Goal: Task Accomplishment & Management: Complete application form

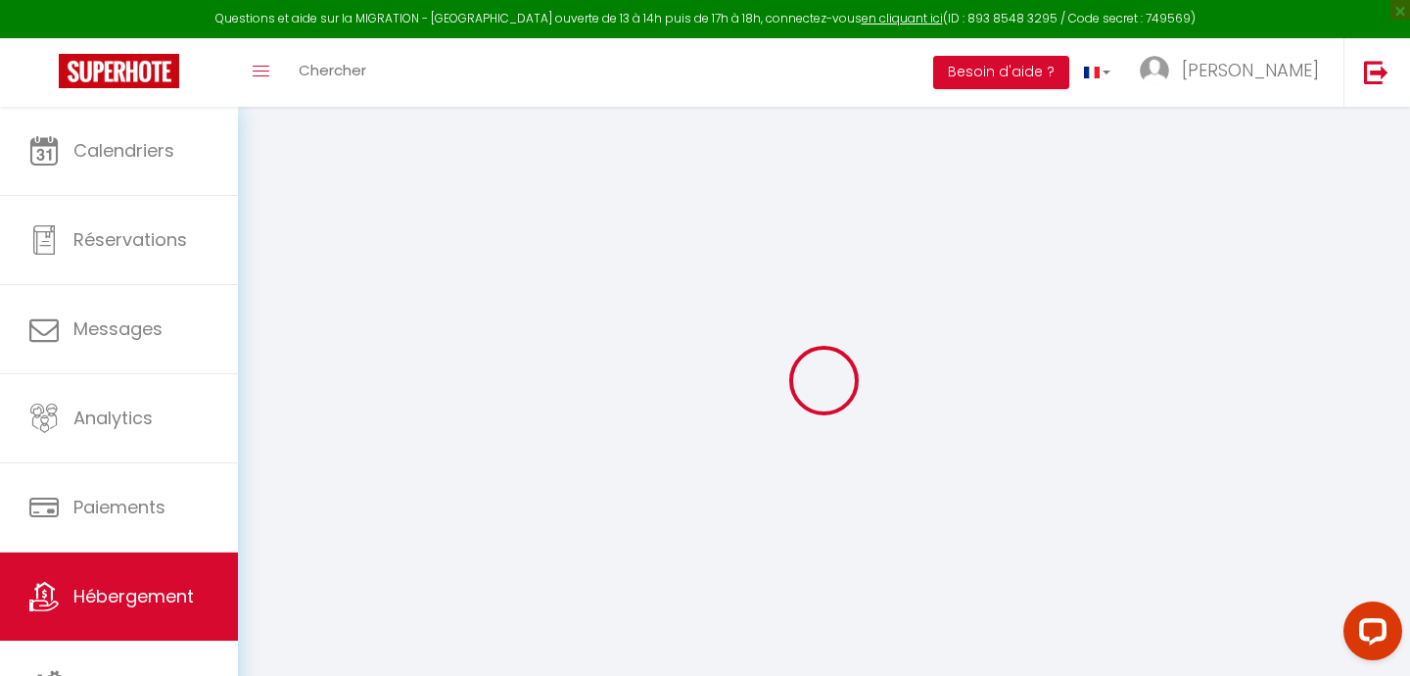
select select
checkbox input "false"
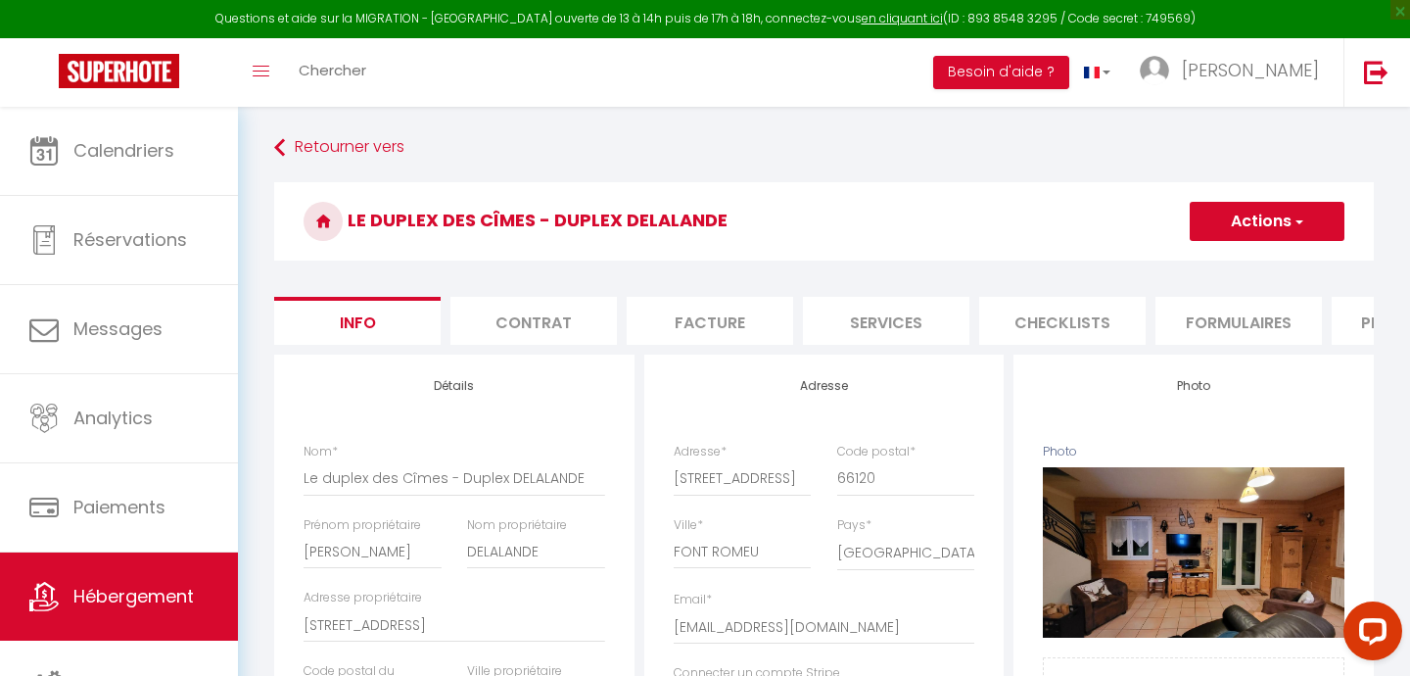
click at [1198, 315] on li "Formulaires" at bounding box center [1239, 321] width 167 height 48
select select
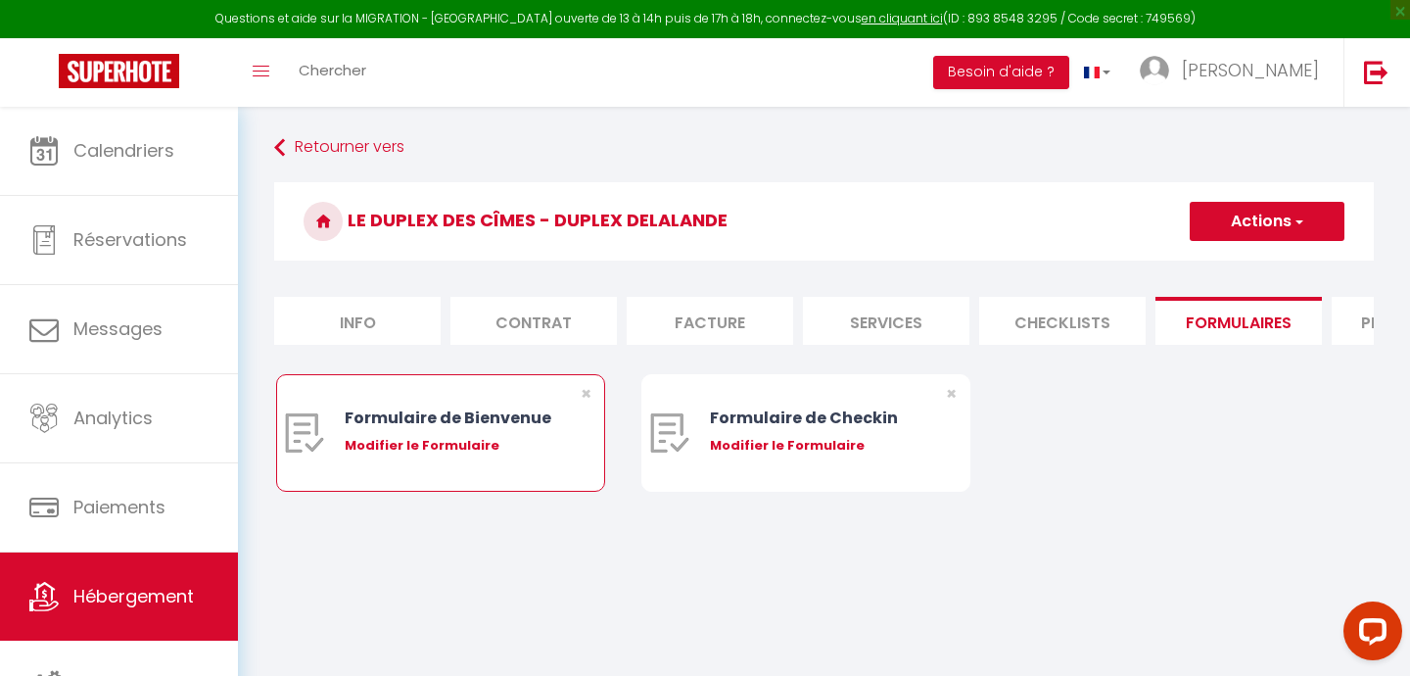
click at [412, 446] on div "Modifier le Formulaire" at bounding box center [454, 446] width 219 height 20
type input "Formulaire de Bienvenue"
type input "Afin de préparer au mieux votre arrivée et recevoir votre Guide de Bienvenue, j…"
select select "[object Object]"
radio input "true"
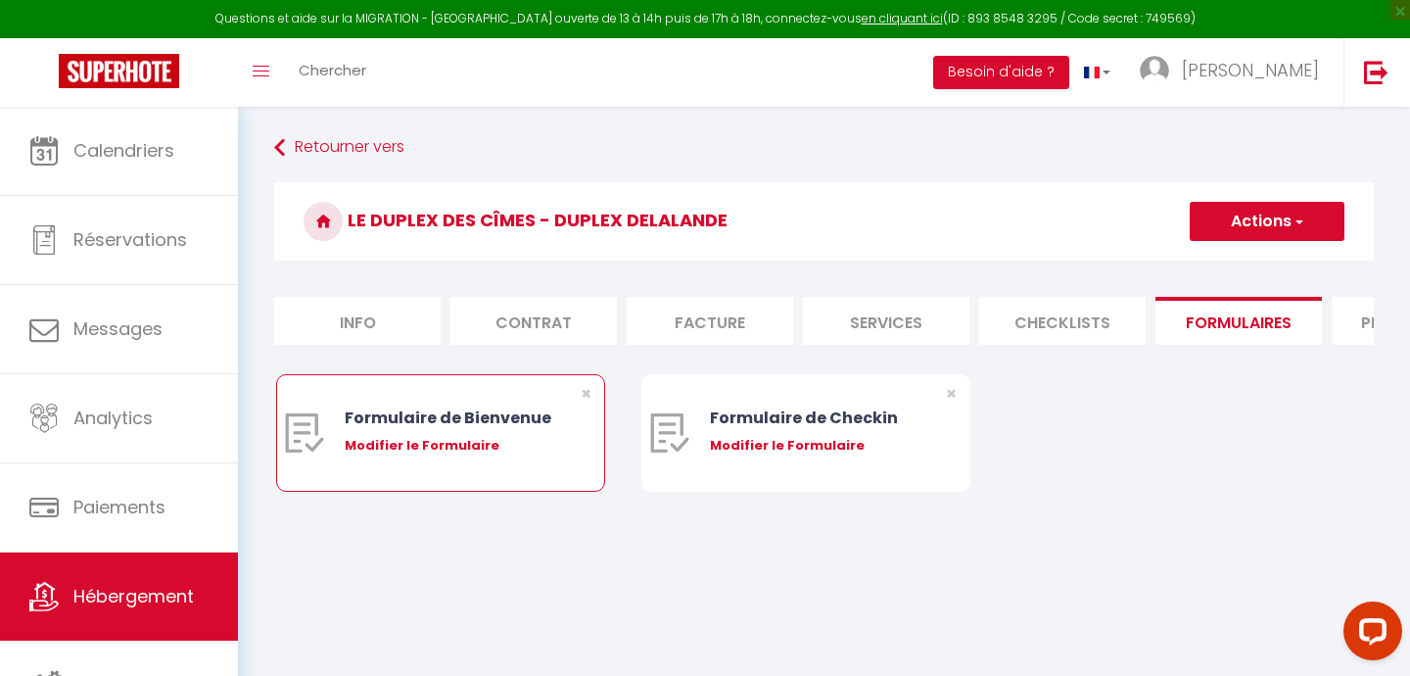
type input "[URL][DOMAIN_NAME]"
select select
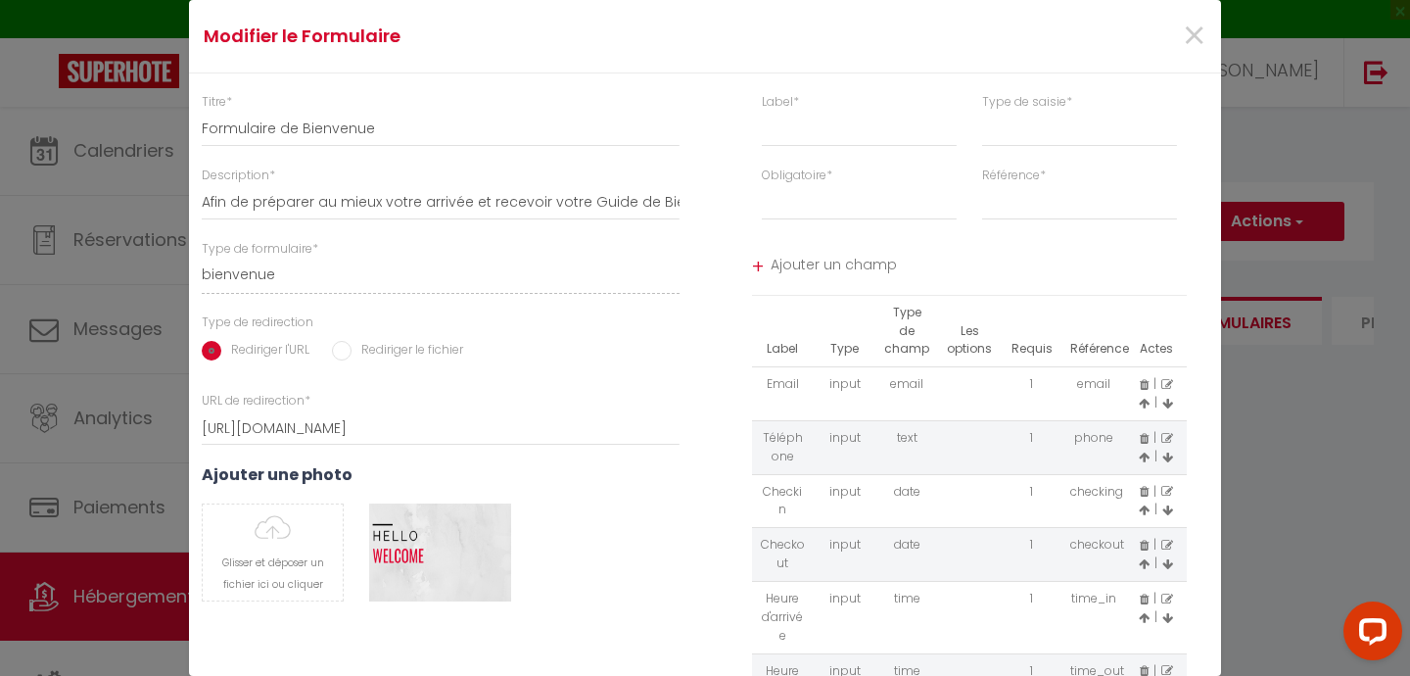
click at [340, 352] on input "Rediriger le fichier" at bounding box center [342, 351] width 20 height 20
radio input "true"
radio input "false"
select select
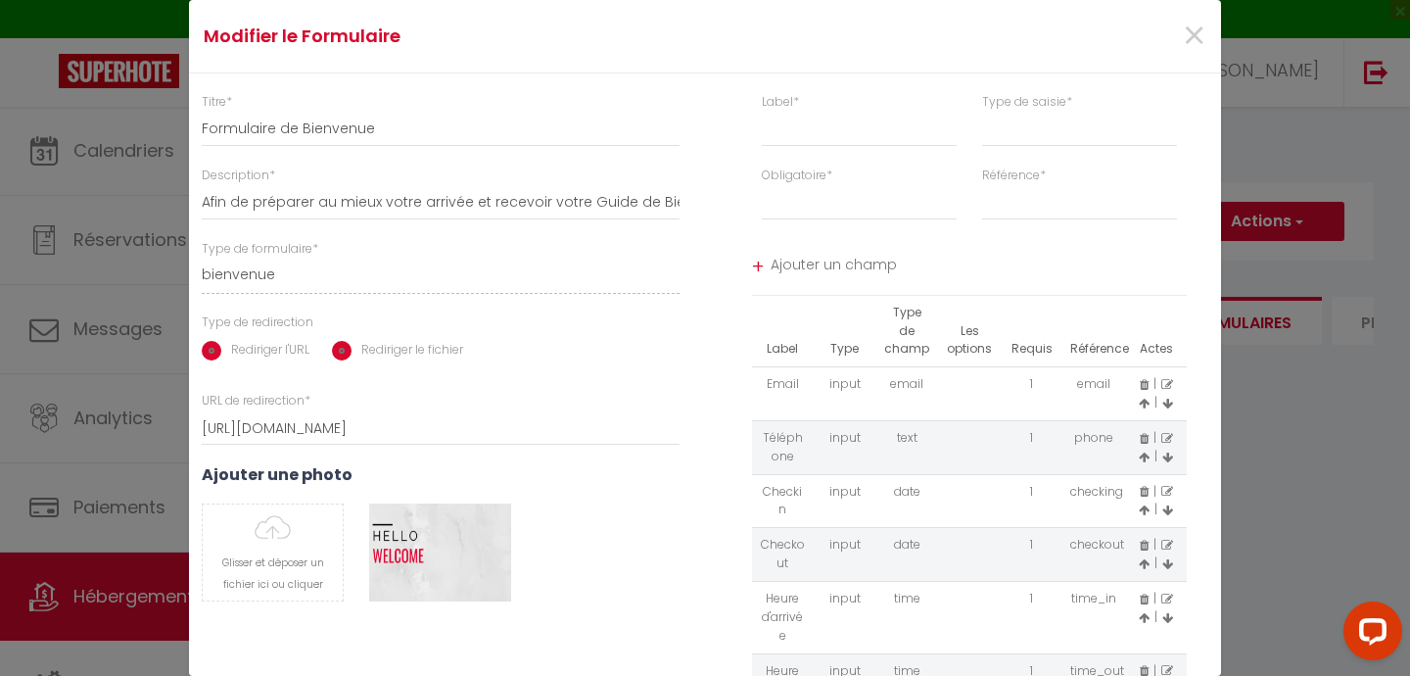
select select
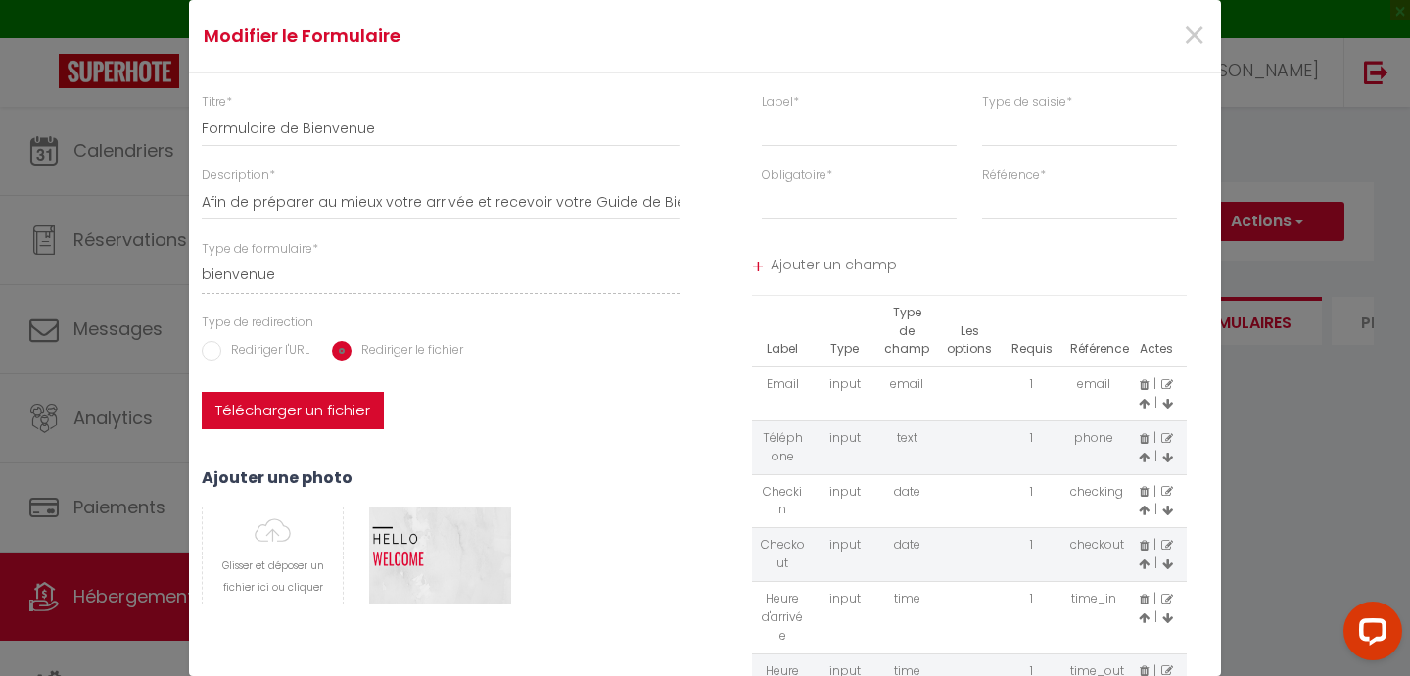
click at [308, 403] on label "Télécharger un fichier" at bounding box center [293, 410] width 182 height 37
click at [202, 392] on input "Télécharger un fichier" at bounding box center [202, 392] width 0 height 0
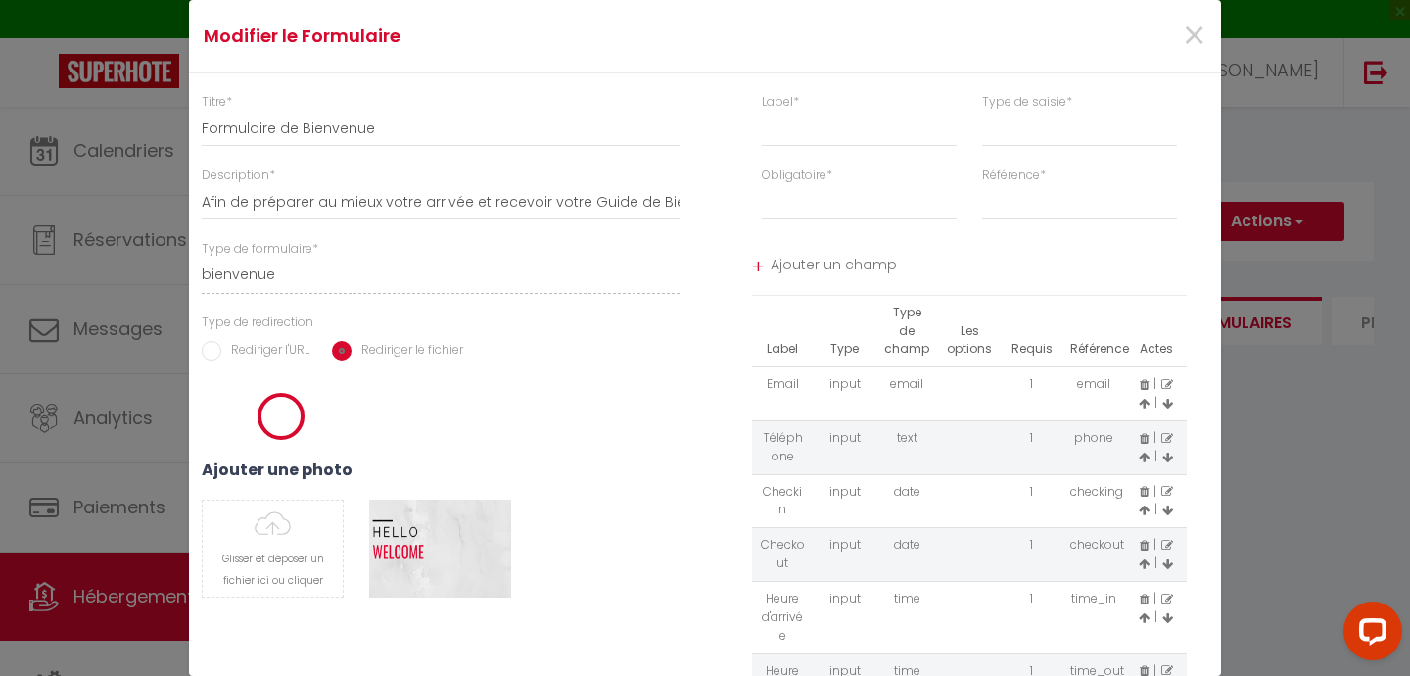
select select
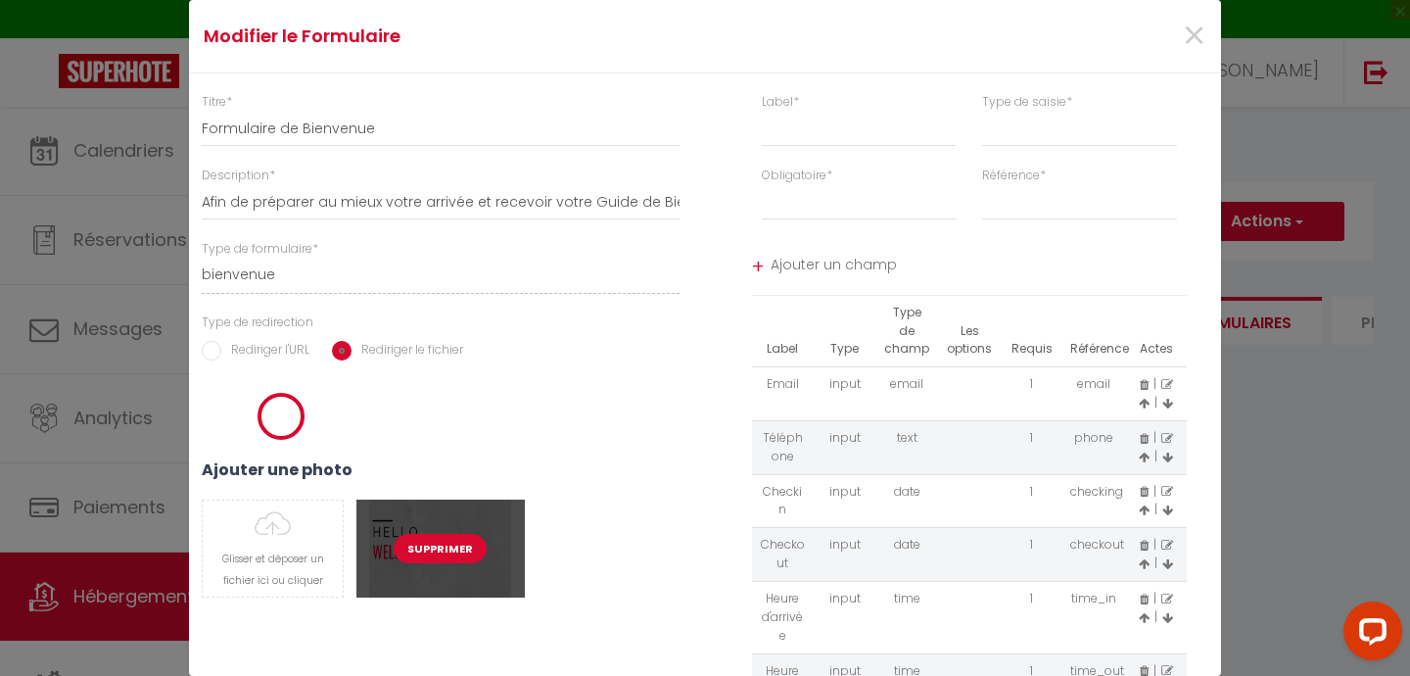
select select
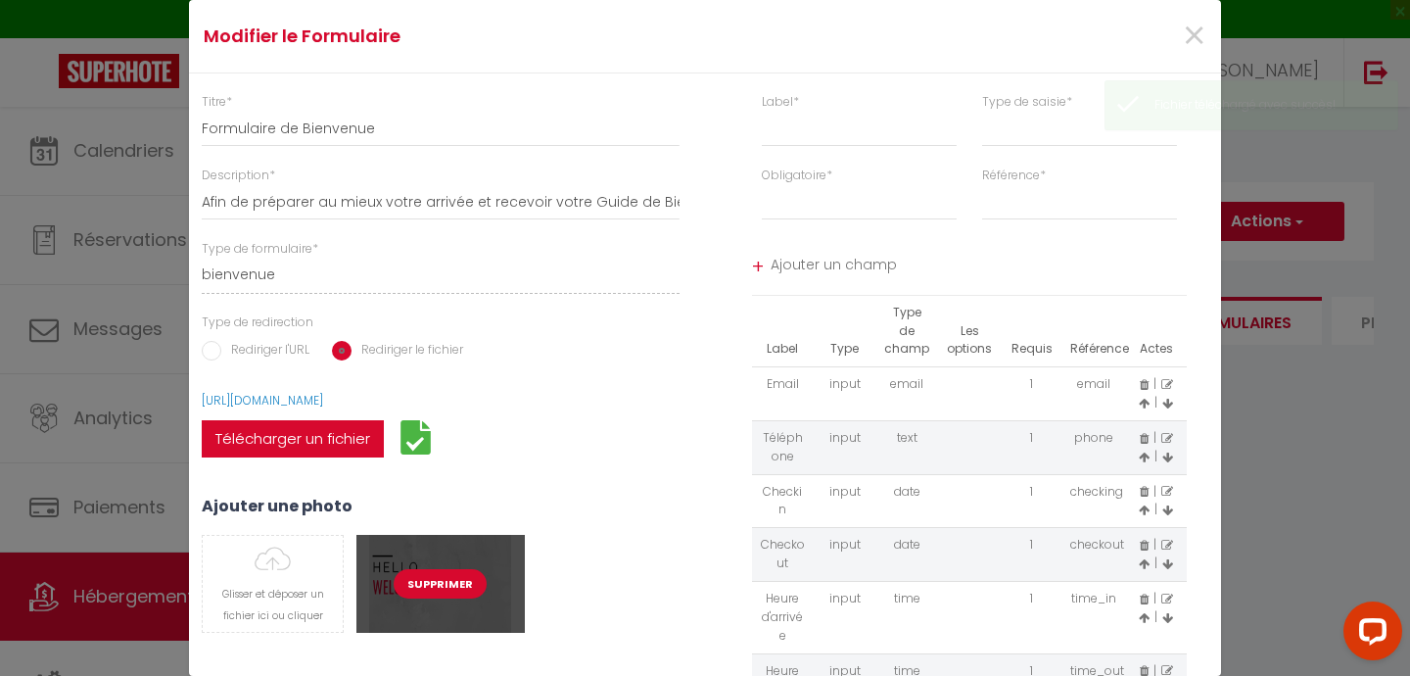
click at [446, 547] on div "Supprimer" at bounding box center [440, 584] width 167 height 98
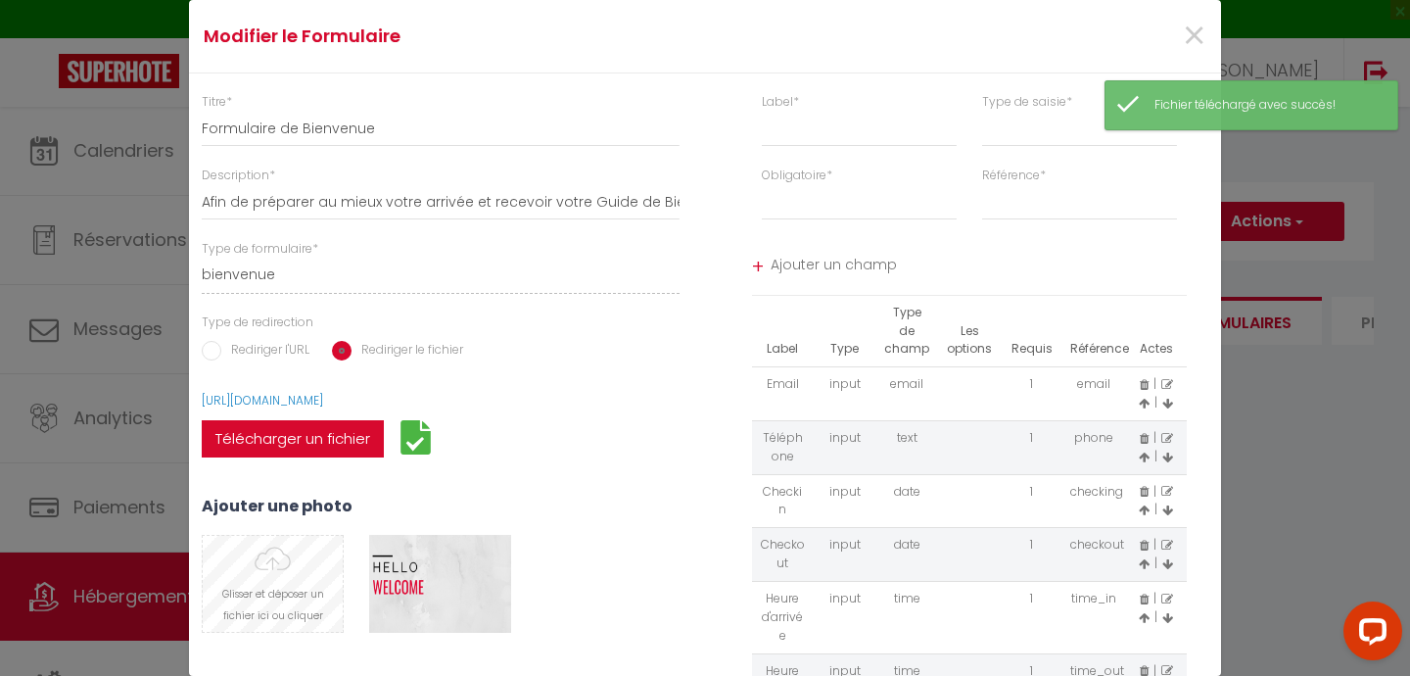
click at [266, 573] on input "file" at bounding box center [273, 584] width 140 height 96
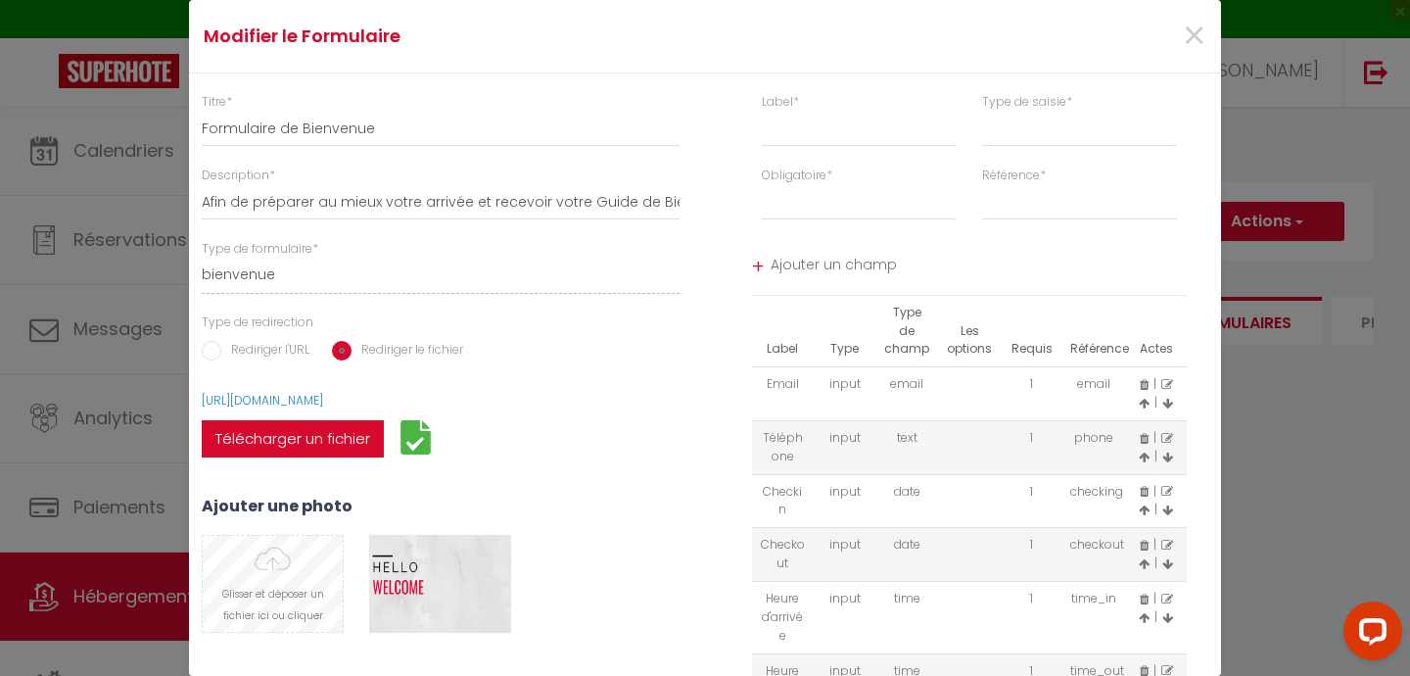
type input "C:\fakepath\logo conciergerie copie.png"
select select
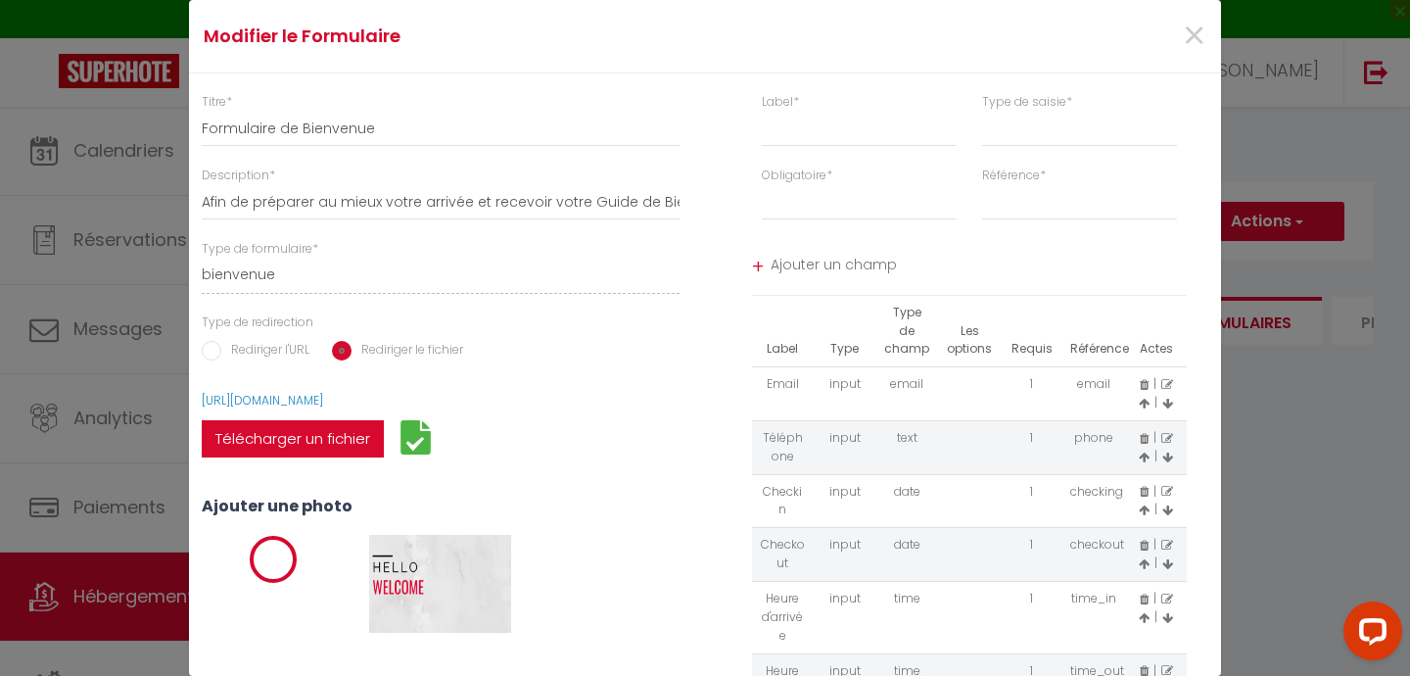
select select
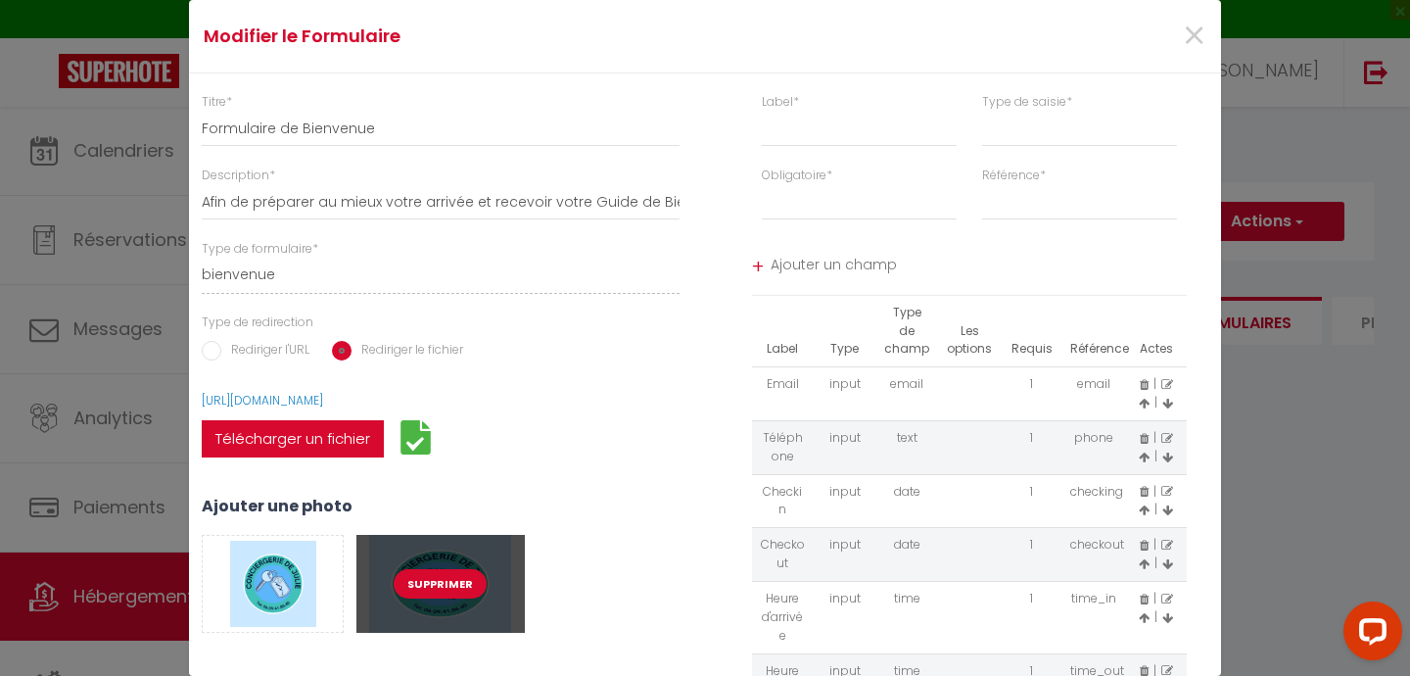
click at [447, 581] on button "Supprimer" at bounding box center [440, 583] width 93 height 29
select select
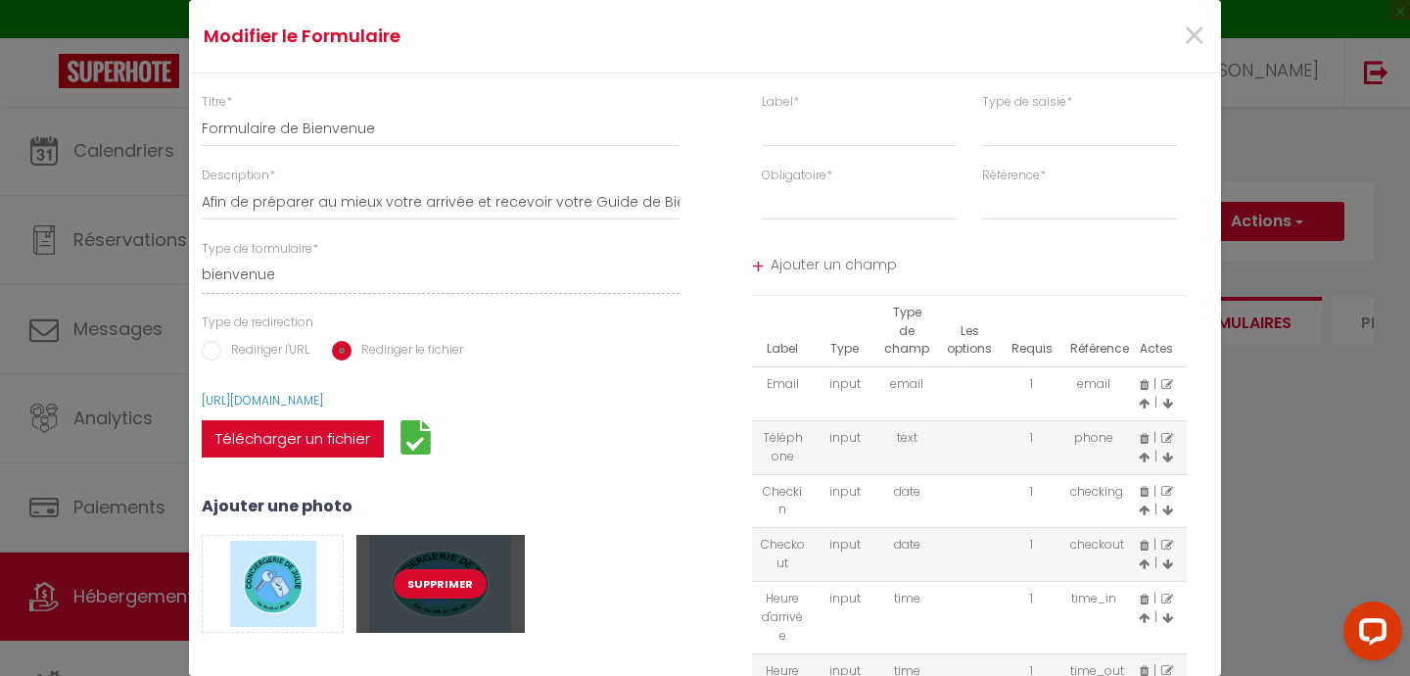
select select
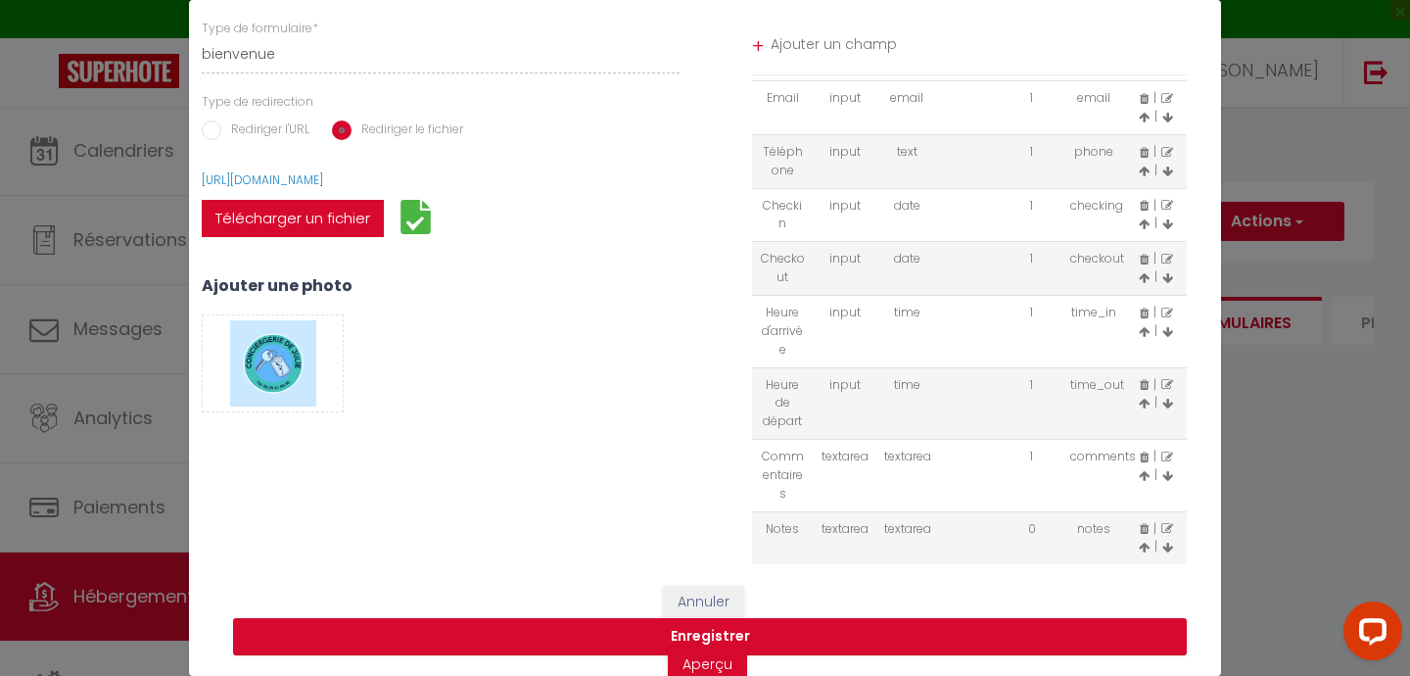
scroll to position [238, 0]
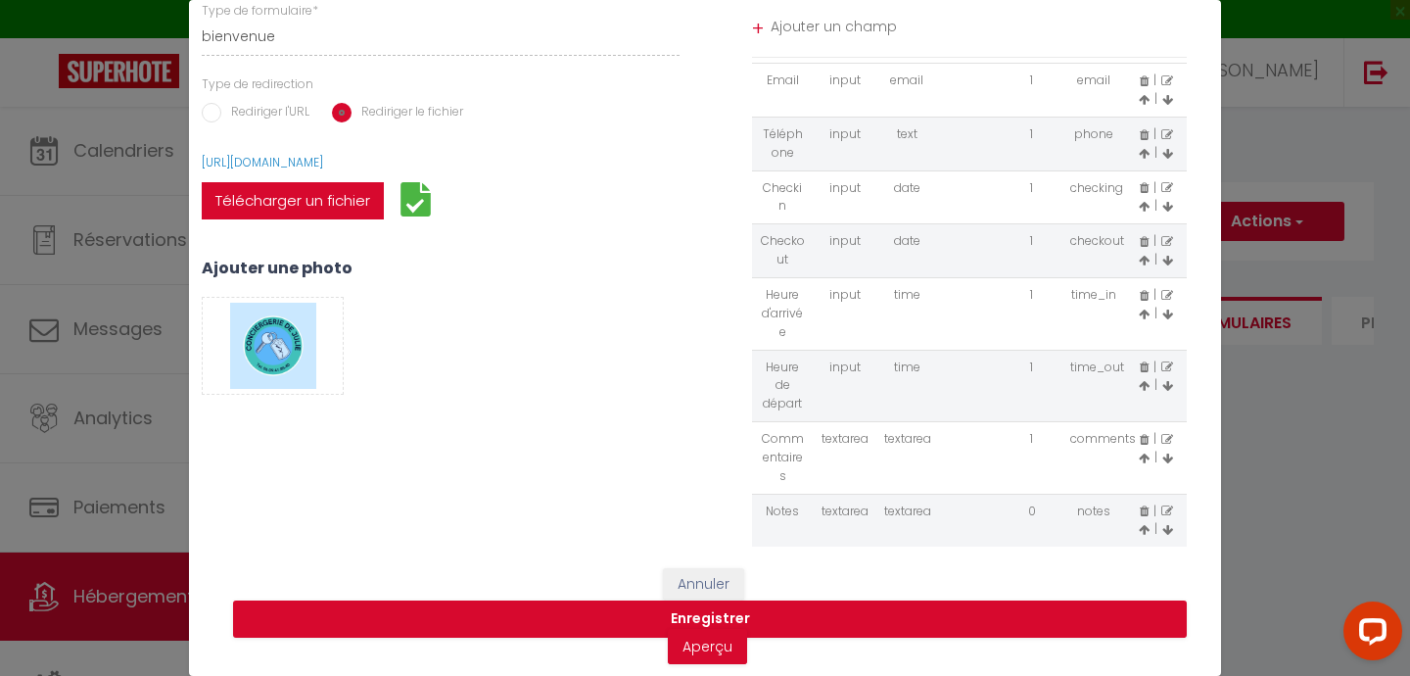
click at [1168, 437] on icon at bounding box center [1168, 440] width 12 height 12
type input "Commentaires"
select select "[object Object]"
select select "1"
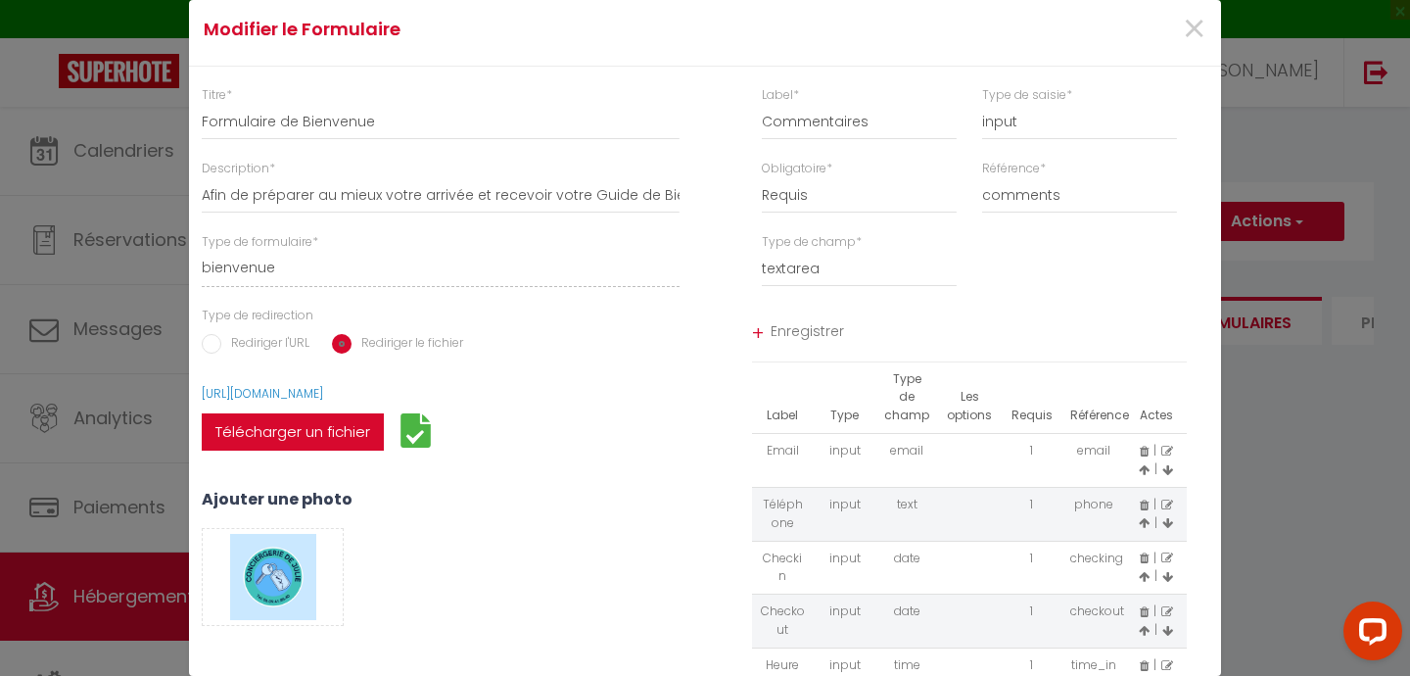
scroll to position [0, 0]
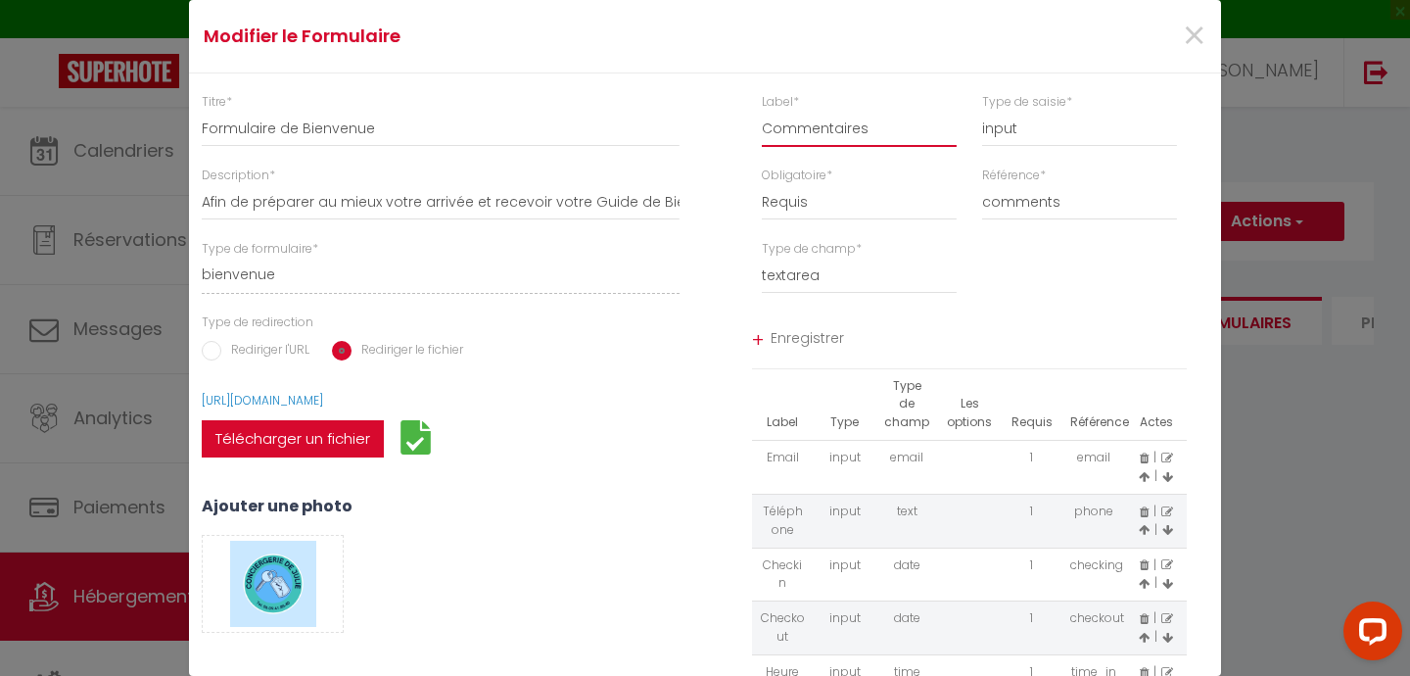
click at [893, 131] on input "Commentaires" at bounding box center [859, 129] width 195 height 35
type input "Commentaires"
select select "[object Object]"
paste input "(merci de m'indiquer le nombre de lit et si vous avez besoin d'un lit parapluie)"
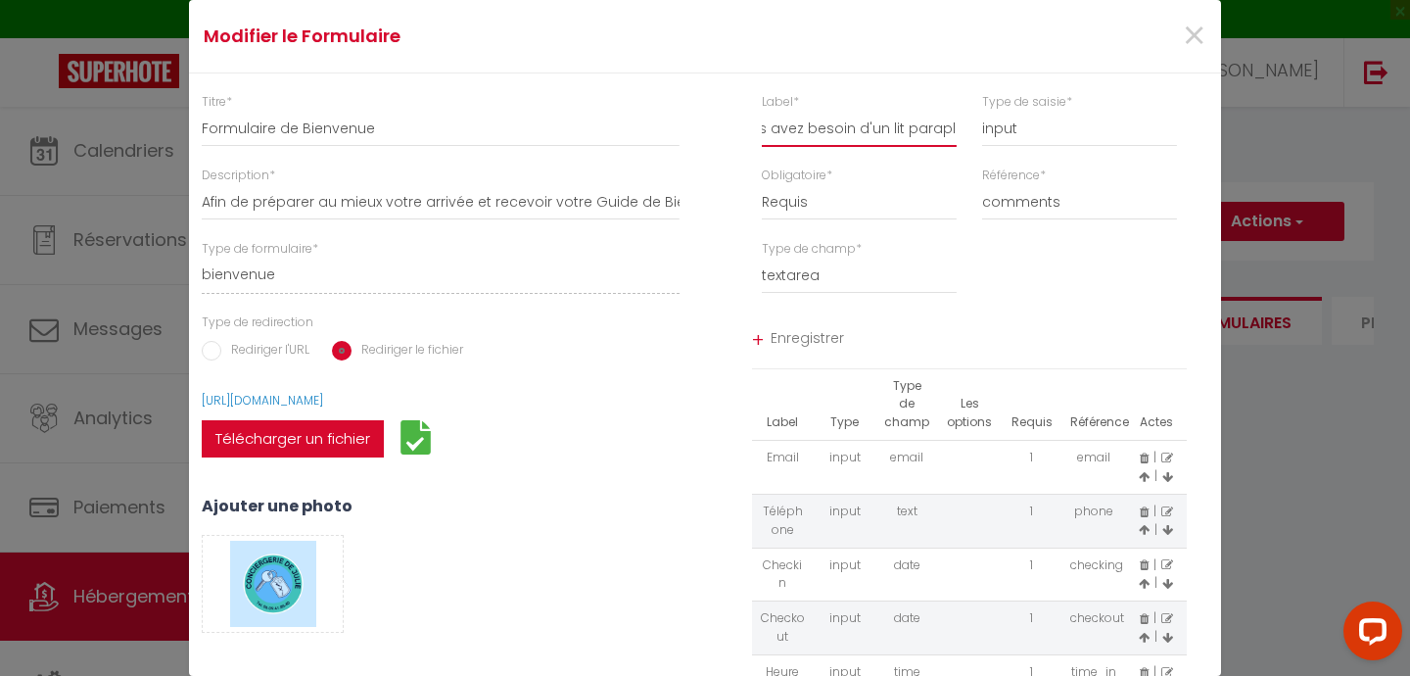
click at [766, 129] on input "Commentaires(merci de m'indiquer le nombre de lit et si vous avez besoin d'un l…" at bounding box center [859, 129] width 195 height 35
type input "Commentaires (merci de m'indiquer le nombre de lit et si vous avez besoin d'un …"
click at [786, 342] on span "Enregistrer" at bounding box center [979, 340] width 417 height 35
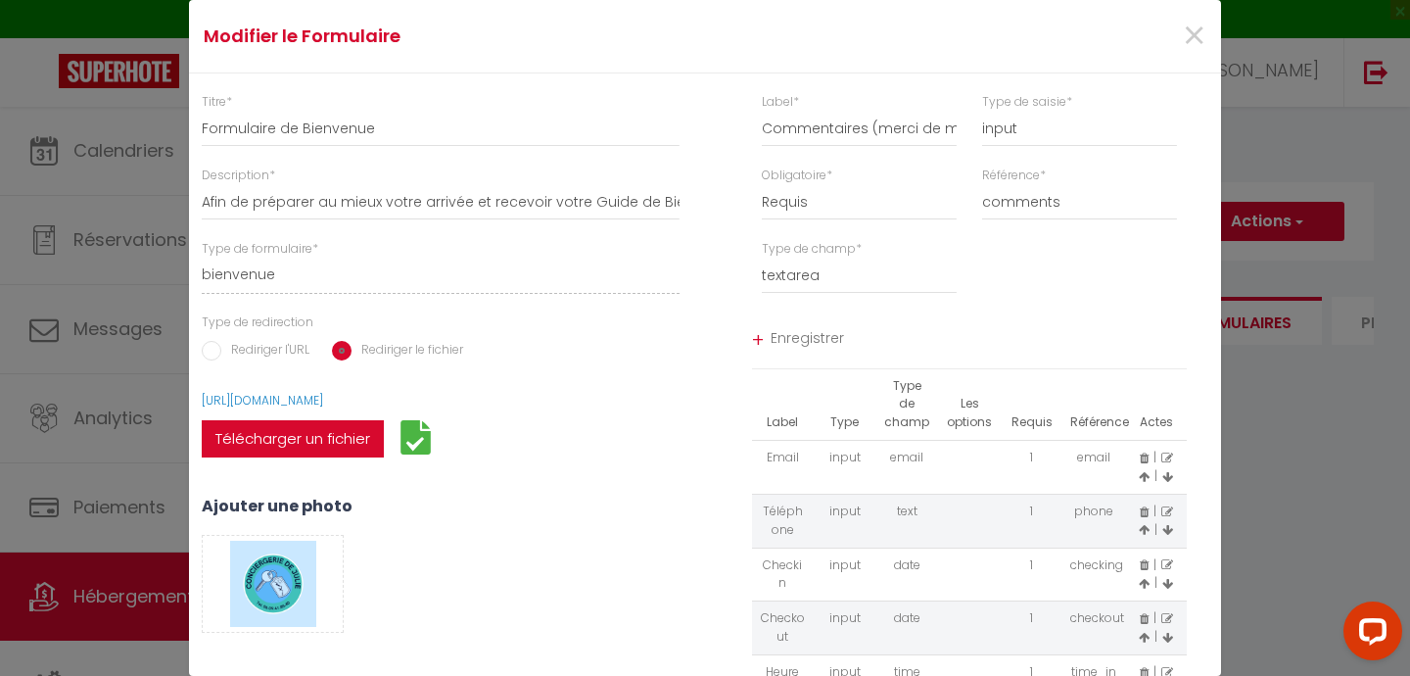
select select
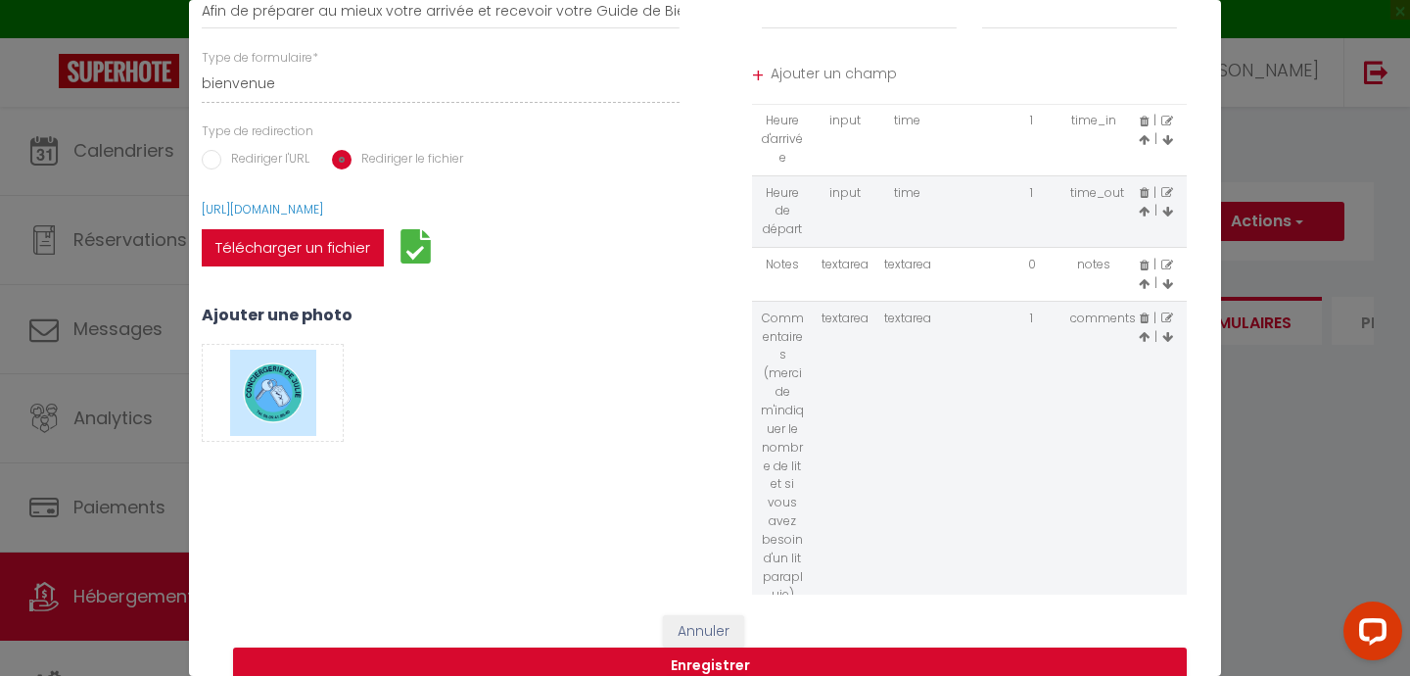
scroll to position [238, 0]
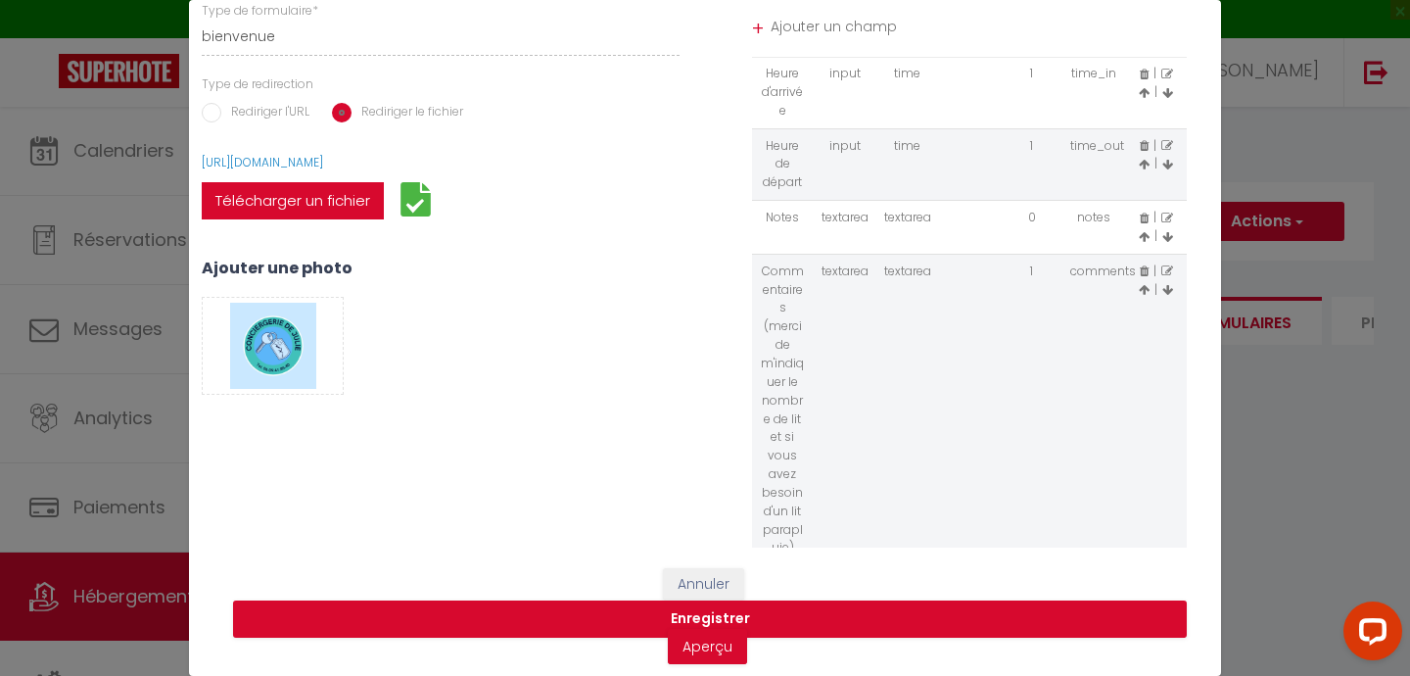
click at [1164, 217] on icon at bounding box center [1168, 219] width 12 height 12
type input "Notes"
select select "[object Object]"
select select "0"
select select "[object Object]"
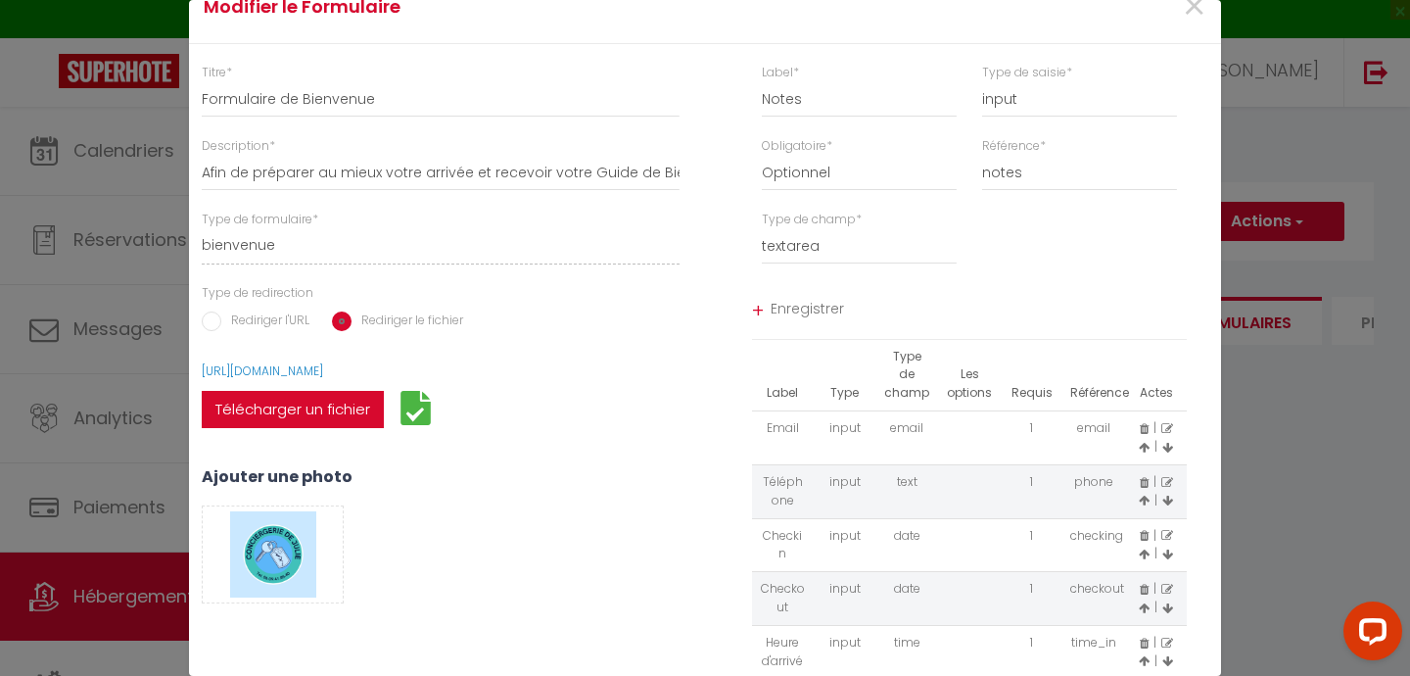
scroll to position [0, 0]
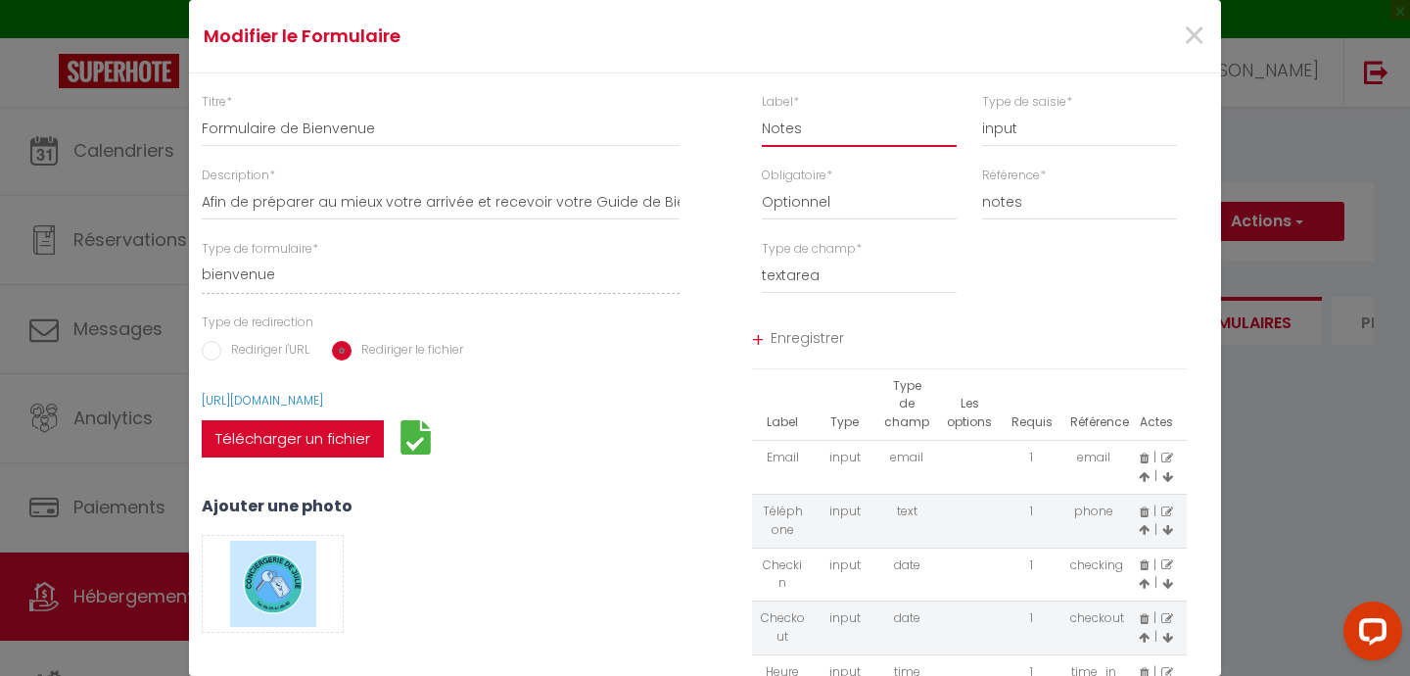
click at [815, 125] on input "Notes" at bounding box center [859, 129] width 195 height 35
paste input "(toute autre information que vous jugerez necessaire)"
click at [895, 125] on input "Notes(toute autre information que vous jugerez necessaire)" at bounding box center [859, 129] width 195 height 35
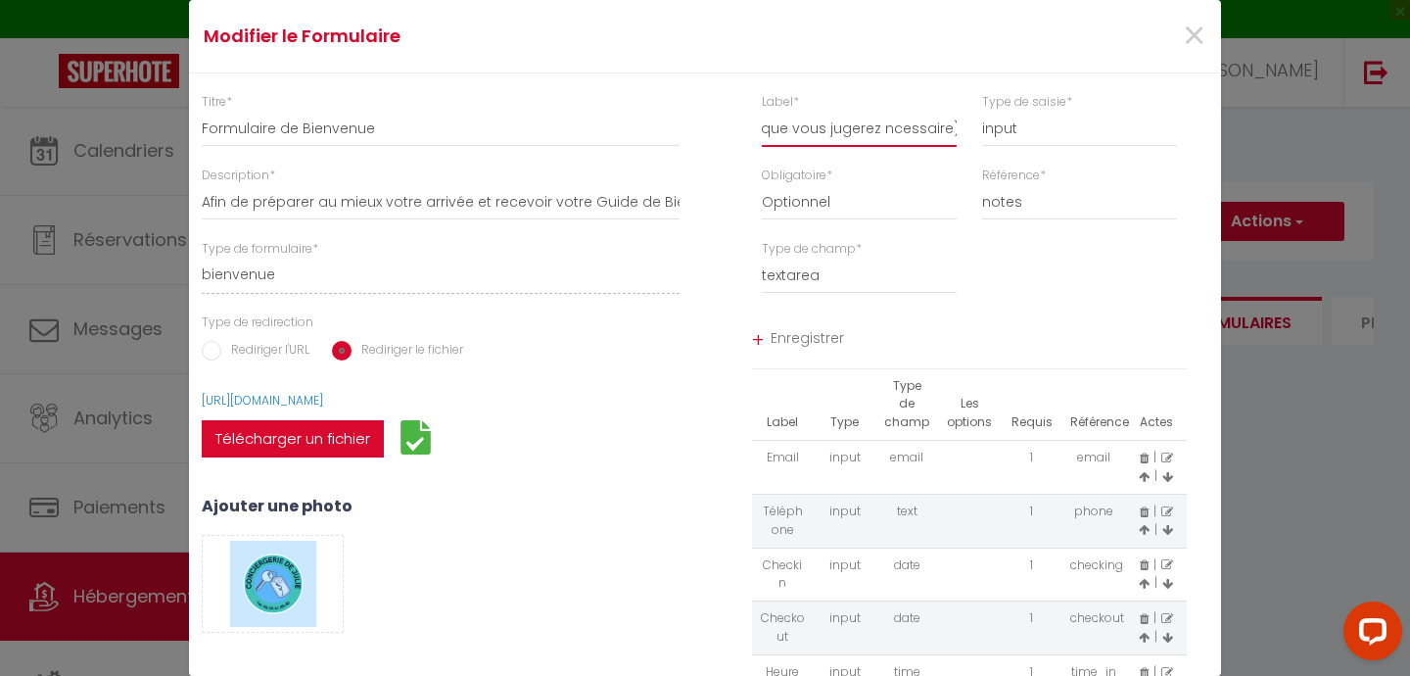
scroll to position [0, 206]
click at [777, 130] on input "Notes(toute autre information que vous jugerez nécessaire)" at bounding box center [859, 129] width 195 height 35
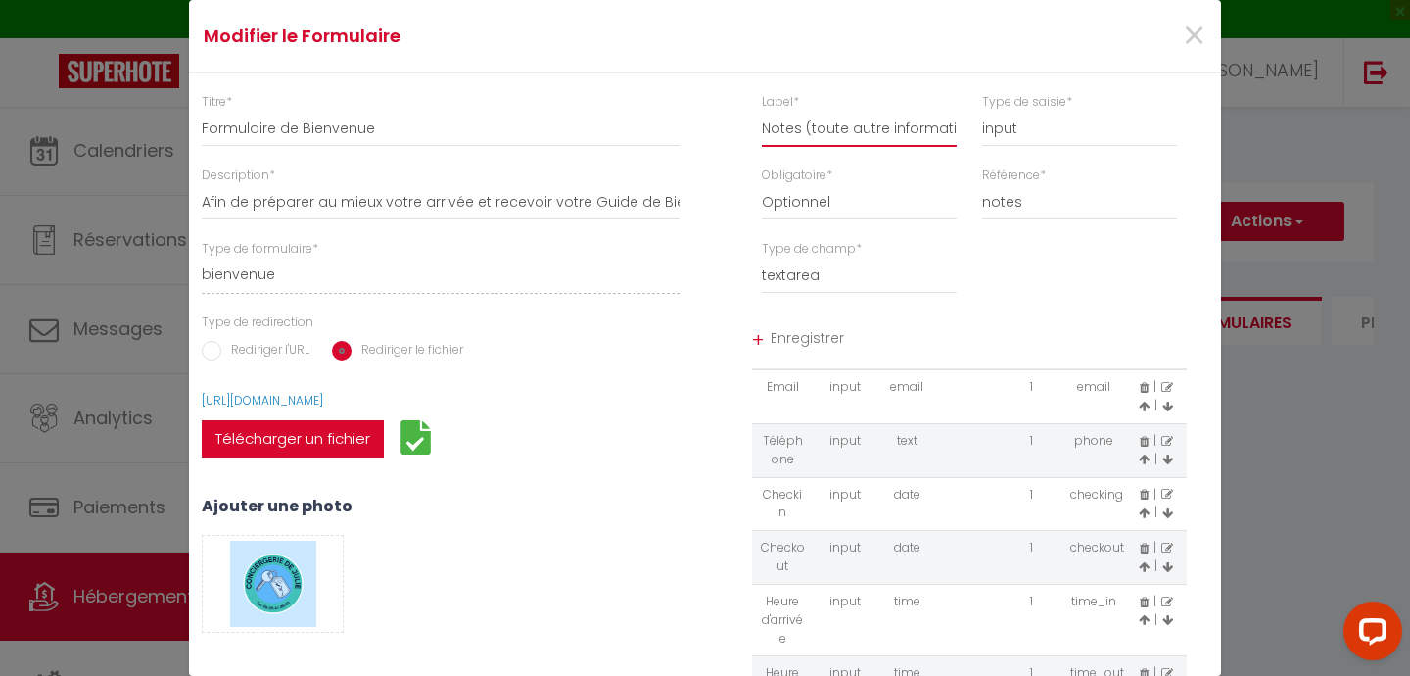
scroll to position [234, 0]
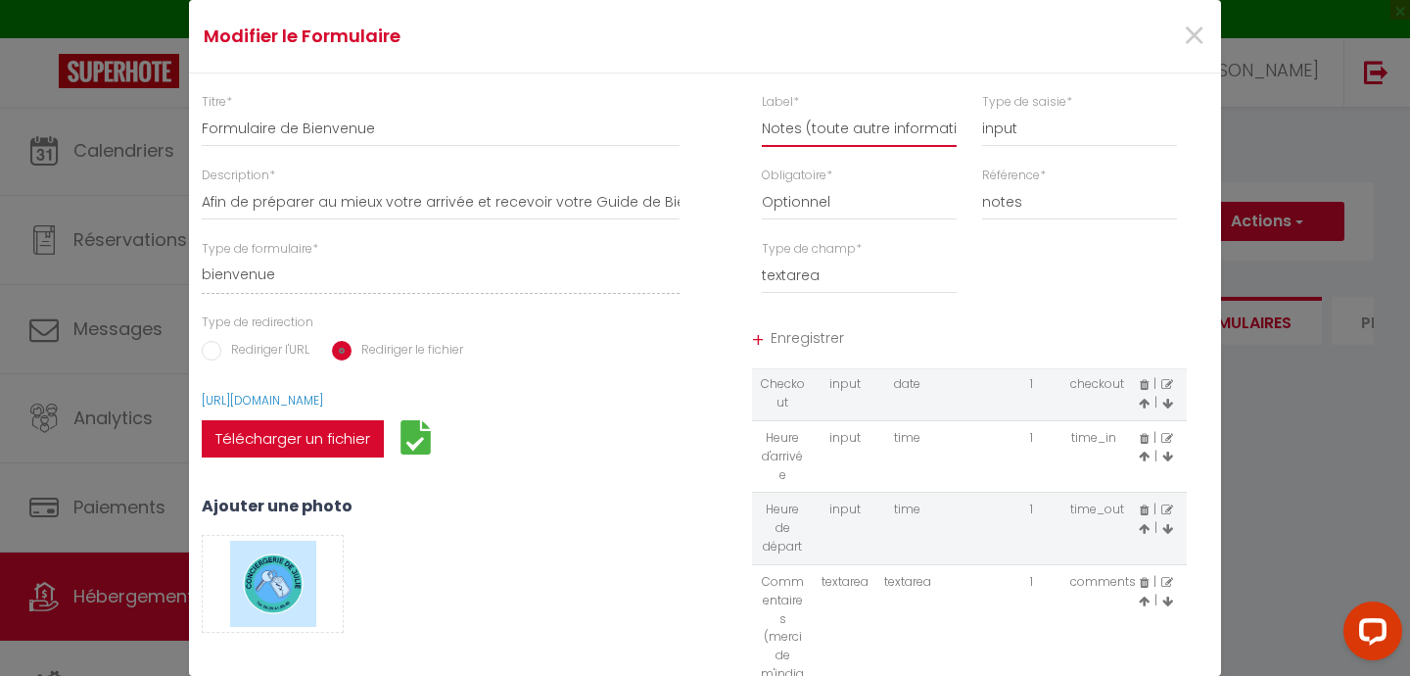
type input "Notes (toute autre information que vous jugerez nécessaire)"
click at [796, 338] on span "Enregistrer" at bounding box center [979, 340] width 417 height 35
select select
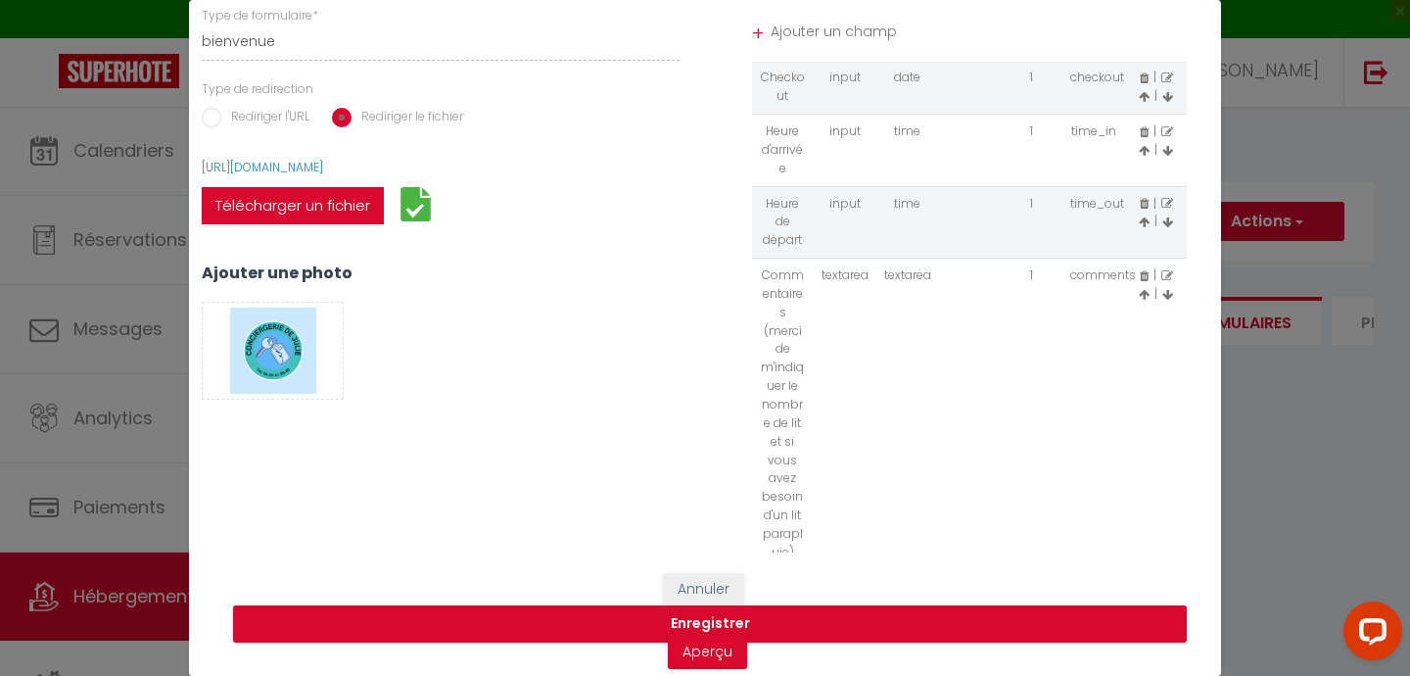
scroll to position [238, 0]
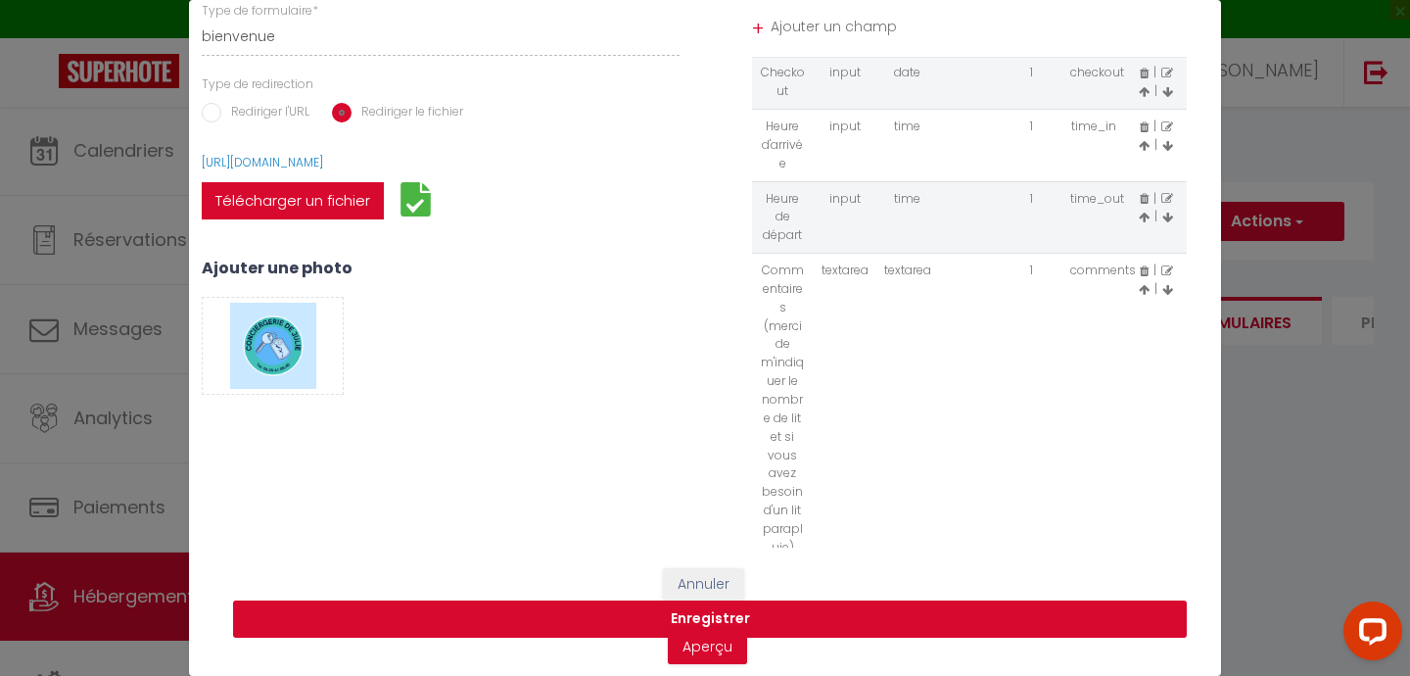
click at [690, 616] on button "Enregistrer" at bounding box center [710, 618] width 954 height 37
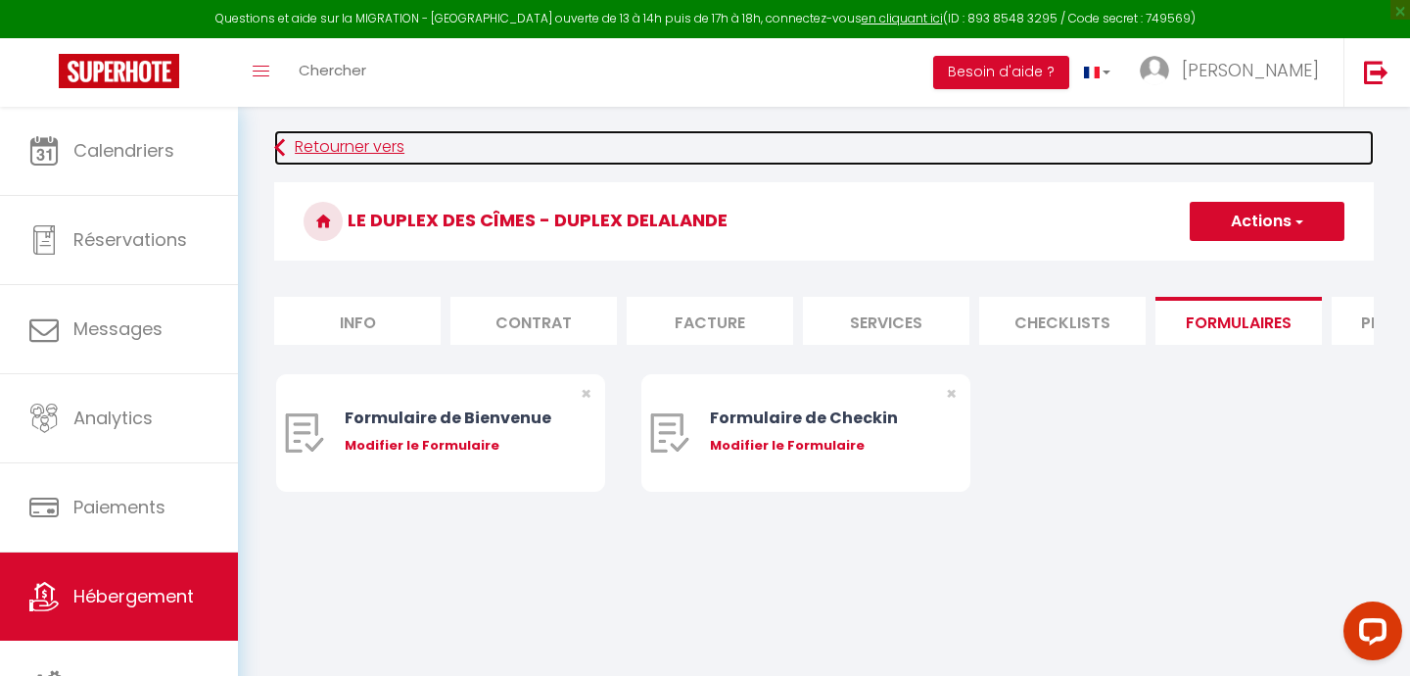
click at [324, 147] on link "Retourner vers" at bounding box center [824, 147] width 1100 height 35
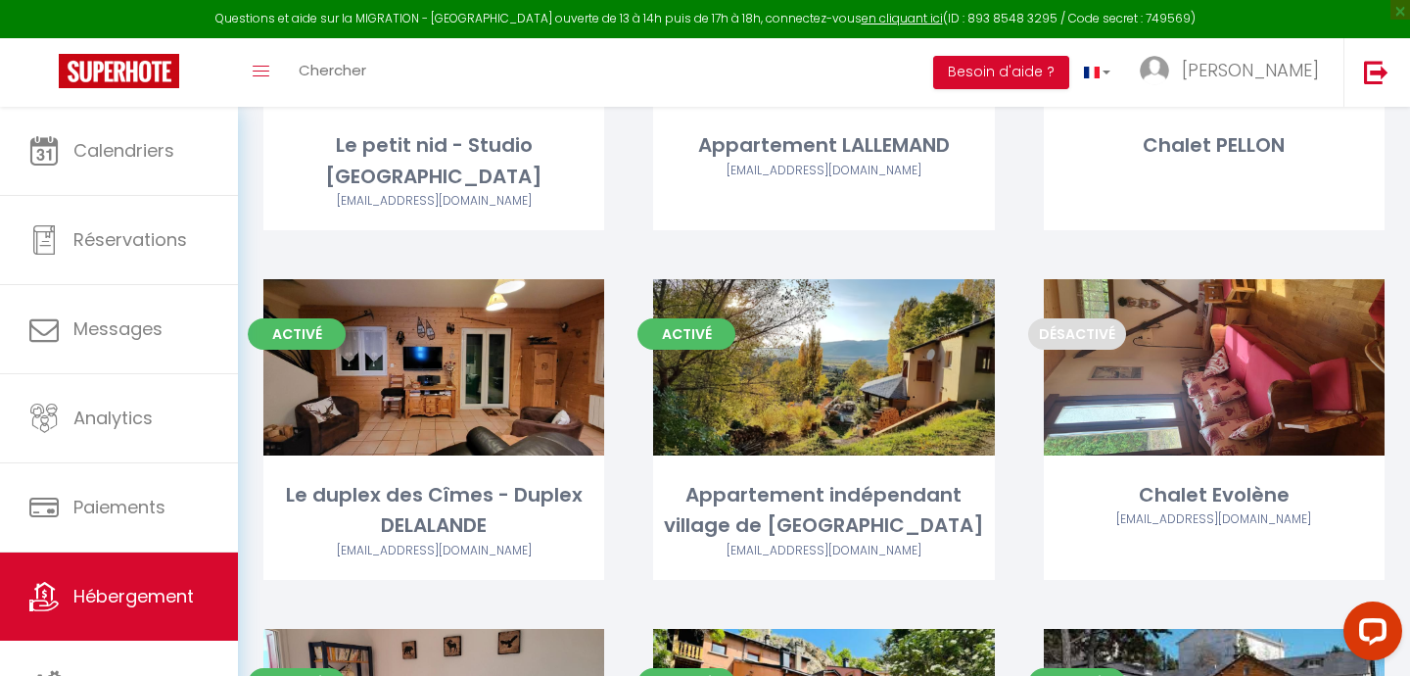
scroll to position [1692, 0]
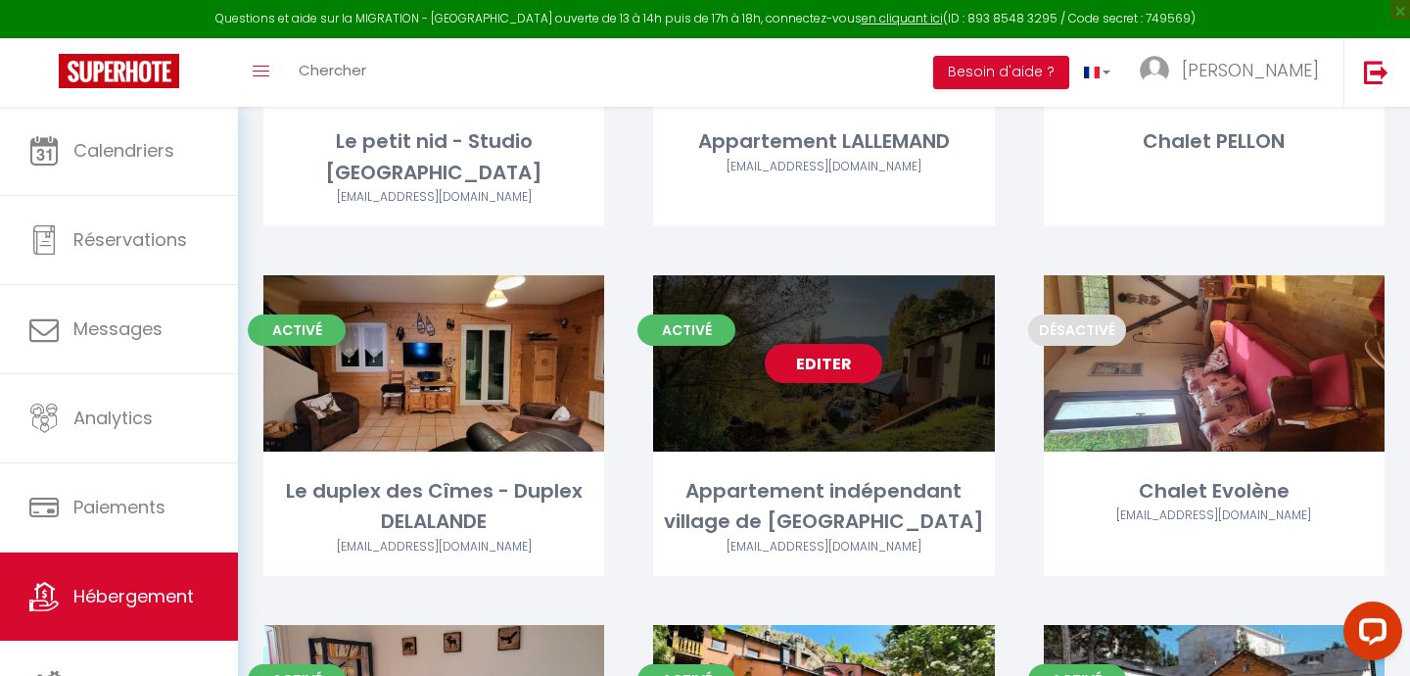
click at [826, 344] on link "Editer" at bounding box center [824, 363] width 118 height 39
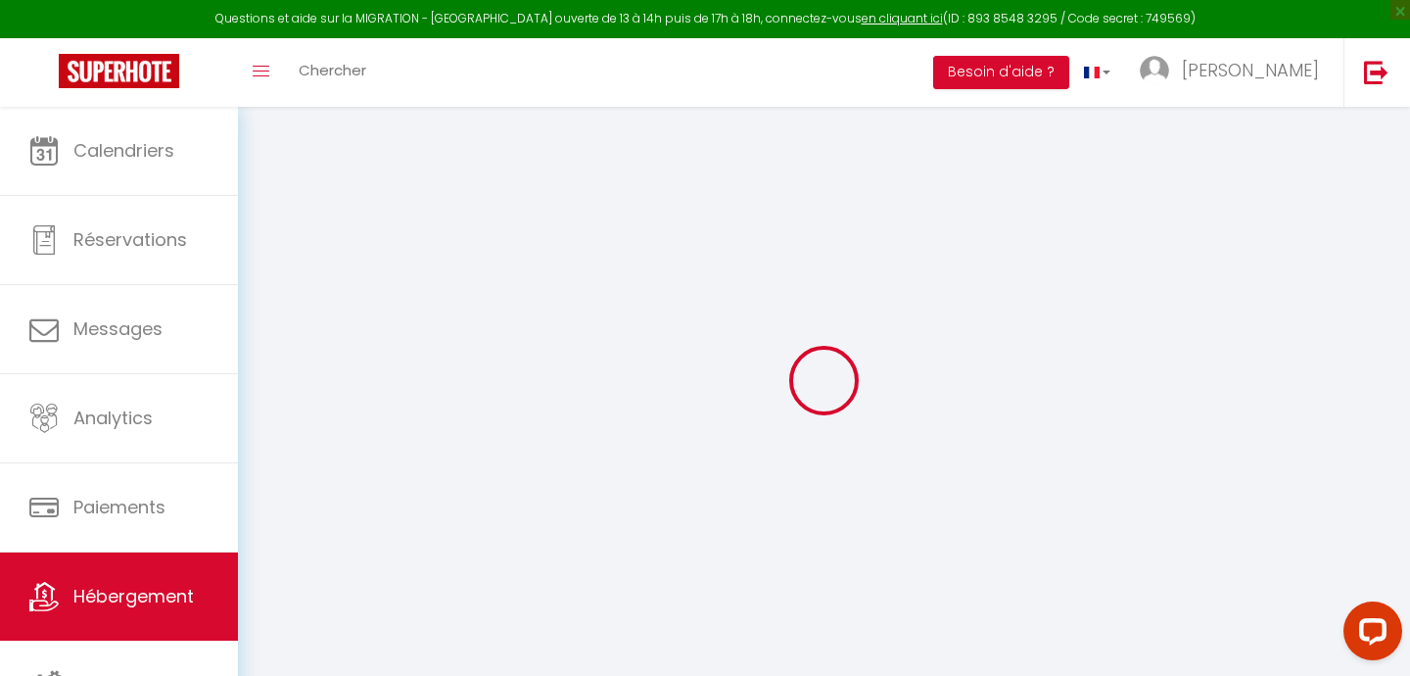
checkbox input "false"
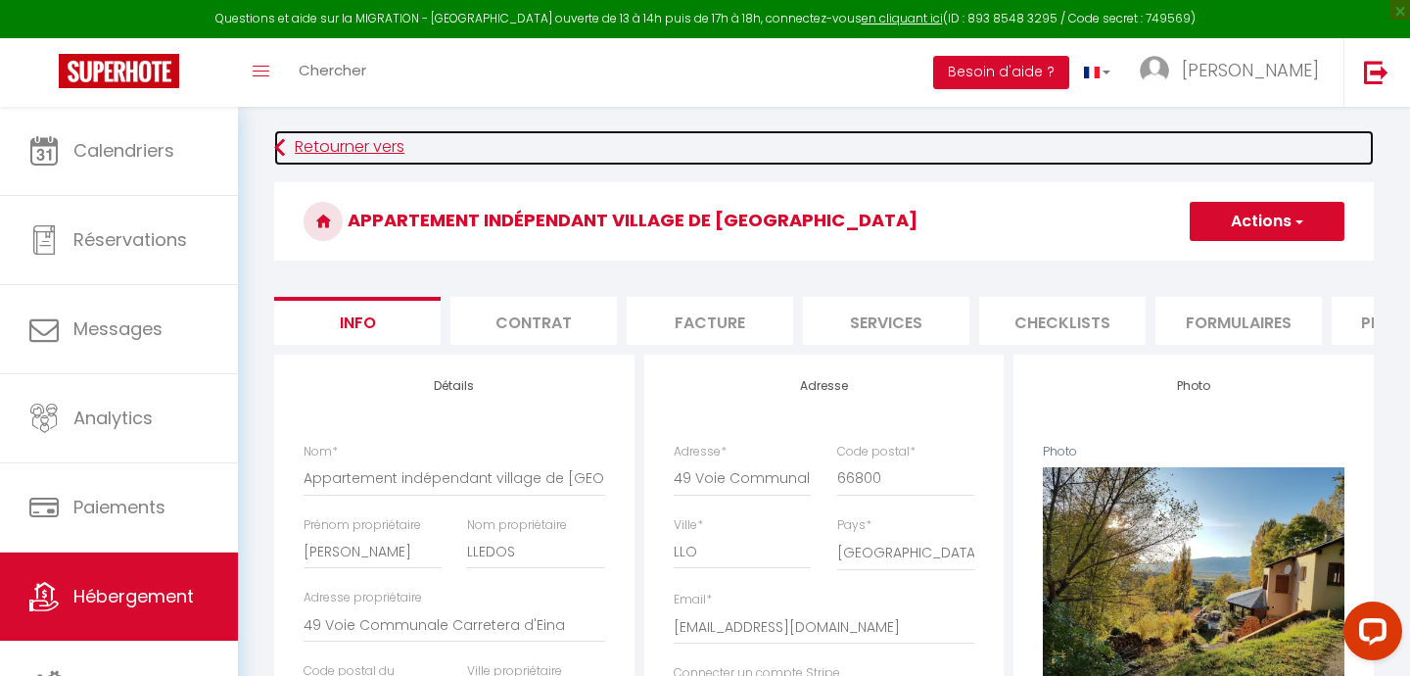
click at [311, 145] on link "Retourner vers" at bounding box center [824, 147] width 1100 height 35
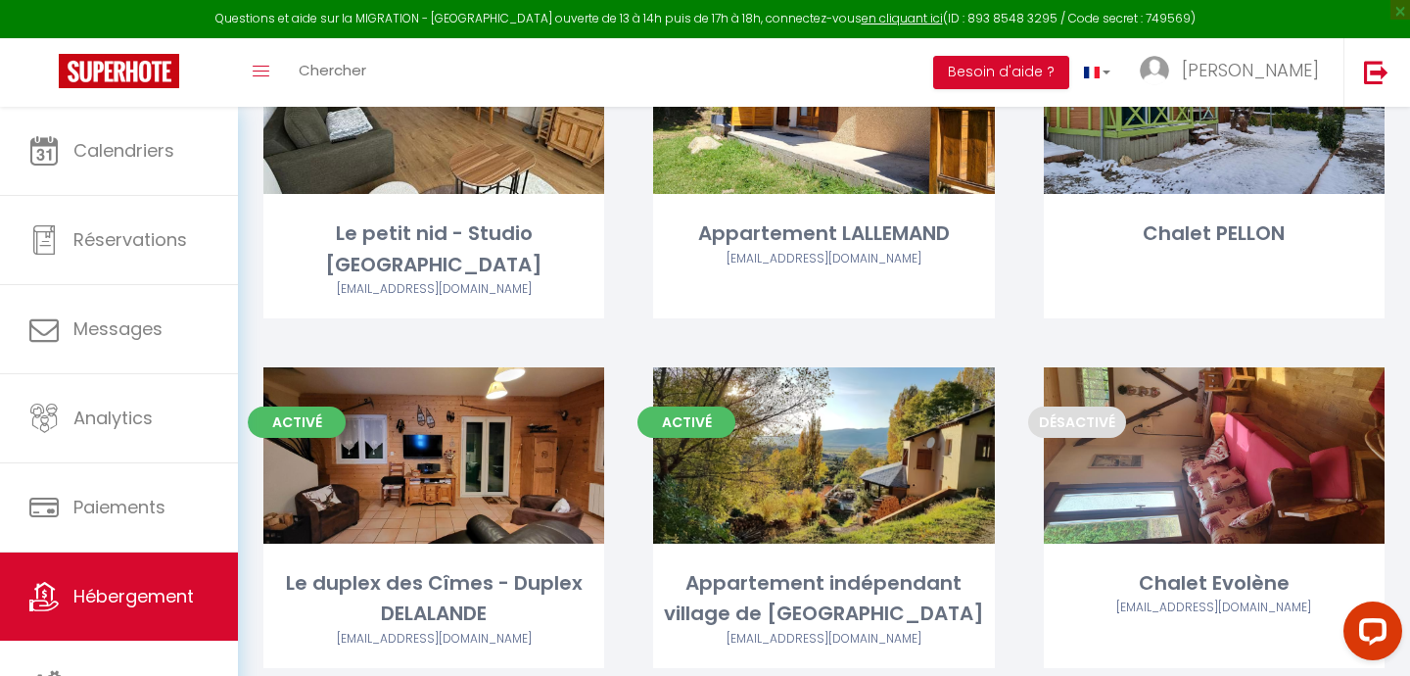
scroll to position [1603, 0]
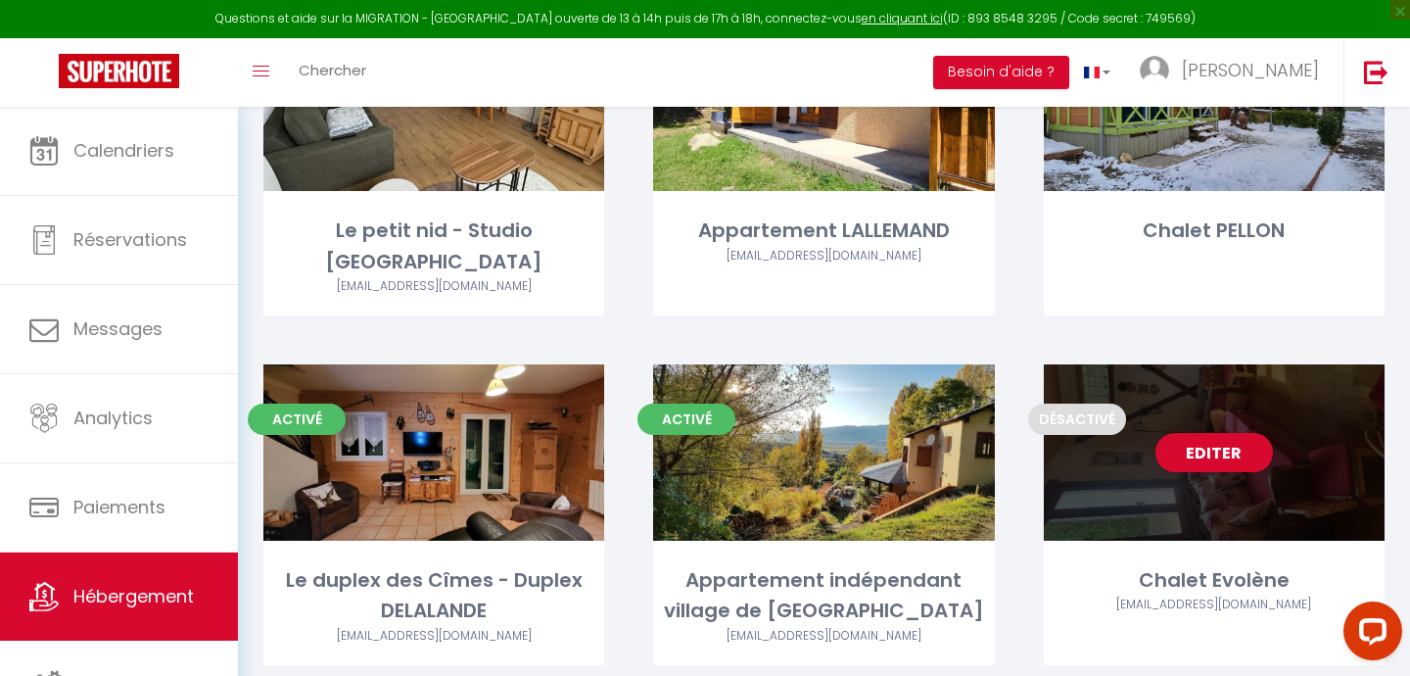
click at [1114, 406] on div "Editer" at bounding box center [1214, 452] width 341 height 176
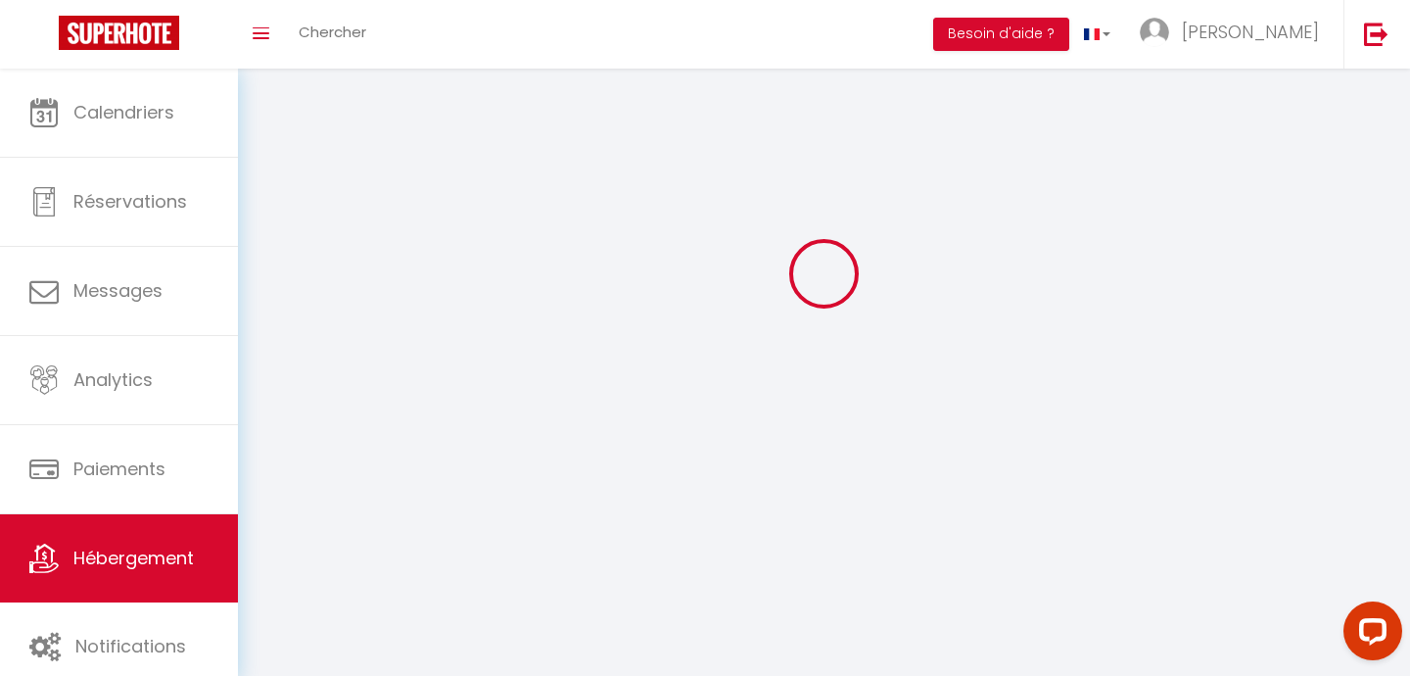
select select "1"
select select
select select "28"
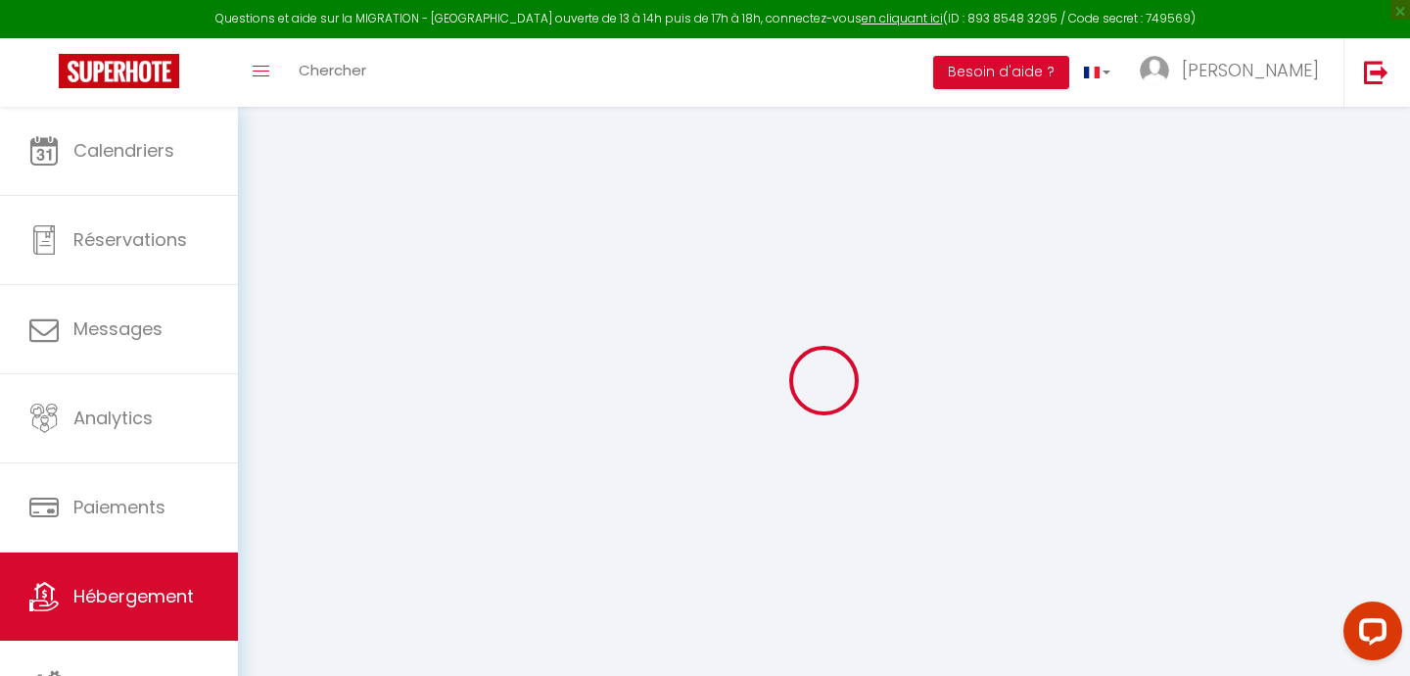
select select
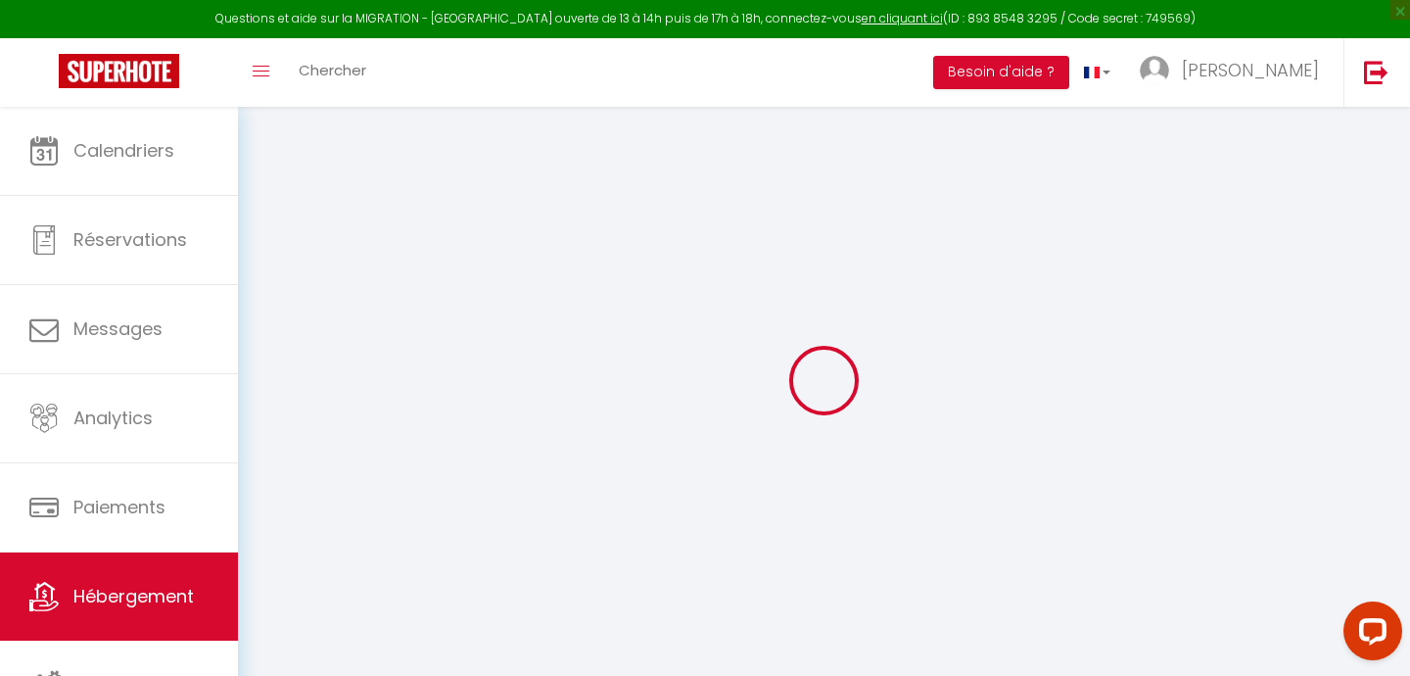
select select
checkbox input "false"
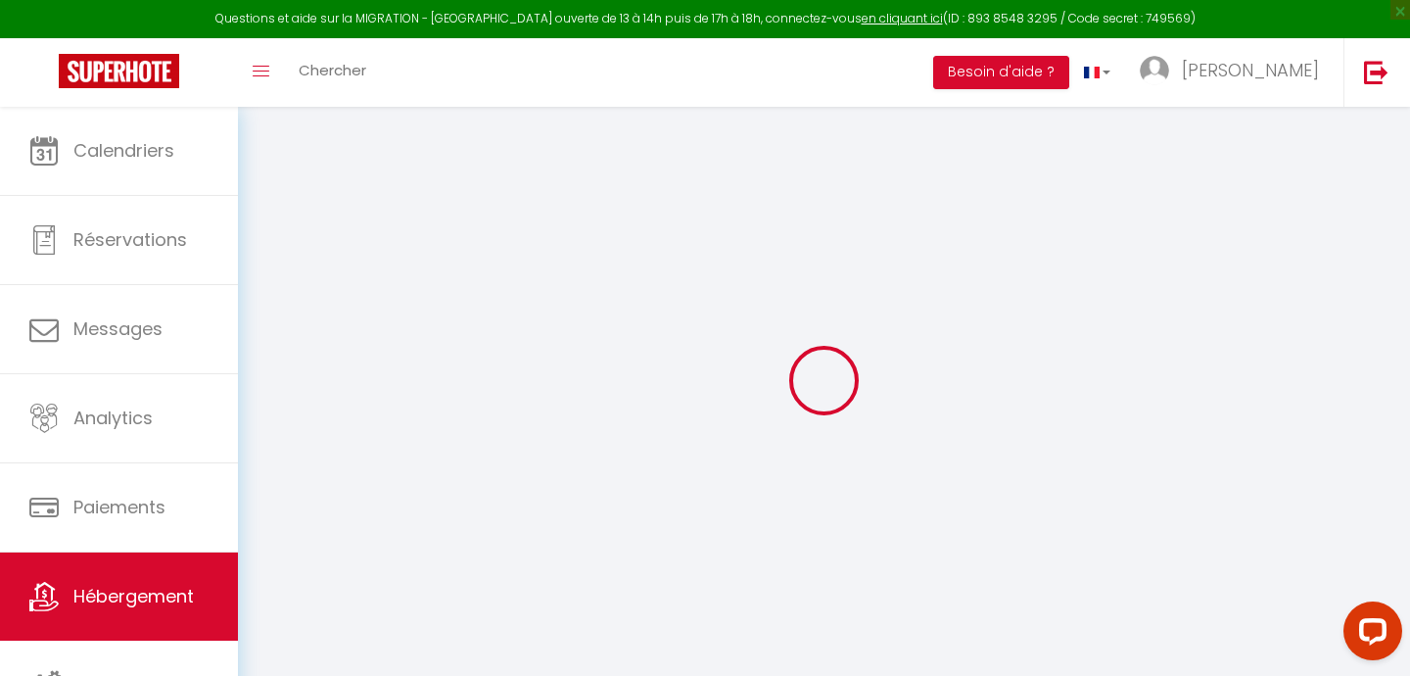
select select
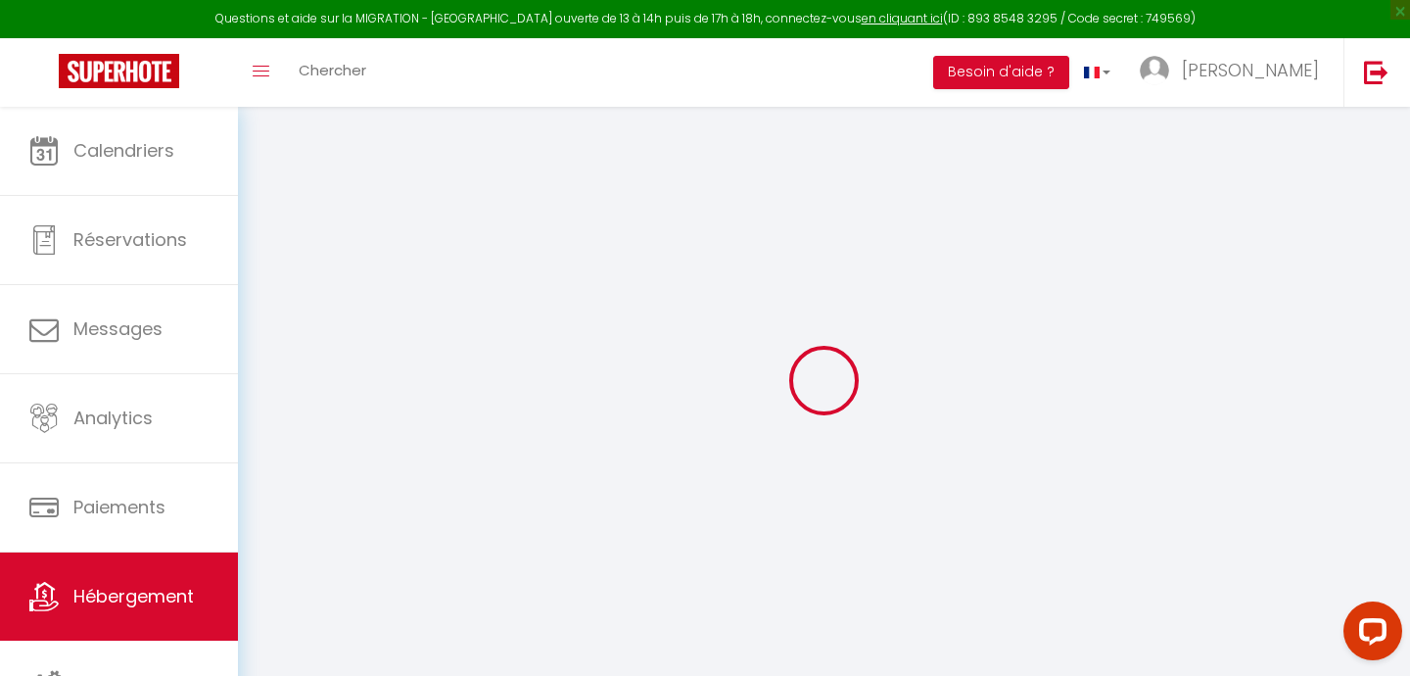
select select
checkbox input "false"
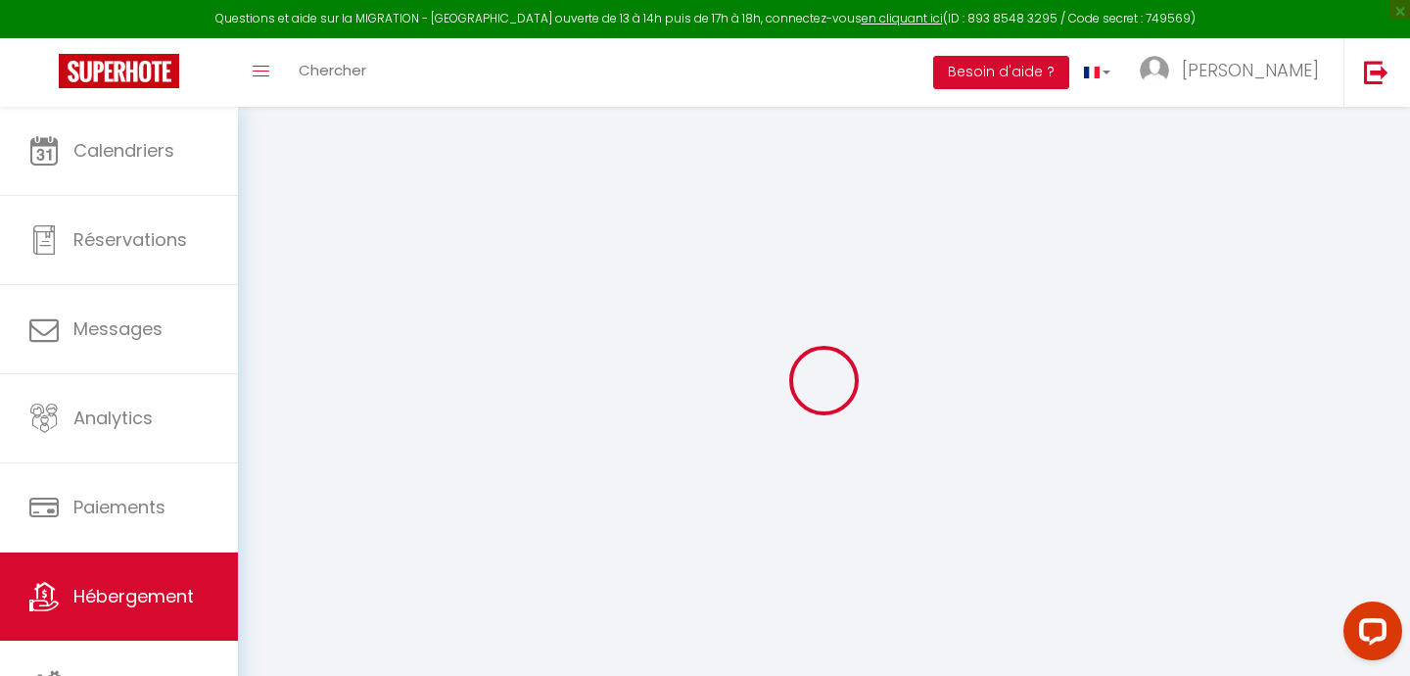
checkbox input "false"
select select
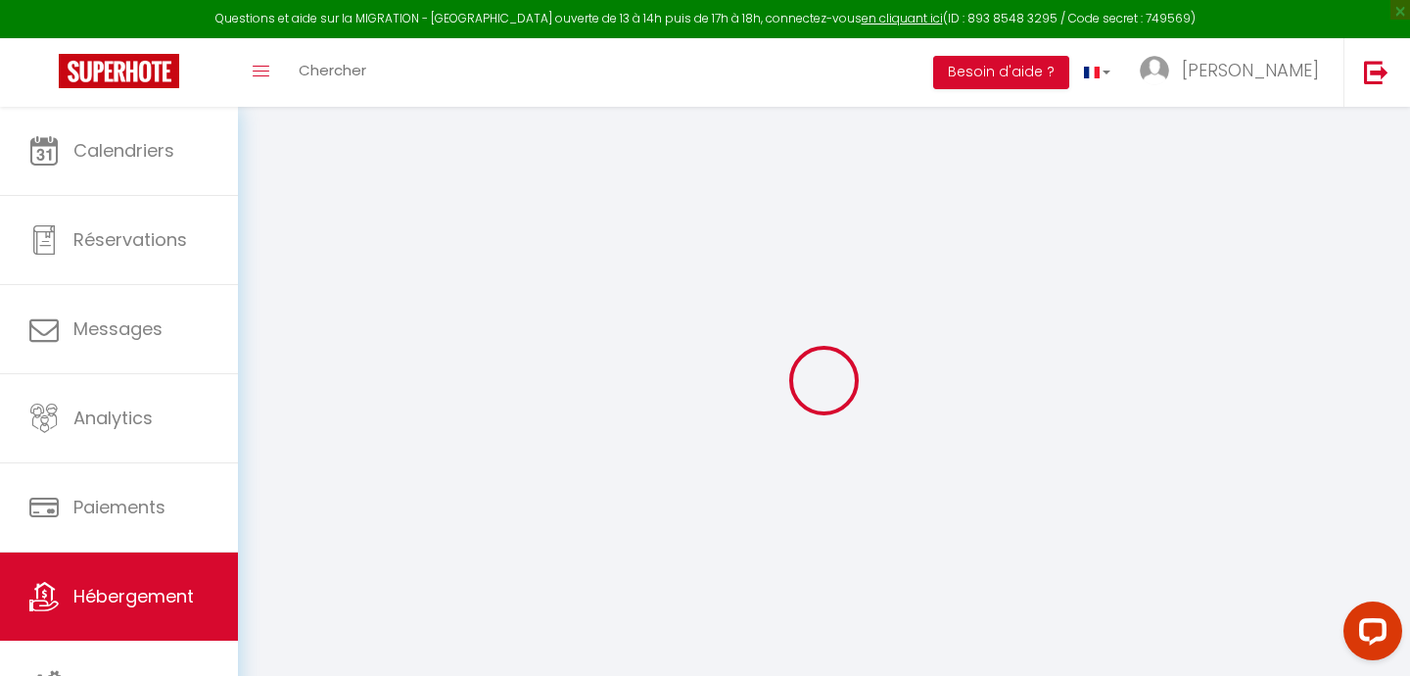
select select
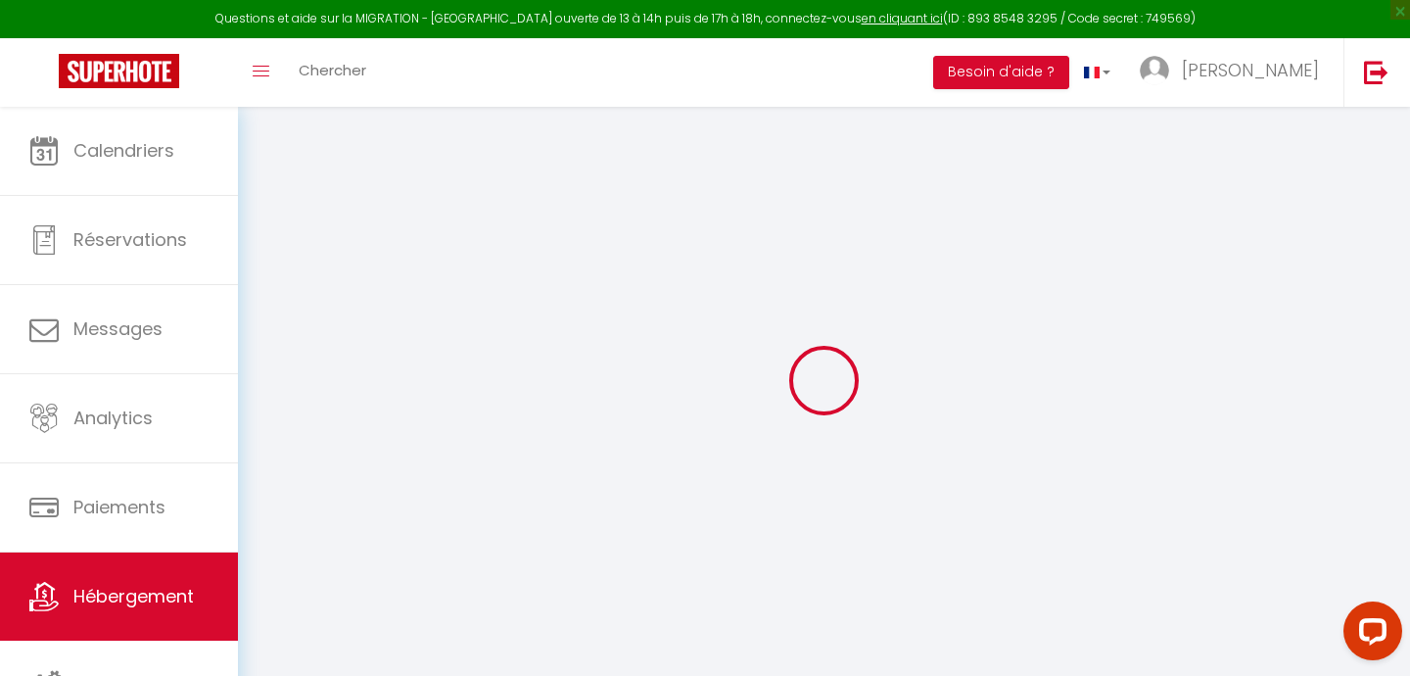
checkbox input "false"
select select
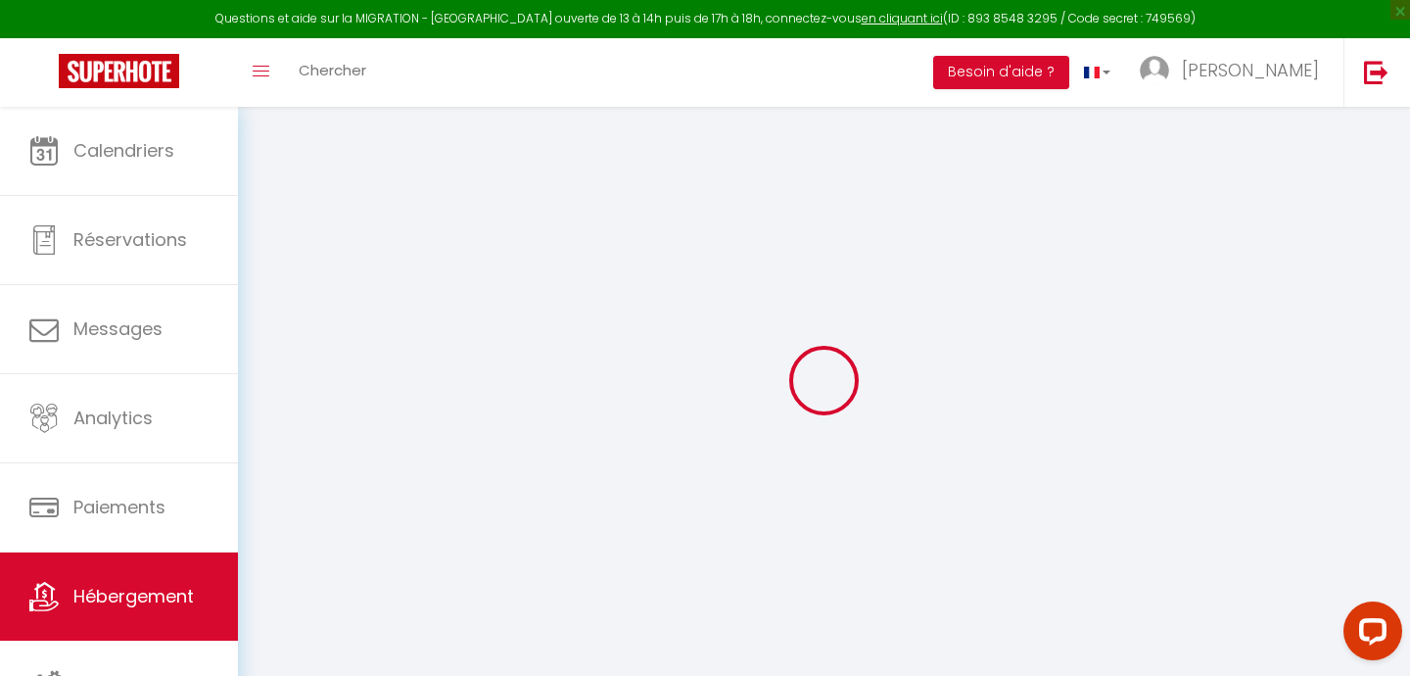
select select
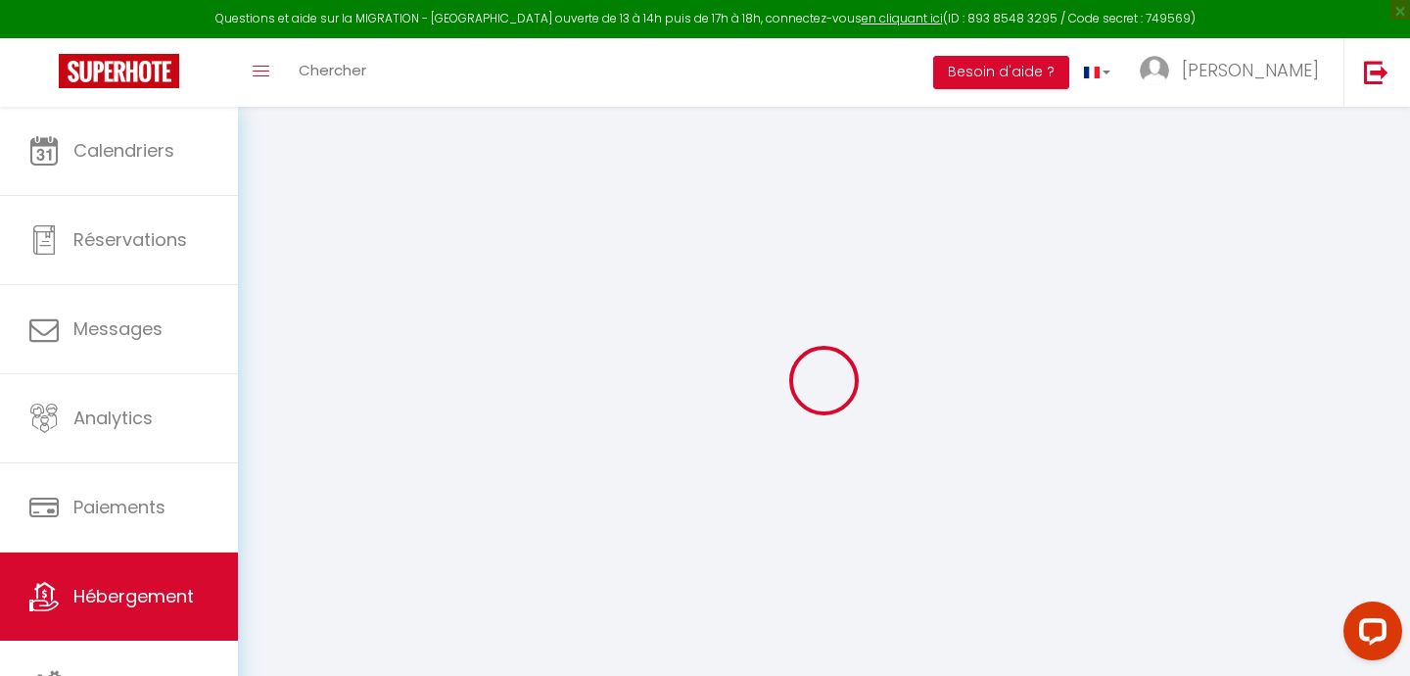
select select
checkbox input "false"
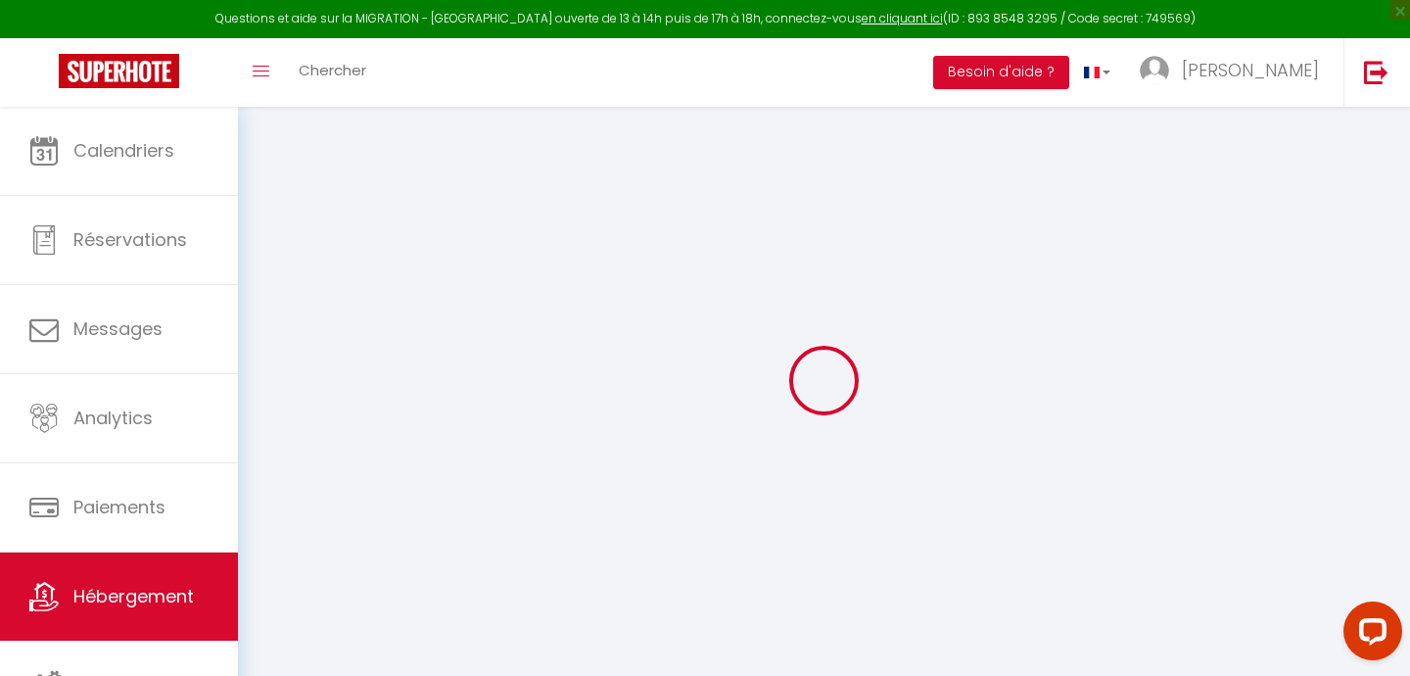
checkbox input "false"
select select
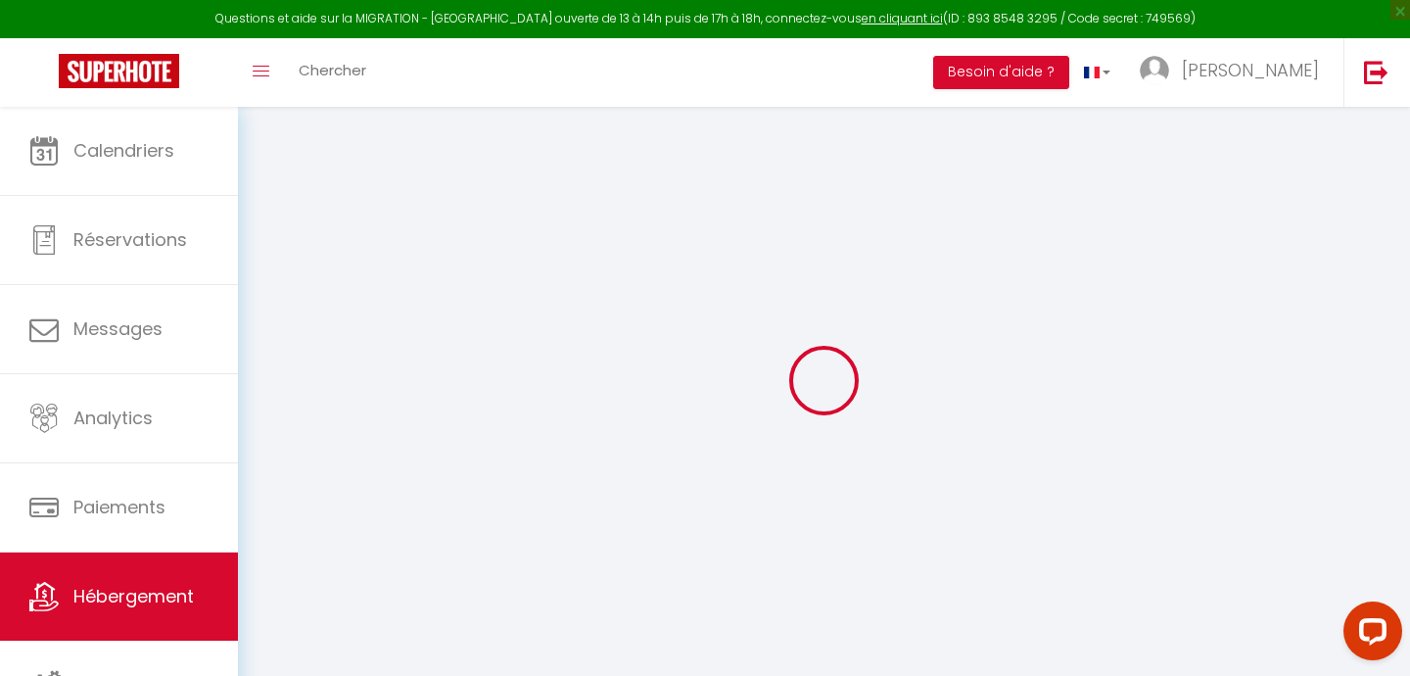
select select
checkbox input "false"
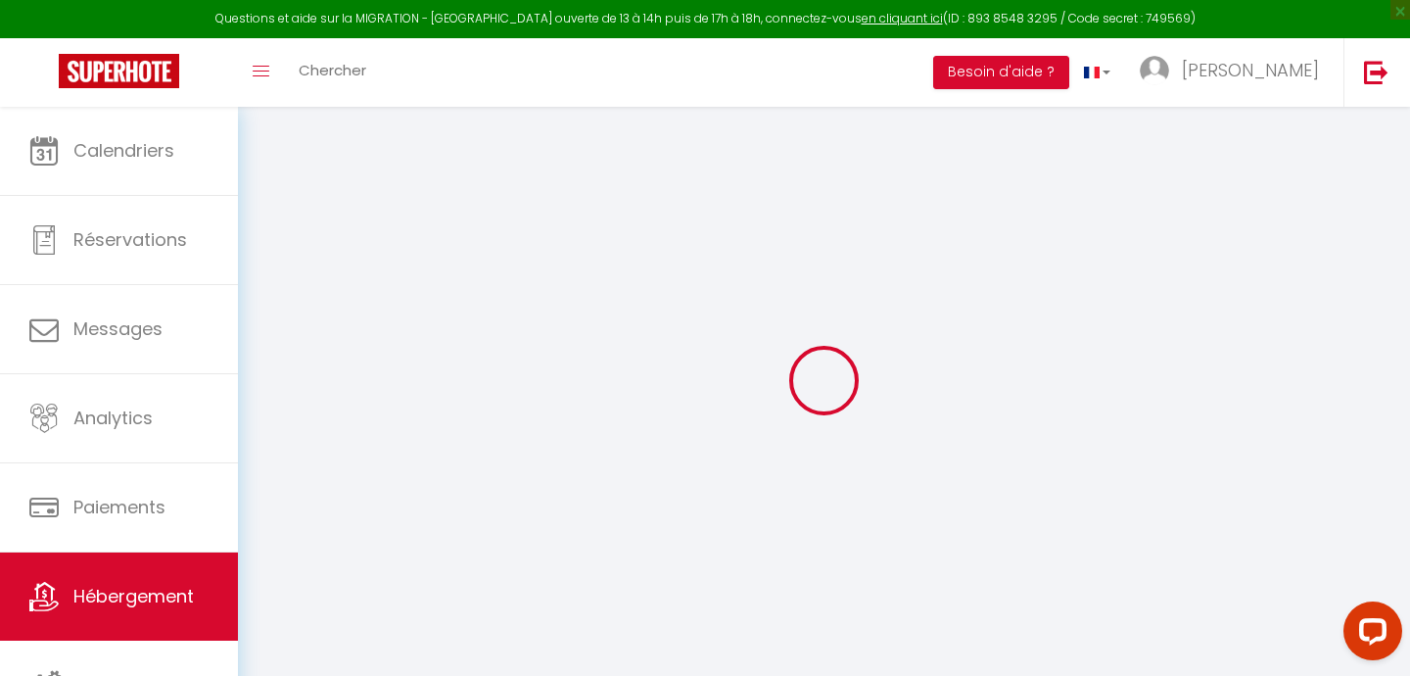
checkbox input "false"
select select
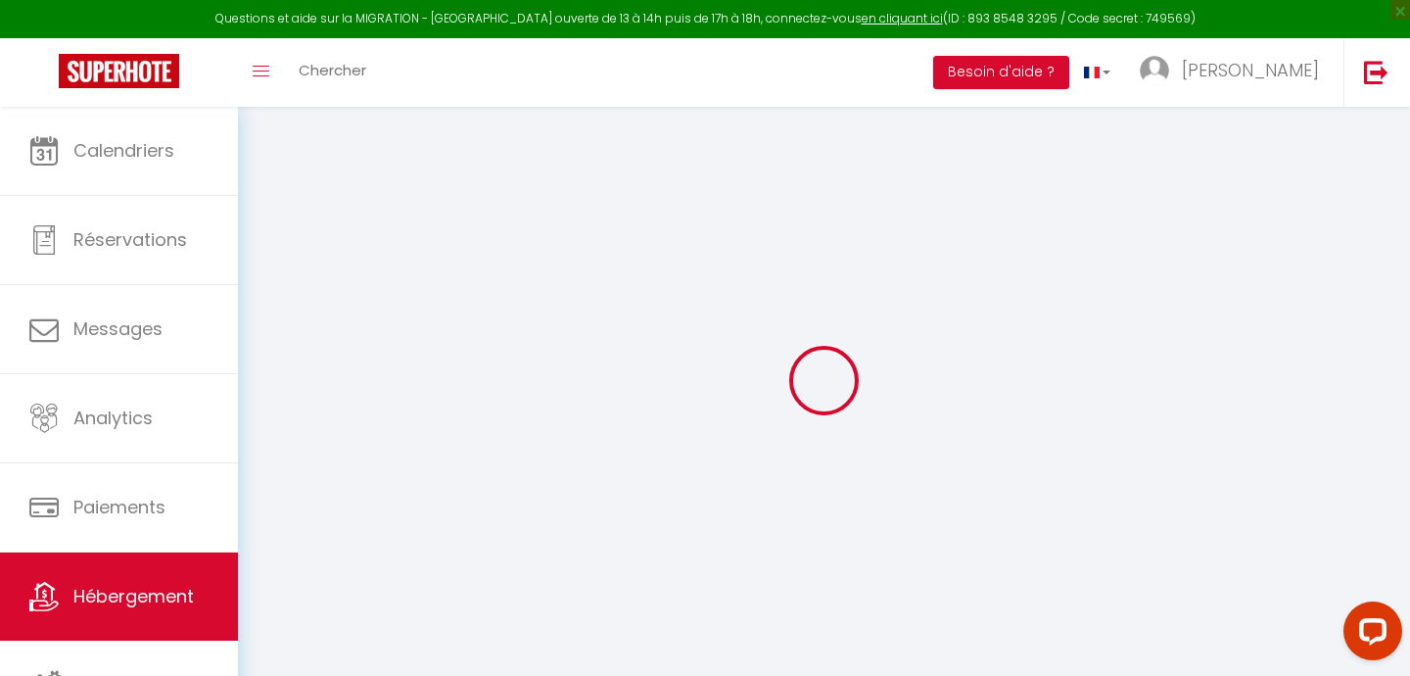
type input "Chalet Evolène"
type input "[PERSON_NAME]/[PERSON_NAME]"
type input "CAZAUX"
type input "[STREET_ADDRESS][PERSON_NAME]"
type input "31500"
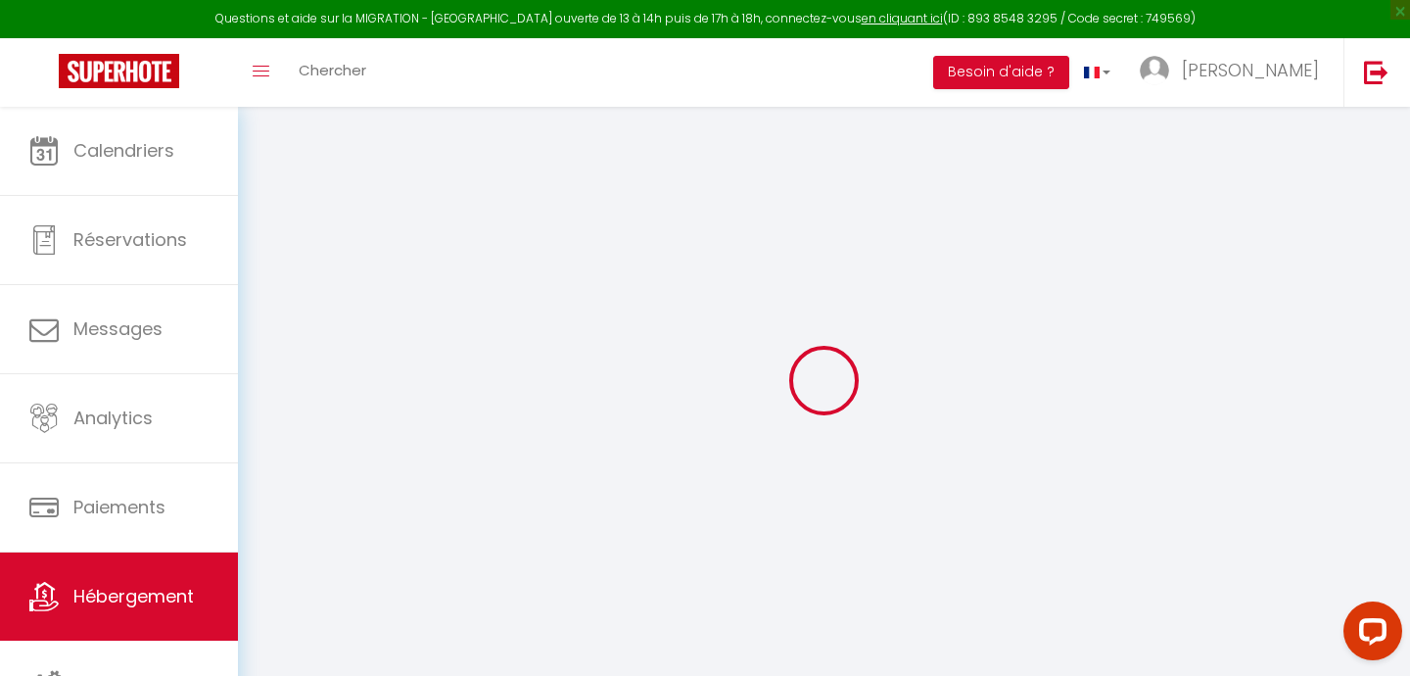
type input "[GEOGRAPHIC_DATA]"
select select "houses"
select select "5"
select select "2"
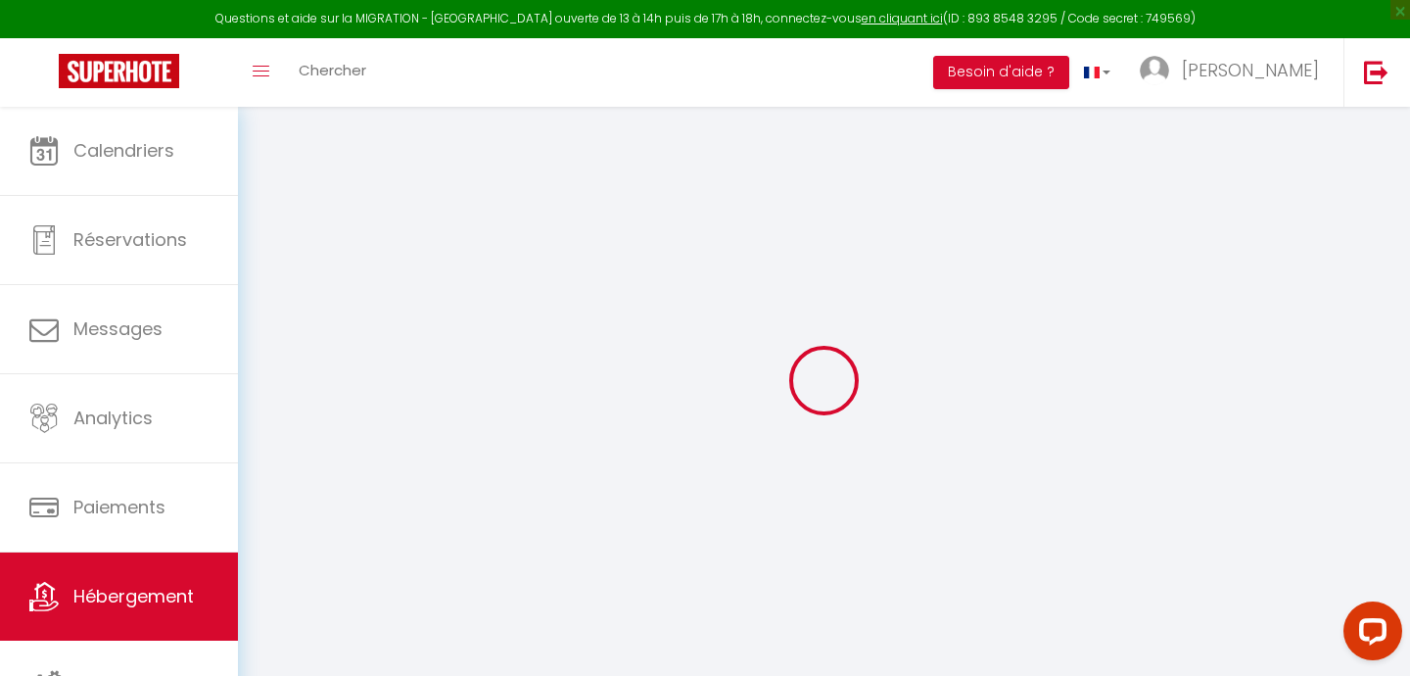
type input "100"
type input "60"
select select
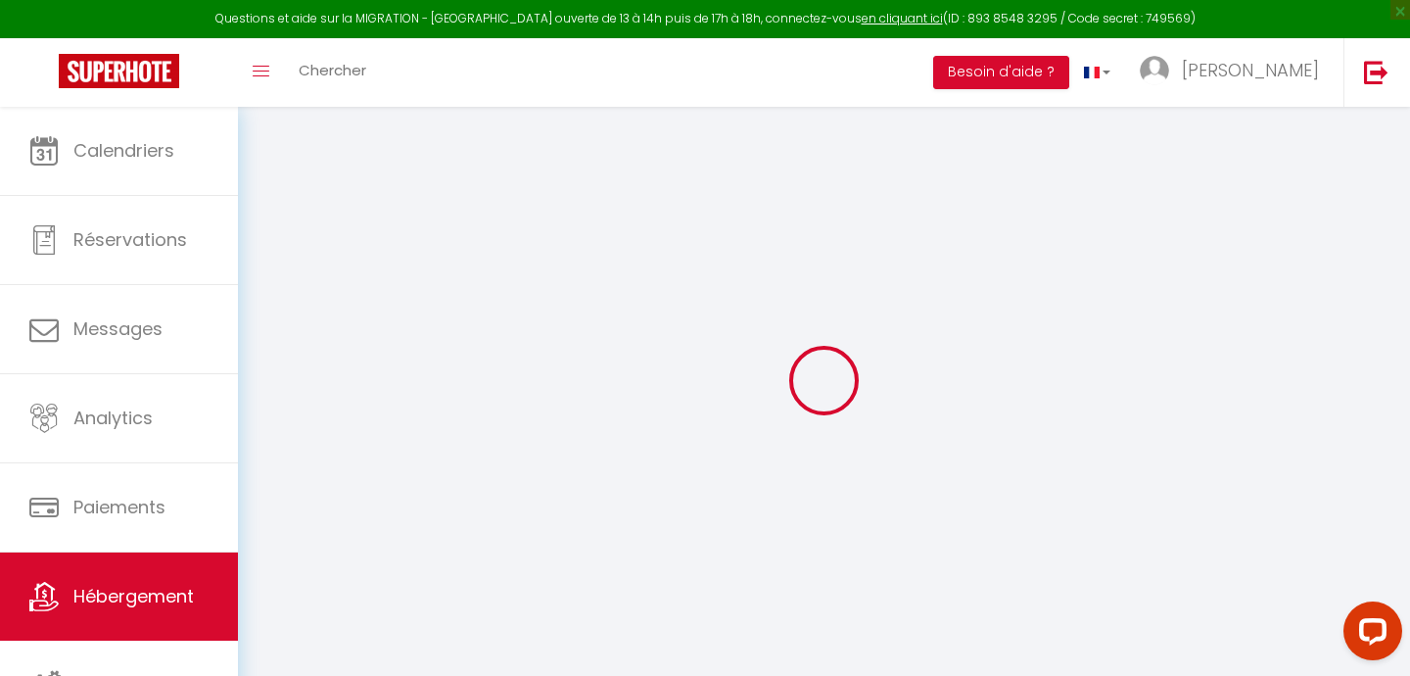
select select
type input "19 av des Erables"
type input "66210"
type input "BOLQUERE"
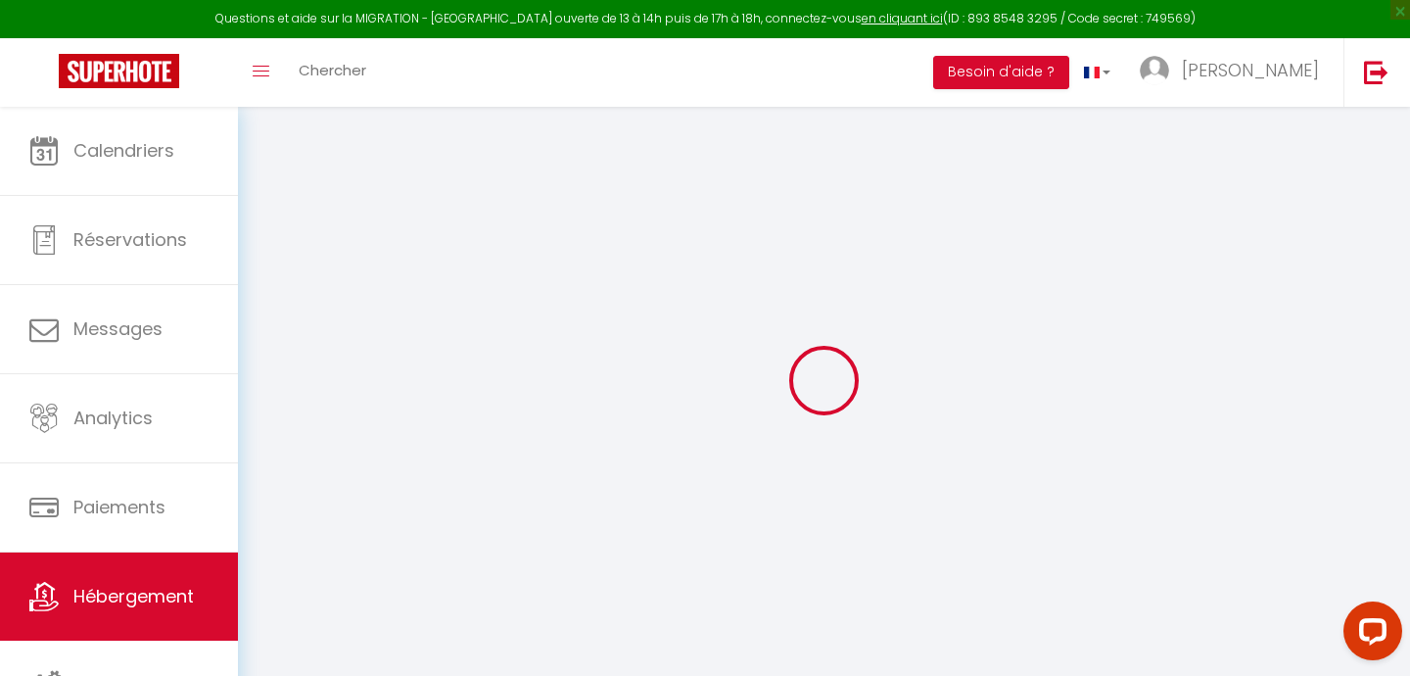
type input "[EMAIL_ADDRESS][DOMAIN_NAME]"
select select
checkbox input "false"
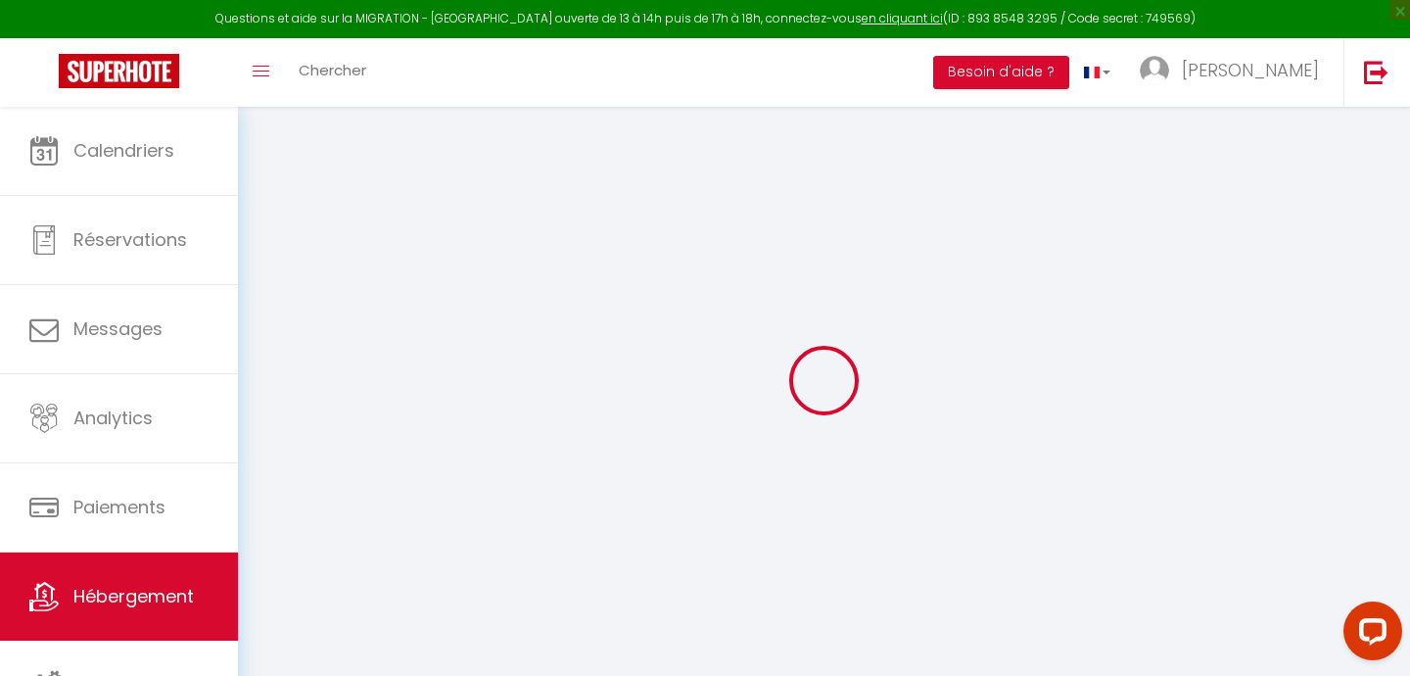
checkbox input "false"
type input "22"
type input "0"
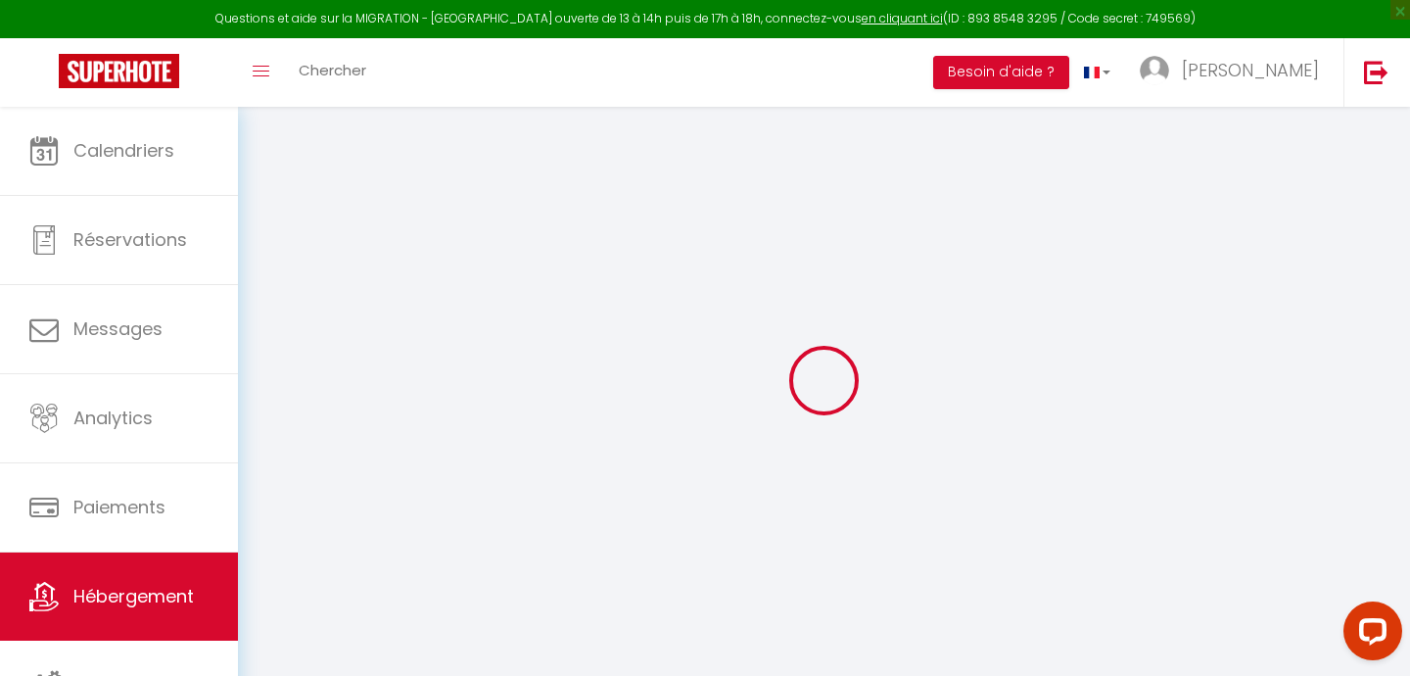
select select
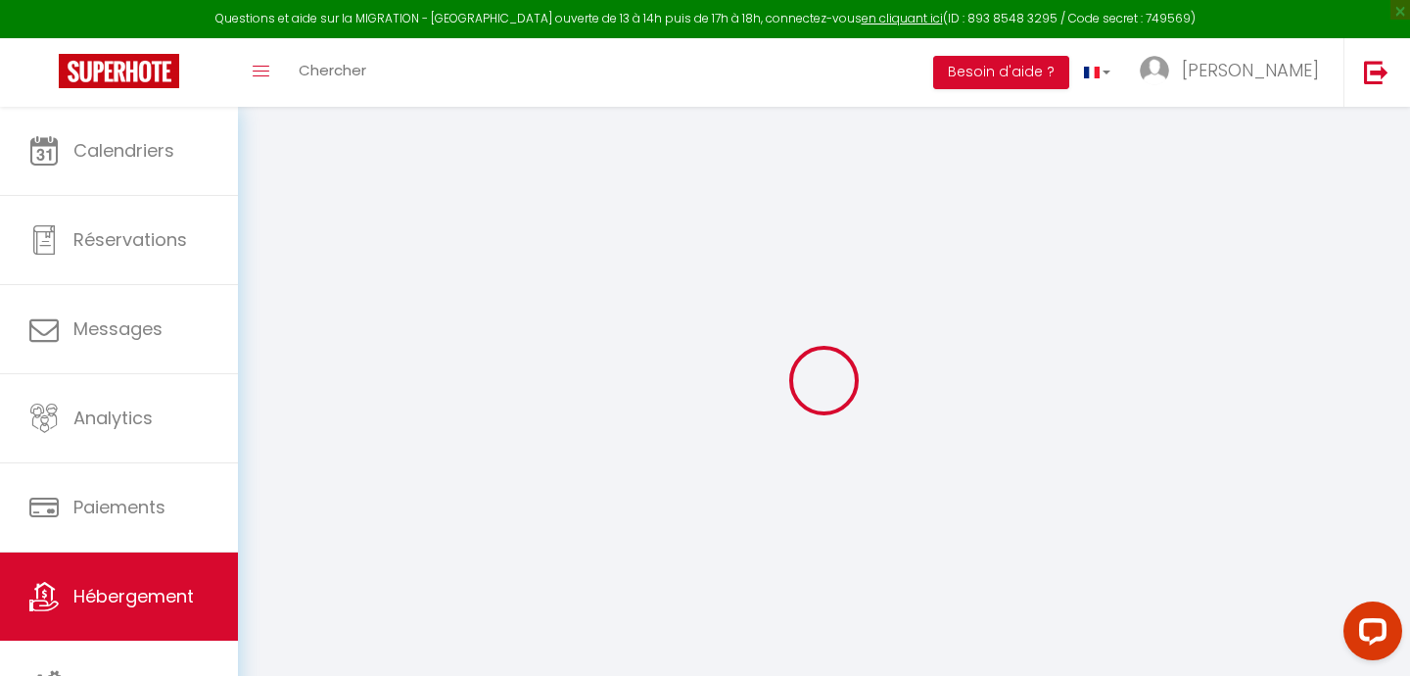
select select
checkbox input "false"
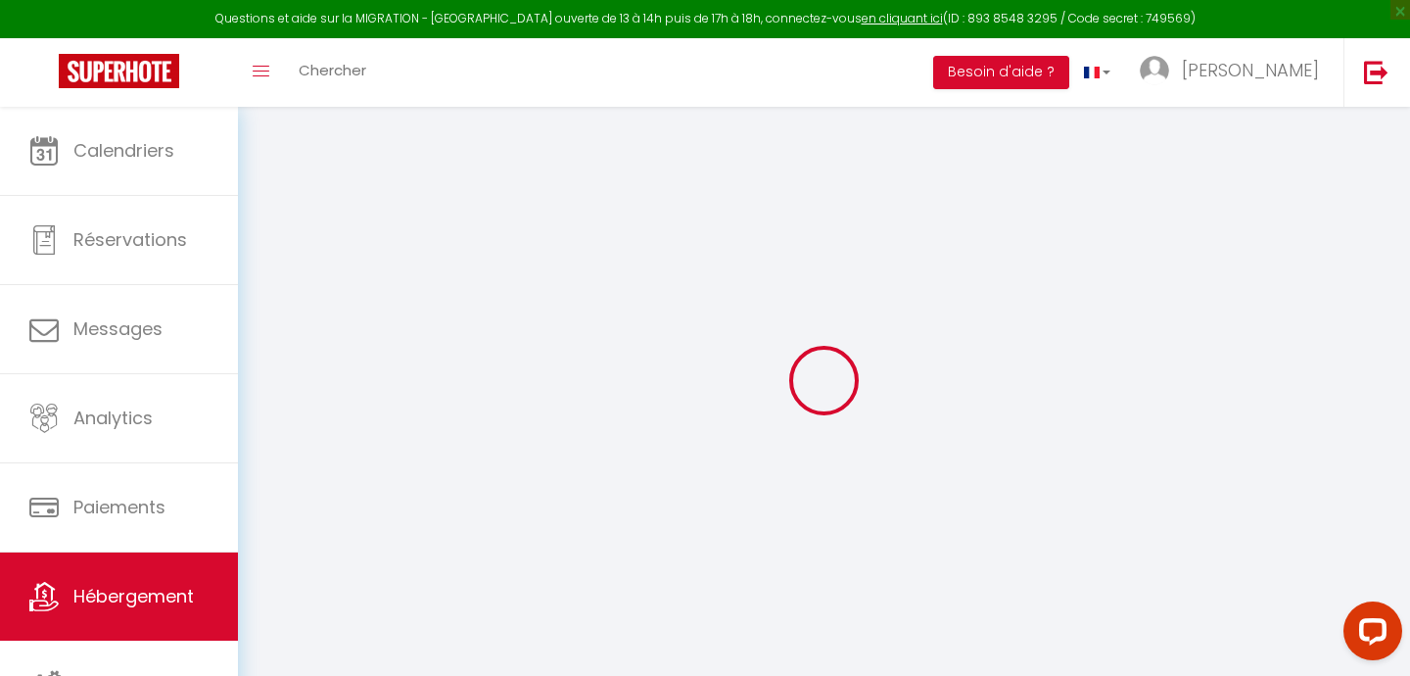
select select
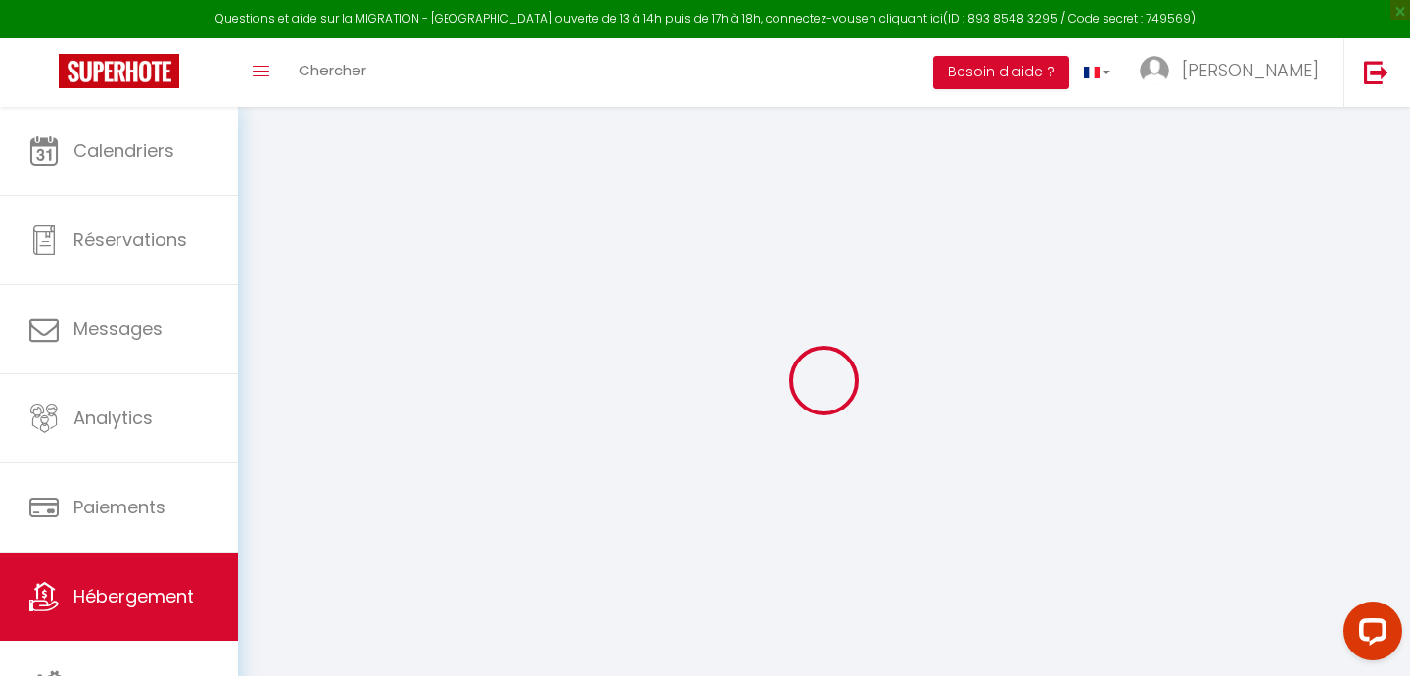
select select
checkbox input "false"
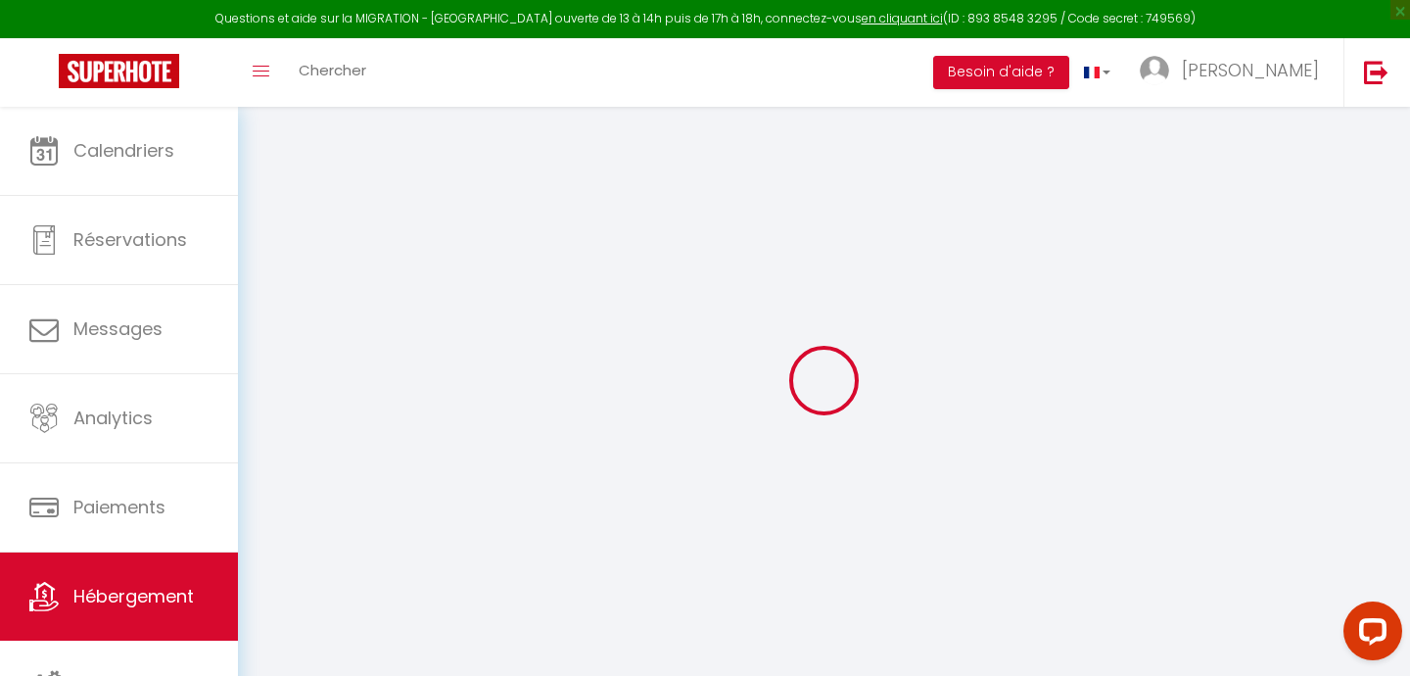
select select
checkbox input "false"
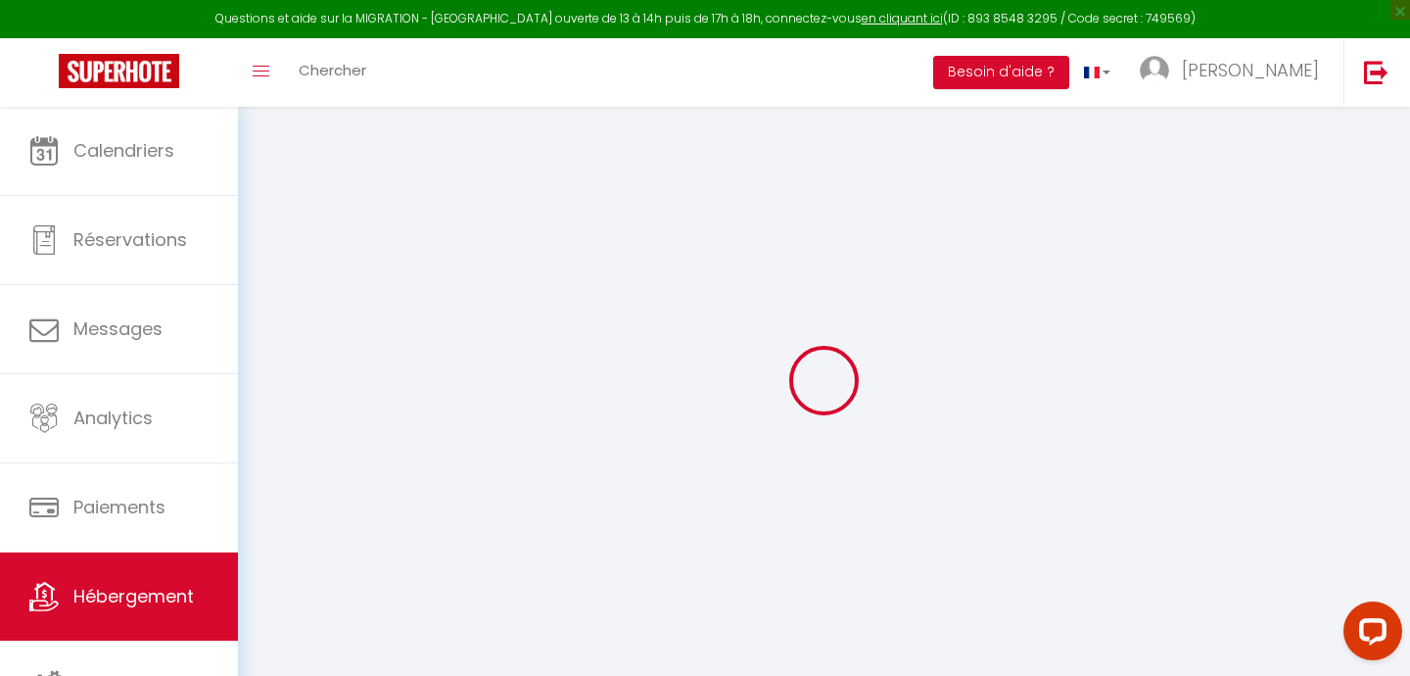
select select "17:00"
select select "23:45"
select select "11:00"
select select "30"
select select "120"
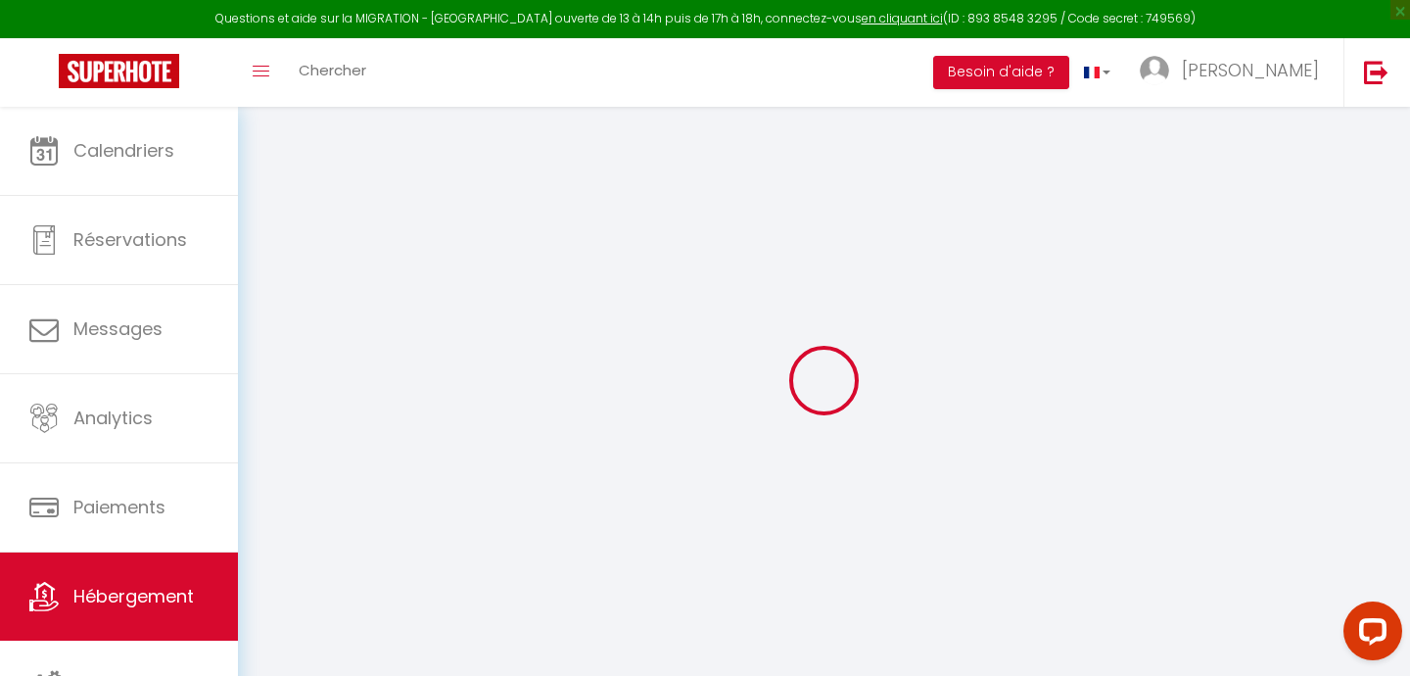
select select
checkbox input "false"
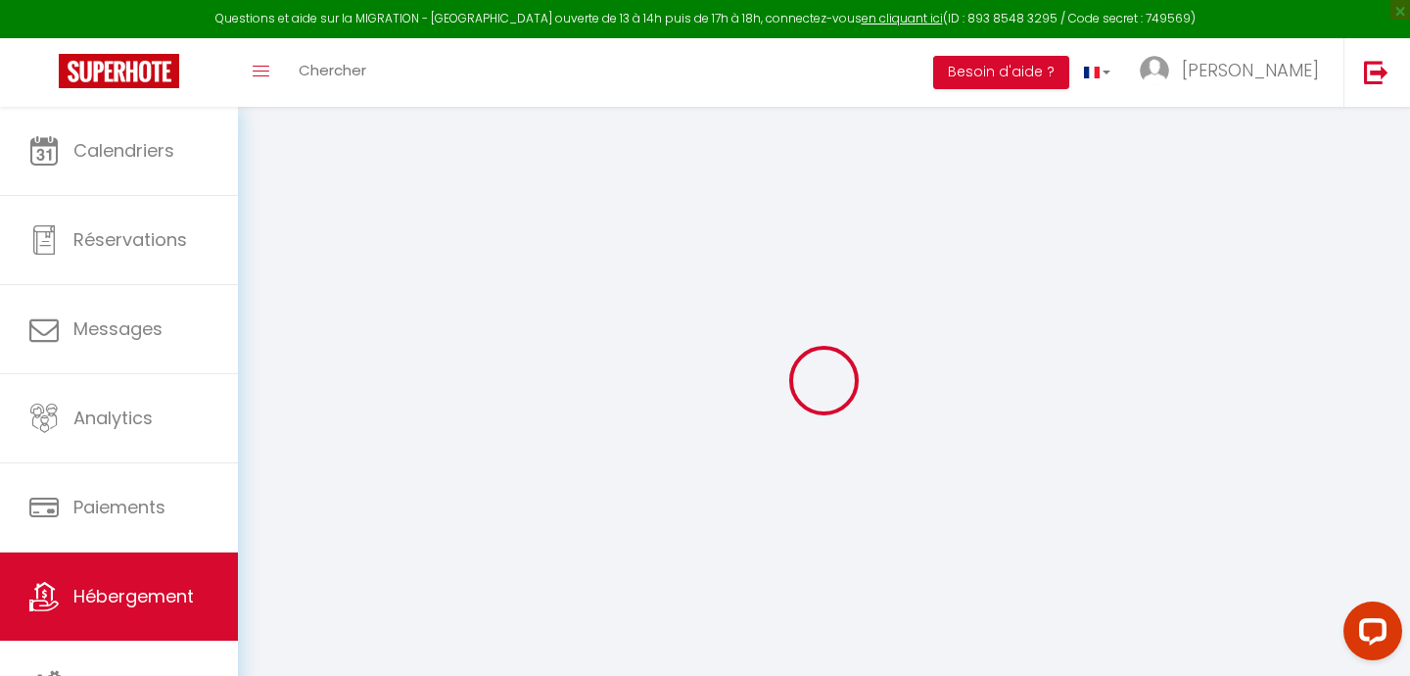
select select
checkbox input "false"
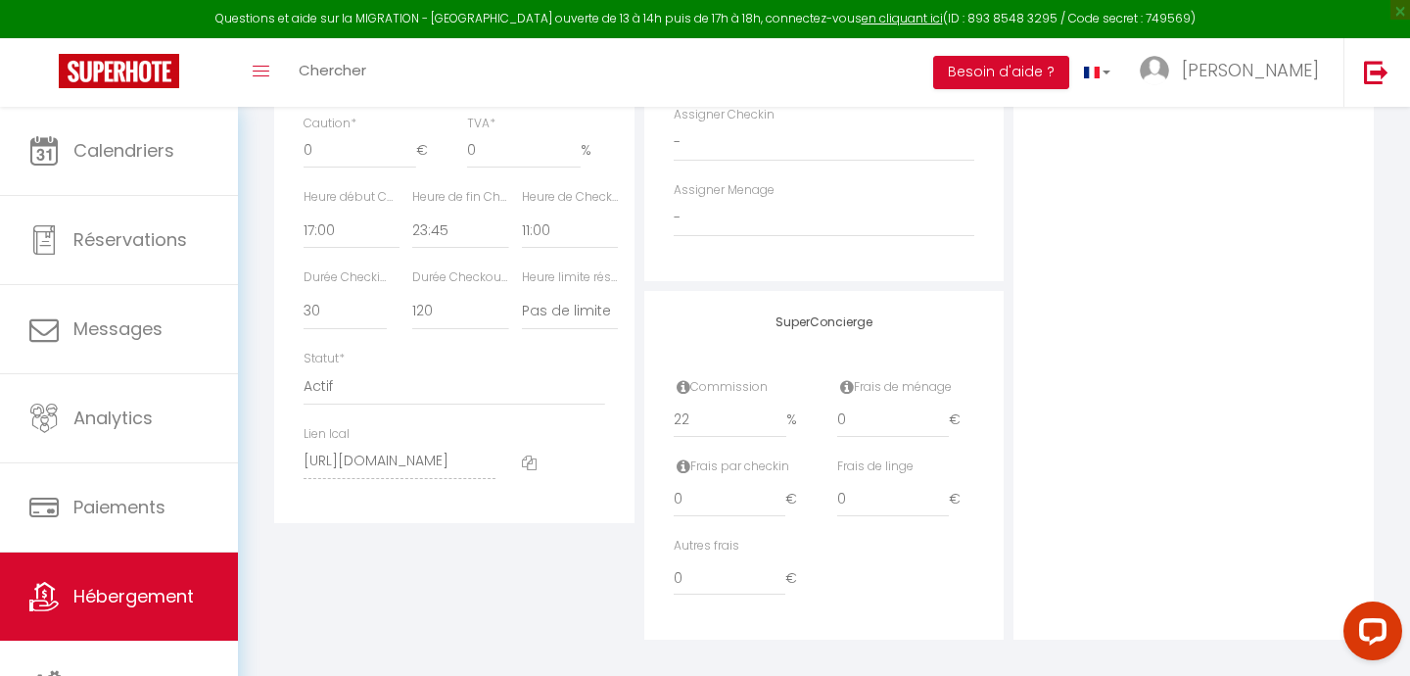
scroll to position [1050, 0]
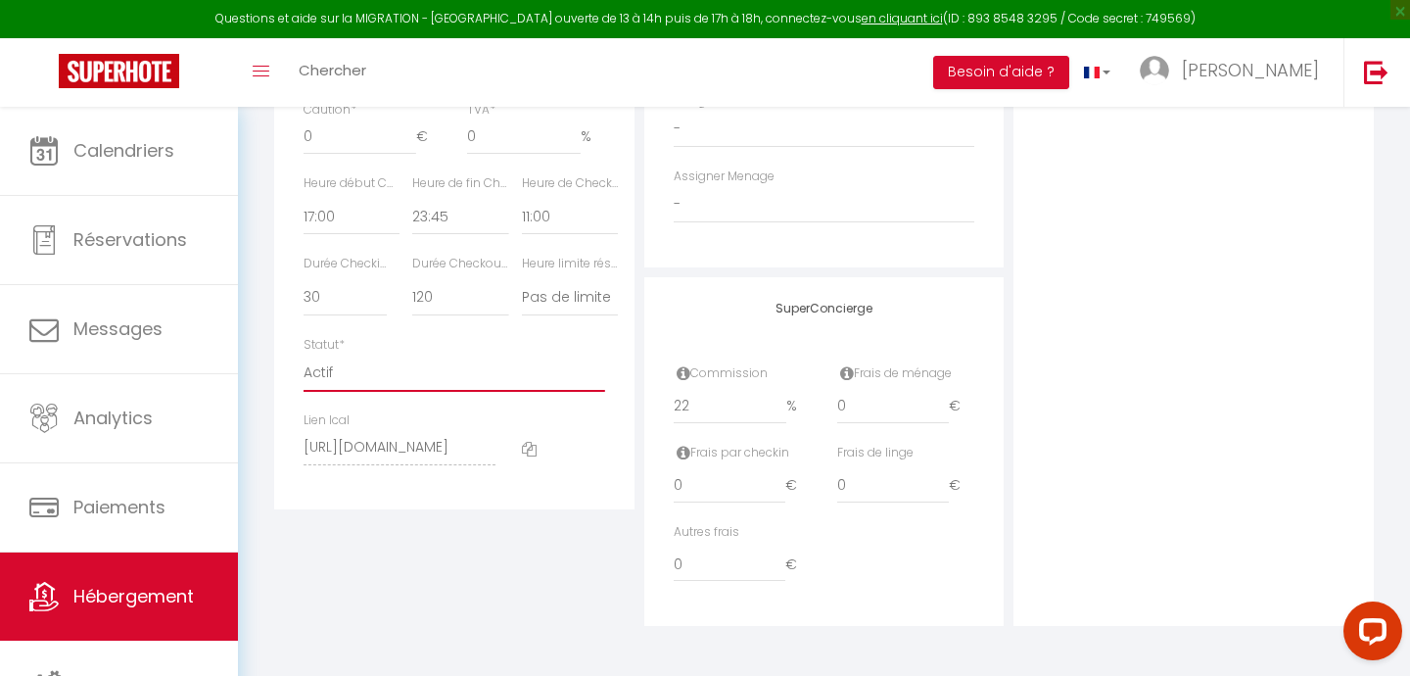
click at [333, 365] on select "Actif Pas actif" at bounding box center [455, 373] width 302 height 37
select select "1"
select select
checkbox input "false"
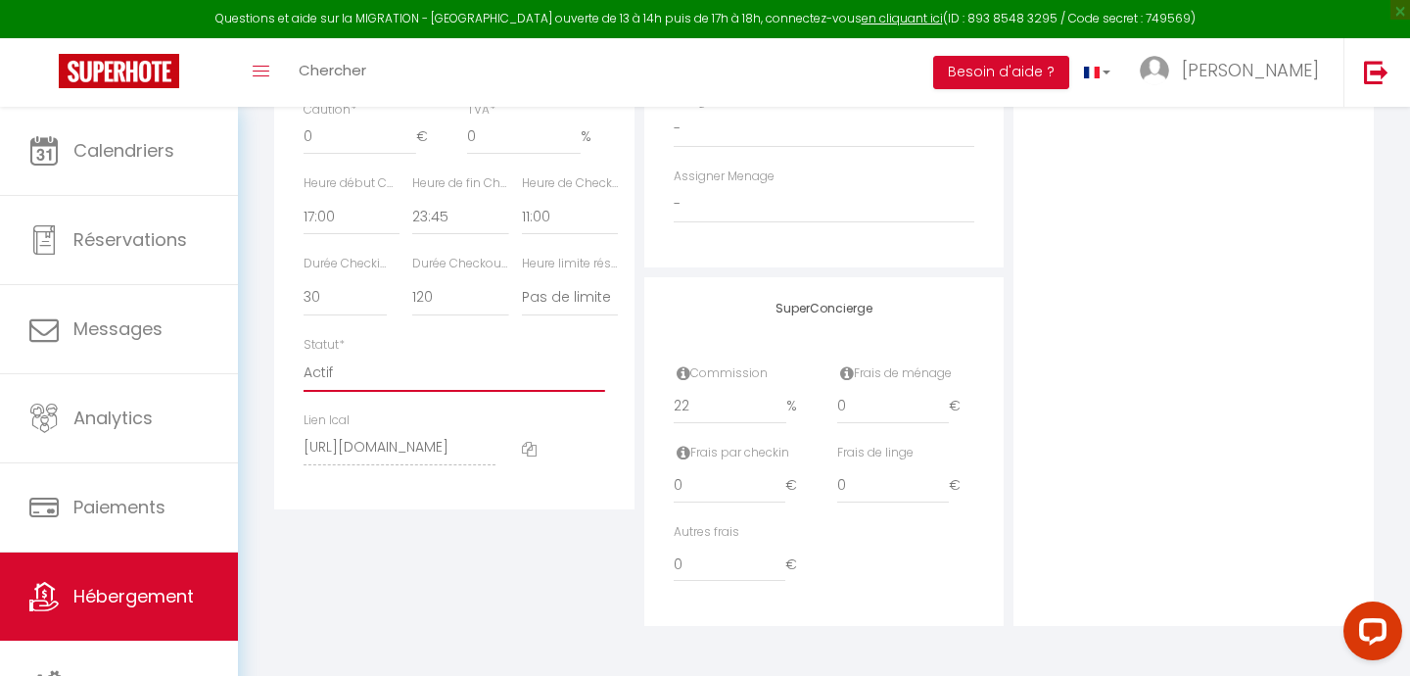
checkbox input "false"
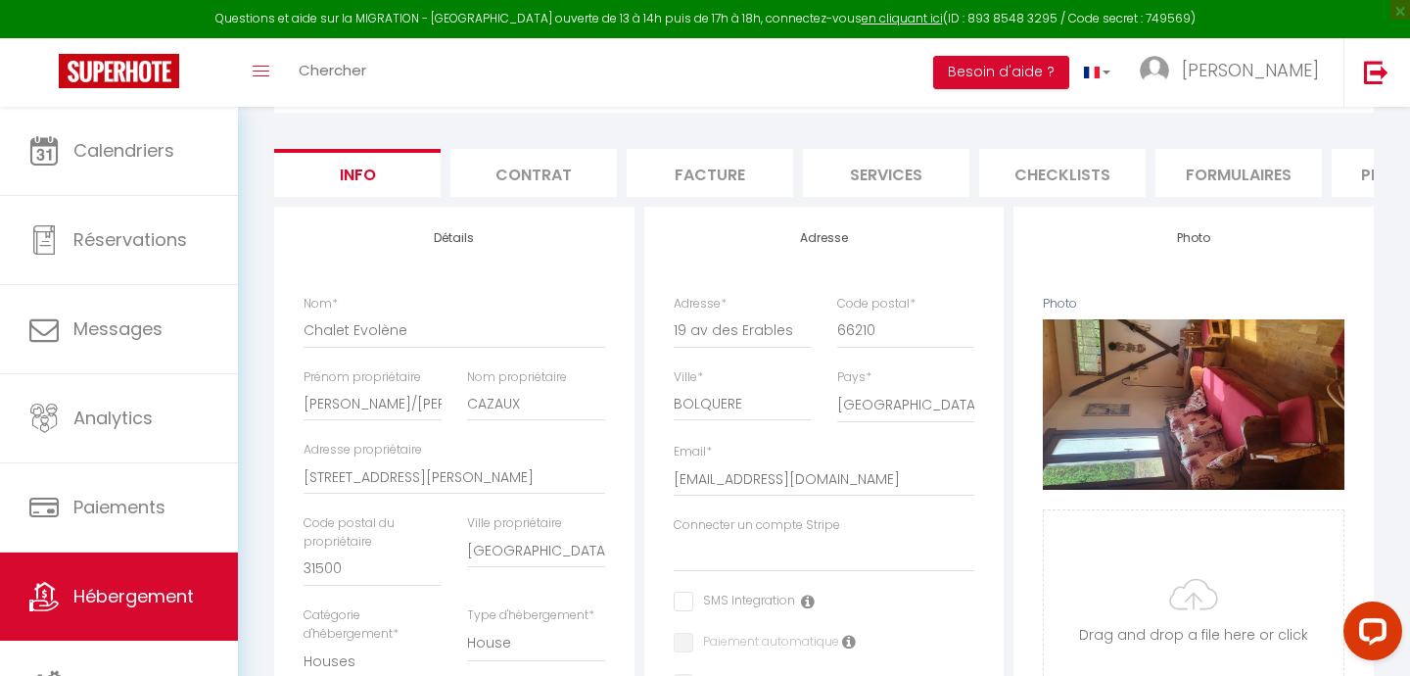
scroll to position [0, 0]
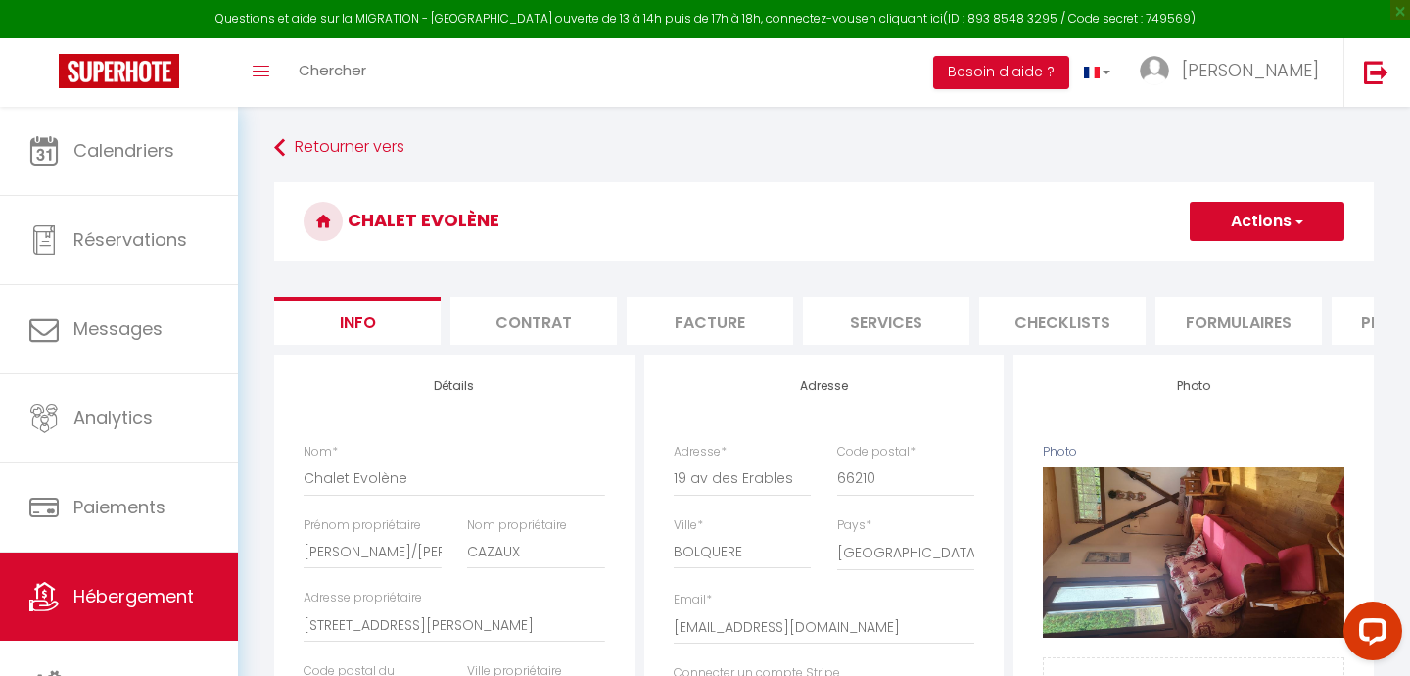
click at [1226, 210] on button "Actions" at bounding box center [1267, 221] width 155 height 39
click at [1190, 267] on input "Enregistrer" at bounding box center [1190, 265] width 72 height 20
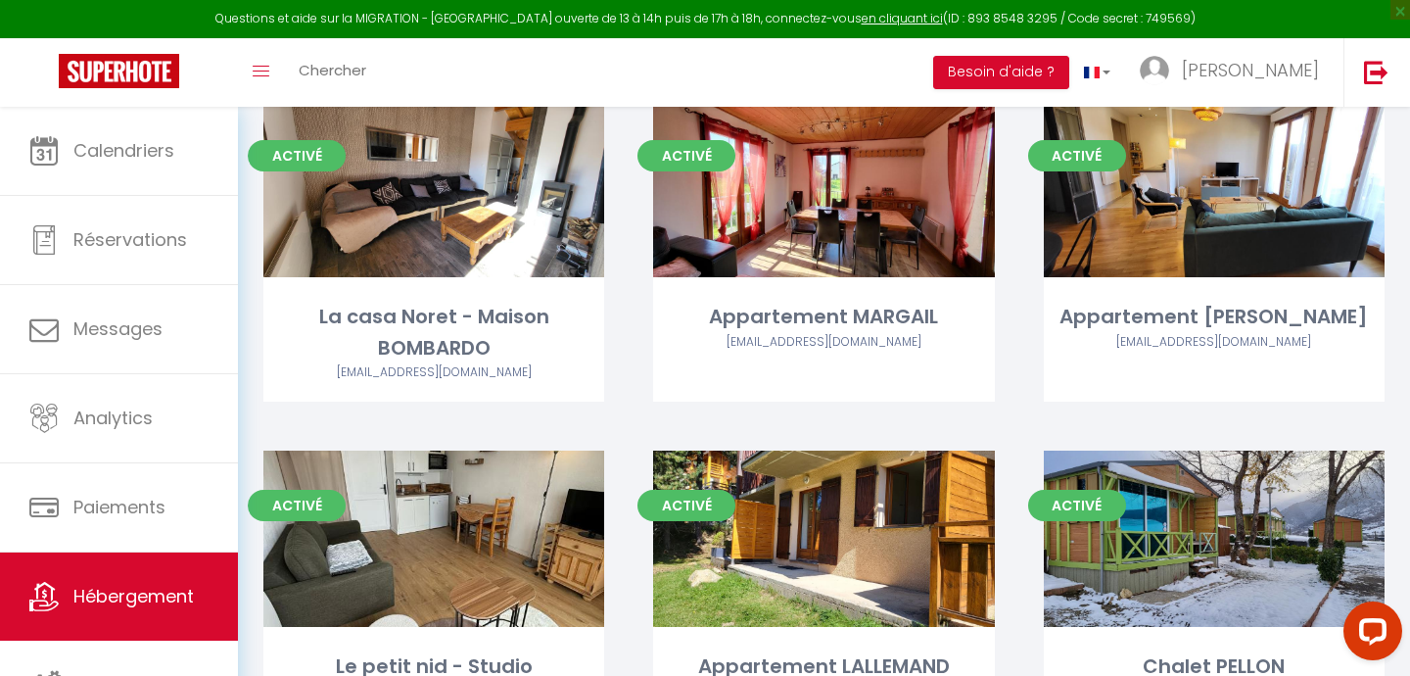
scroll to position [1233, 0]
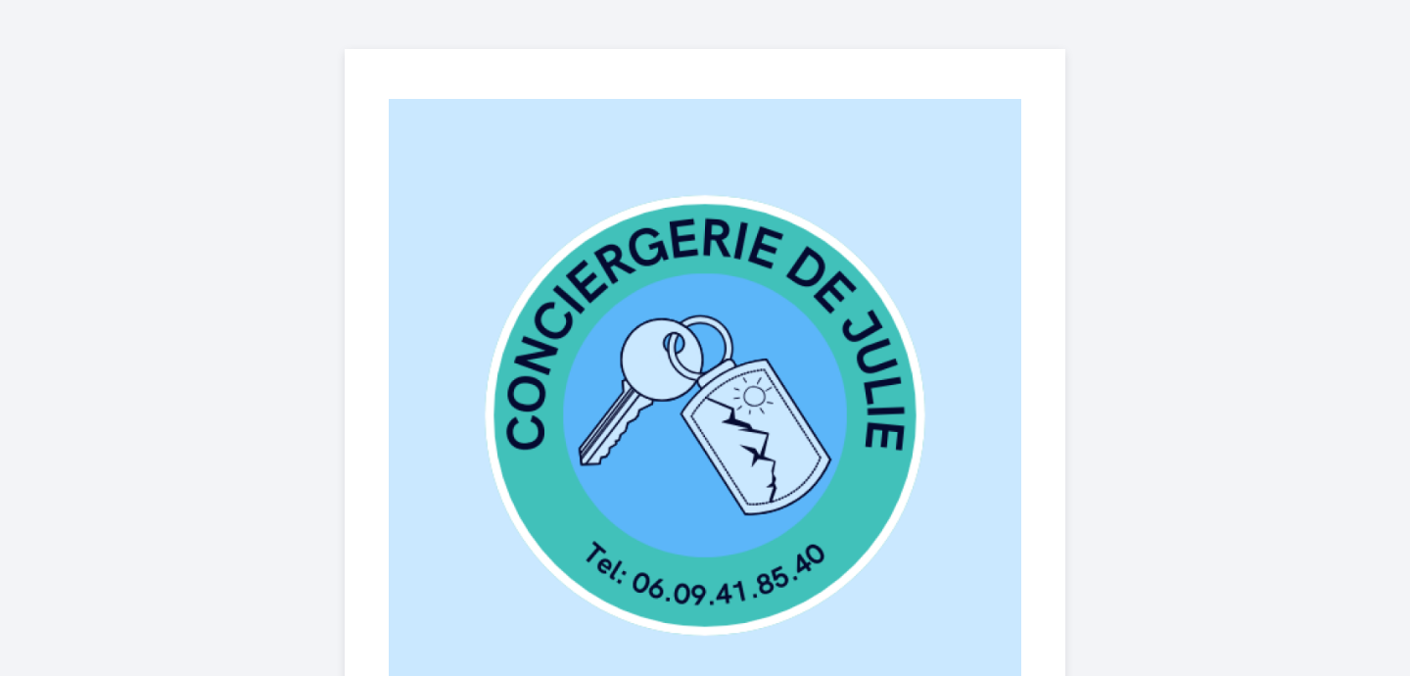
select select
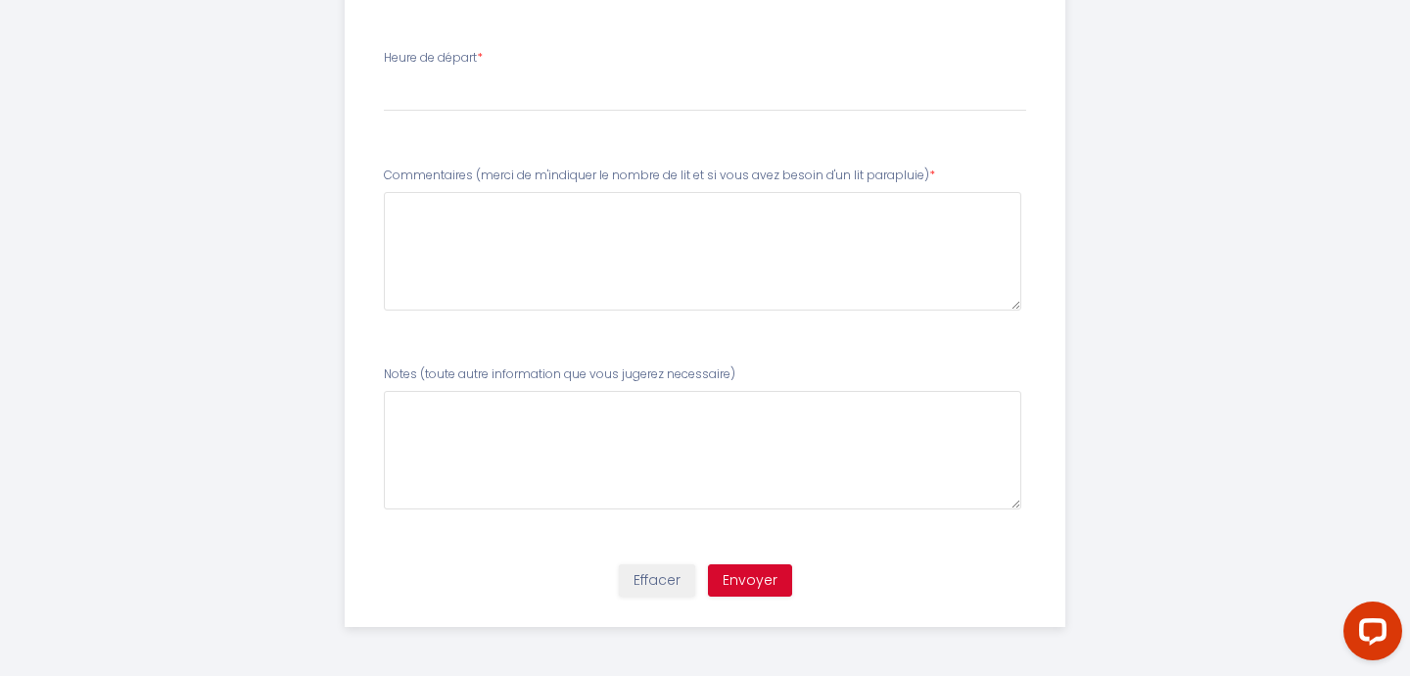
drag, startPoint x: 481, startPoint y: 173, endPoint x: 643, endPoint y: 178, distance: 161.7
click at [643, 178] on label "Commentaires (merci de m'indiquer le nombre de lit et si vous avez besoin d'un …" at bounding box center [659, 176] width 551 height 19
click at [583, 185] on div "Commentaires (merci de m'indiquer le nombre de lit et si vous avez besoin d'un …" at bounding box center [706, 239] width 644 height 144
drag, startPoint x: 474, startPoint y: 177, endPoint x: 925, endPoint y: 174, distance: 450.6
click at [925, 174] on label "Commentaires (merci de m'indiquer le nombre de lit et si vous avez besoin d'un …" at bounding box center [659, 176] width 551 height 19
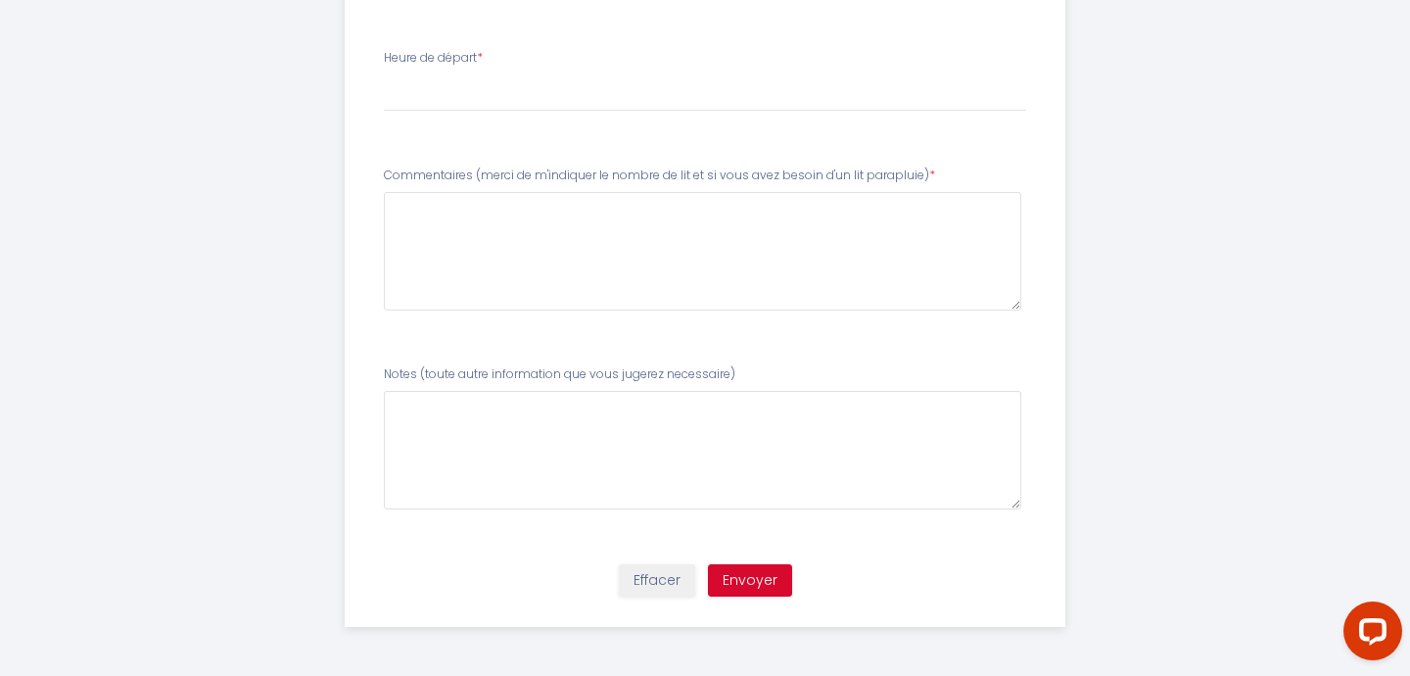
copy label "(merci de m'indiquer le nombre de lit et si vous avez besoin d'un lit parapluie)"
drag, startPoint x: 417, startPoint y: 376, endPoint x: 579, endPoint y: 377, distance: 161.6
click at [579, 377] on label "Notes (toute autre information que vous jugerez necessaire)" at bounding box center [560, 374] width 352 height 19
drag, startPoint x: 420, startPoint y: 375, endPoint x: 726, endPoint y: 387, distance: 305.8
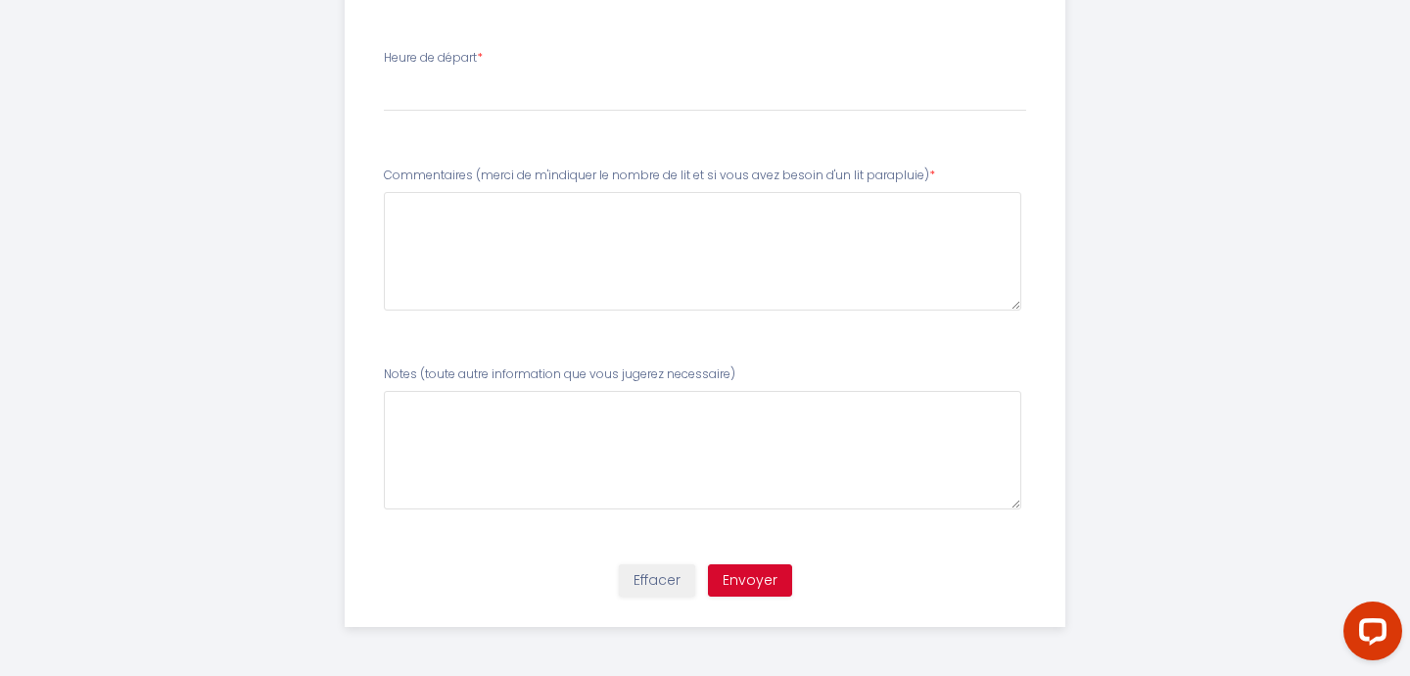
click at [726, 387] on div "Notes (toute autre information que vous jugerez necessaire)" at bounding box center [706, 437] width 644 height 144
copy label "(toute autre information que vous jugerez necessaire)"
